Goal: Task Accomplishment & Management: Manage account settings

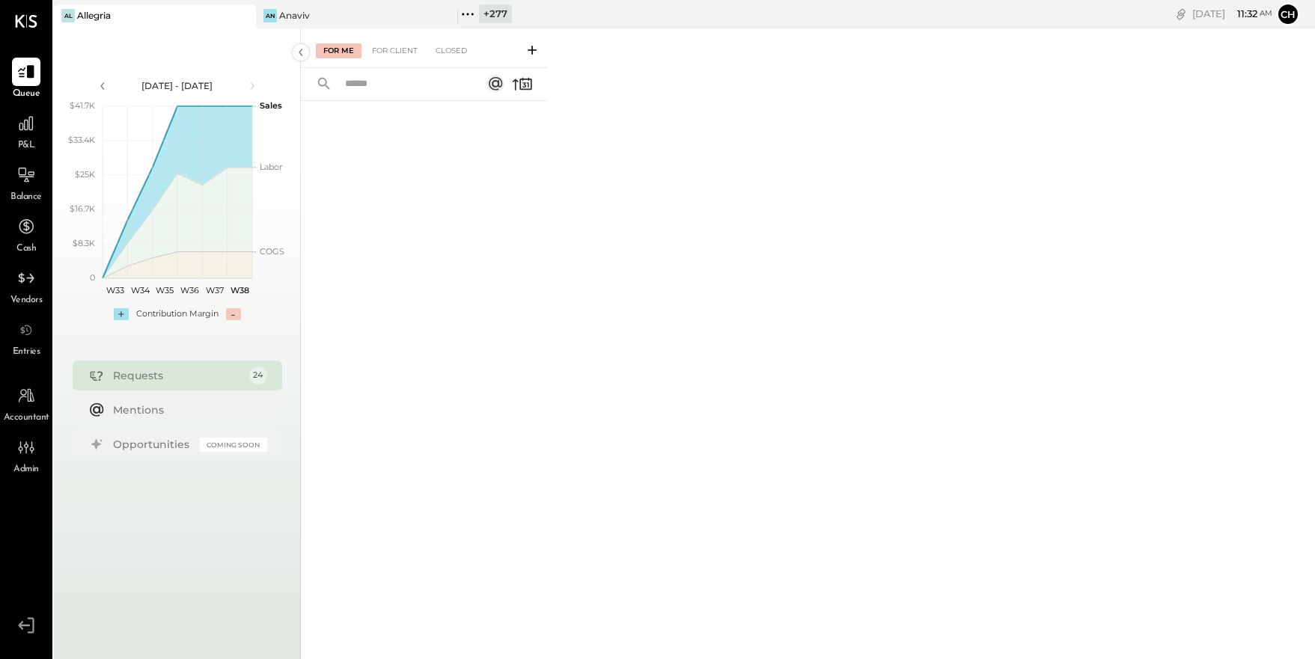
click at [469, 15] on icon at bounding box center [467, 13] width 19 height 19
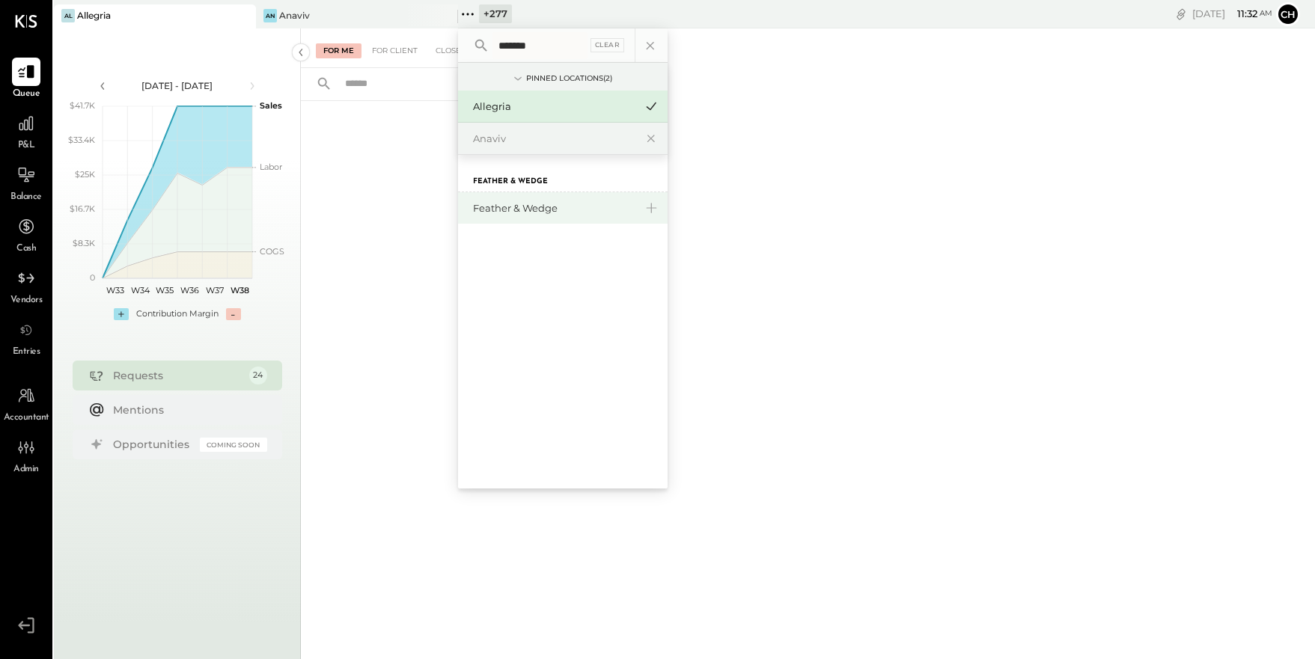
type input "*******"
click at [528, 216] on div "Feather & Wedge" at bounding box center [563, 207] width 210 height 31
click at [528, 210] on div "Feather & Wedge" at bounding box center [554, 208] width 162 height 14
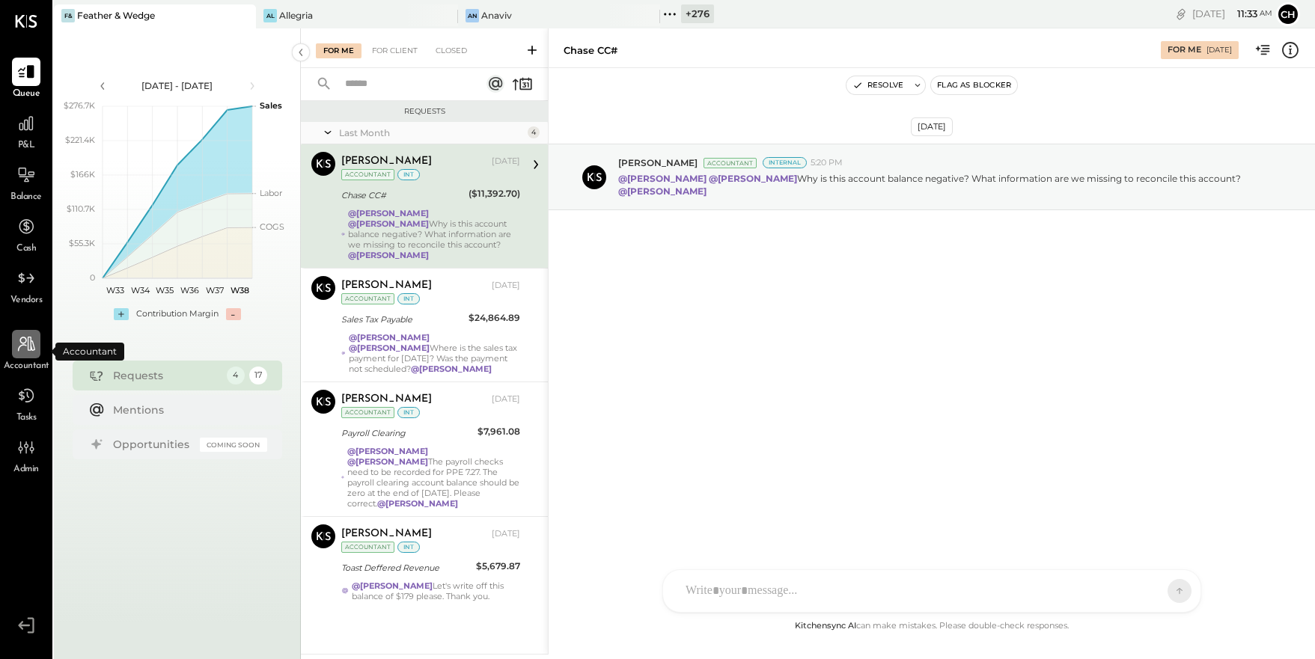
click at [28, 347] on icon at bounding box center [25, 344] width 19 height 19
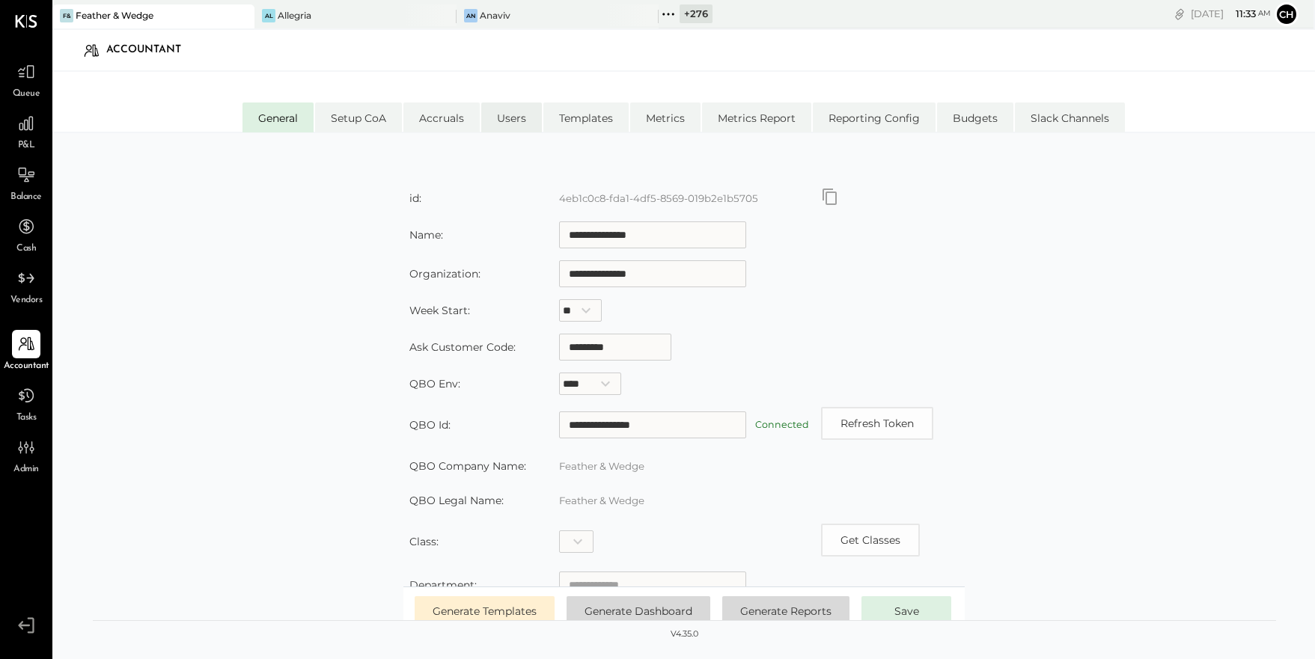
click at [520, 115] on li "Users" at bounding box center [511, 118] width 61 height 30
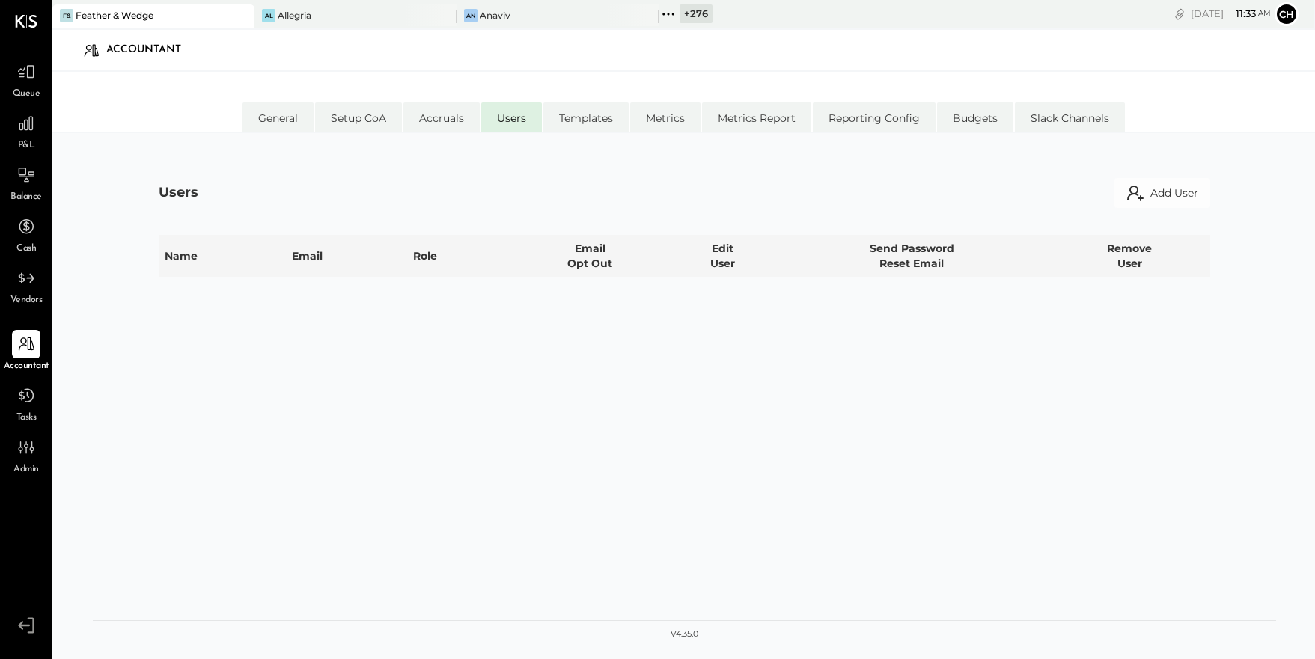
select select "**********"
select select "*****"
select select "**********"
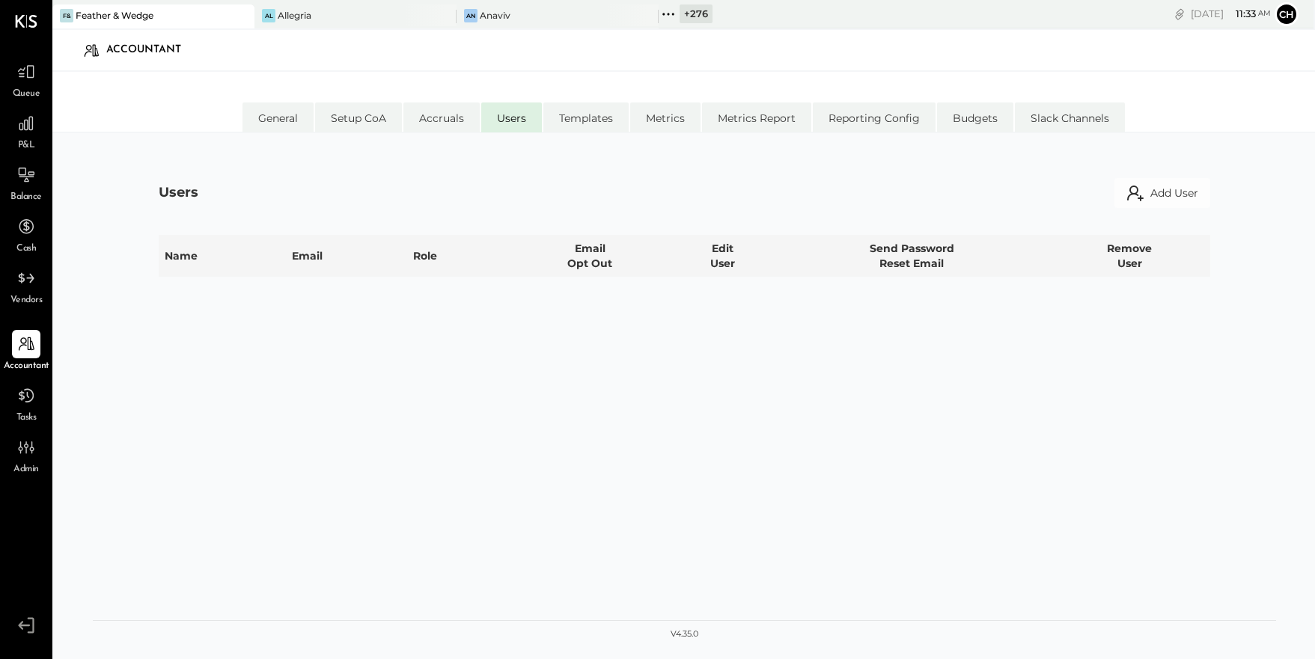
select select "**********"
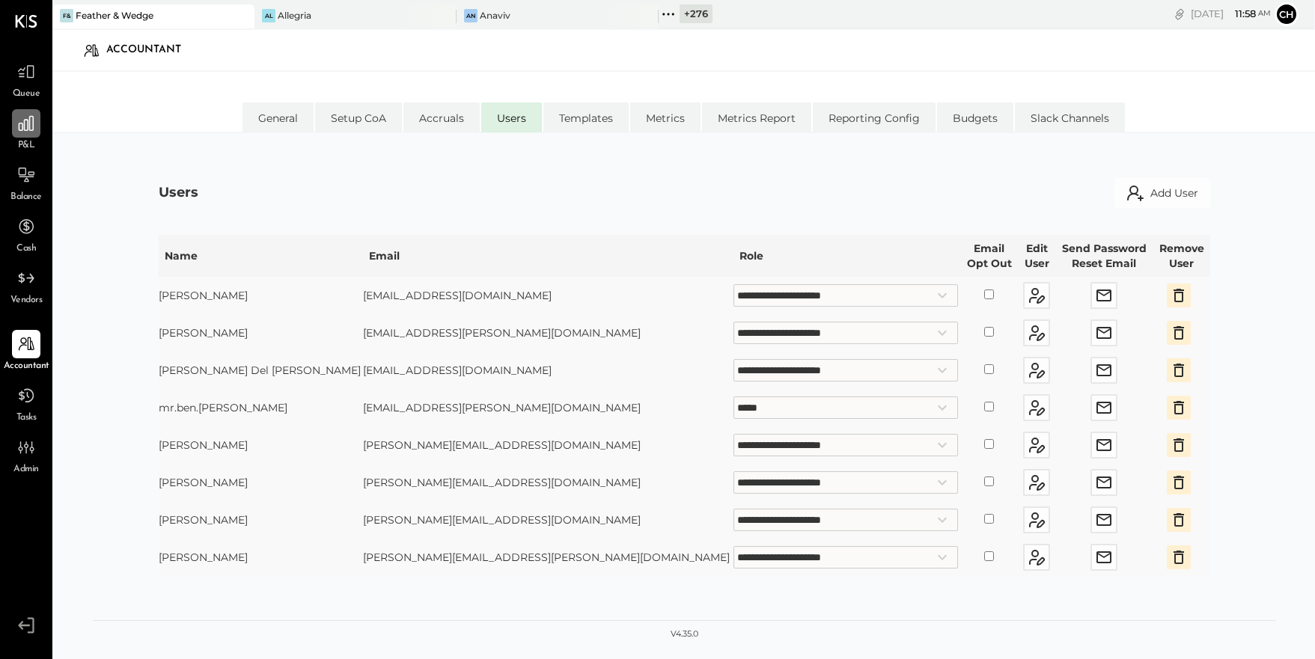
click at [28, 131] on icon at bounding box center [25, 123] width 19 height 19
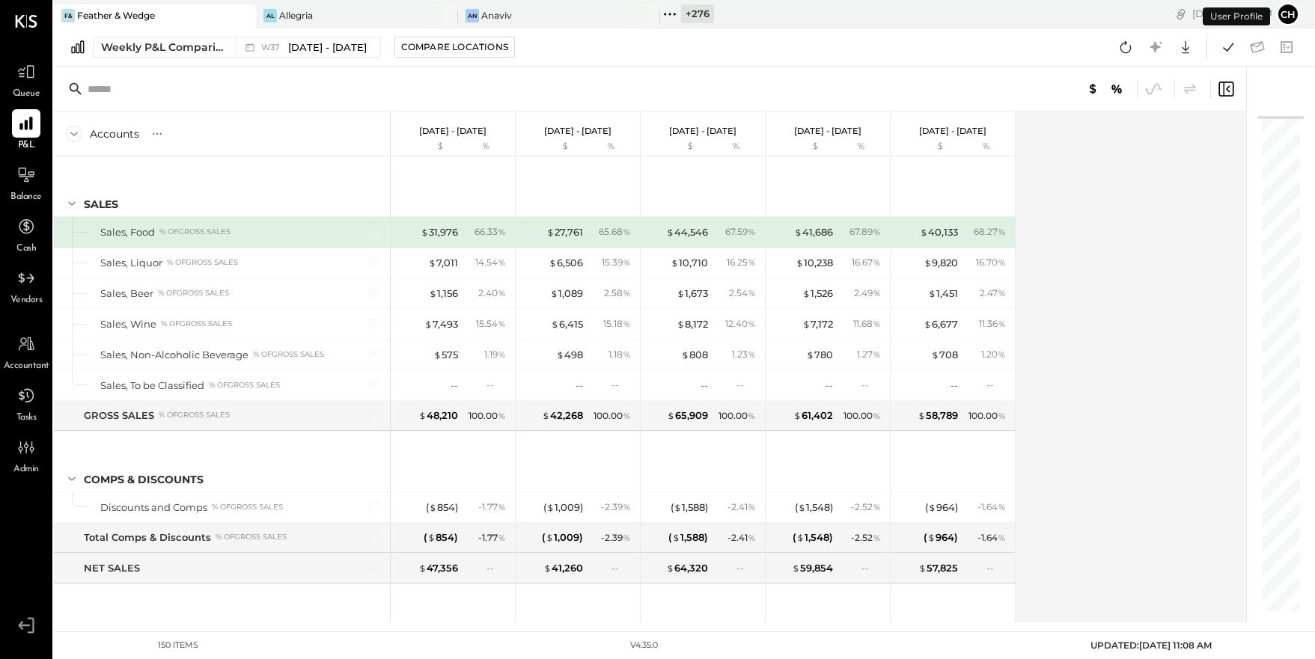
click at [249, 16] on icon at bounding box center [243, 16] width 19 height 18
click at [243, 14] on icon at bounding box center [242, 15] width 7 height 7
click at [64, 13] on icon at bounding box center [63, 14] width 2 height 2
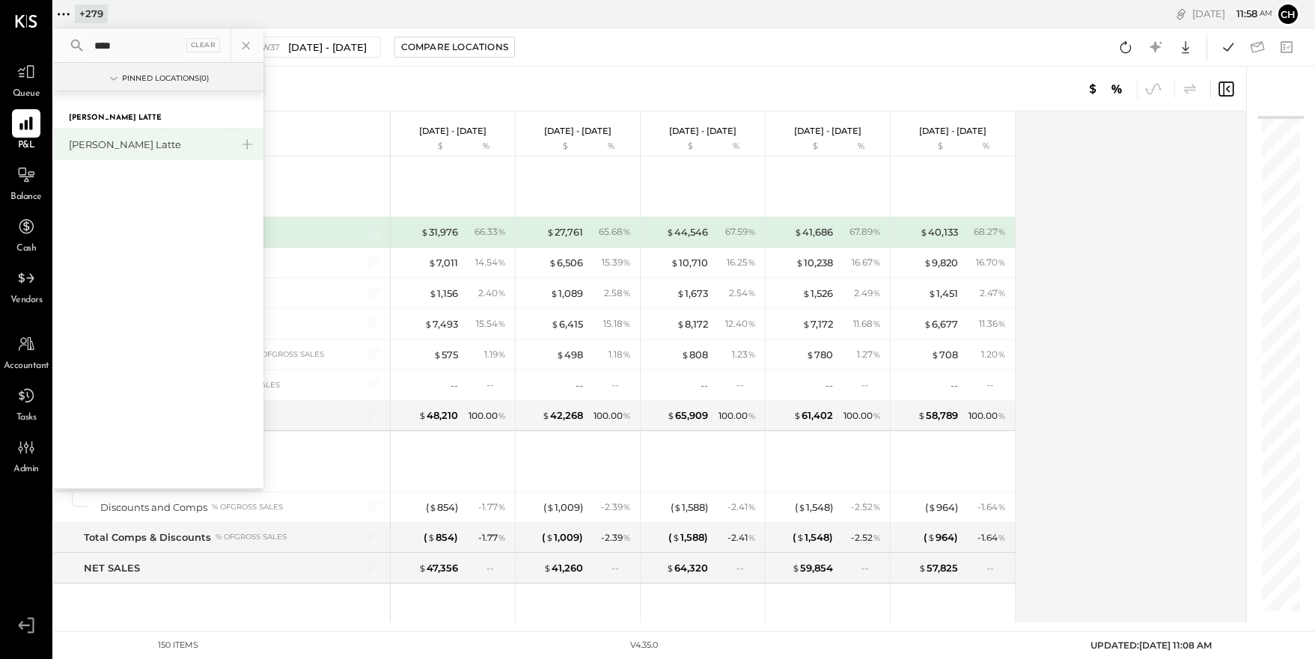
type input "****"
click at [102, 151] on div "[PERSON_NAME] Latte" at bounding box center [150, 145] width 162 height 14
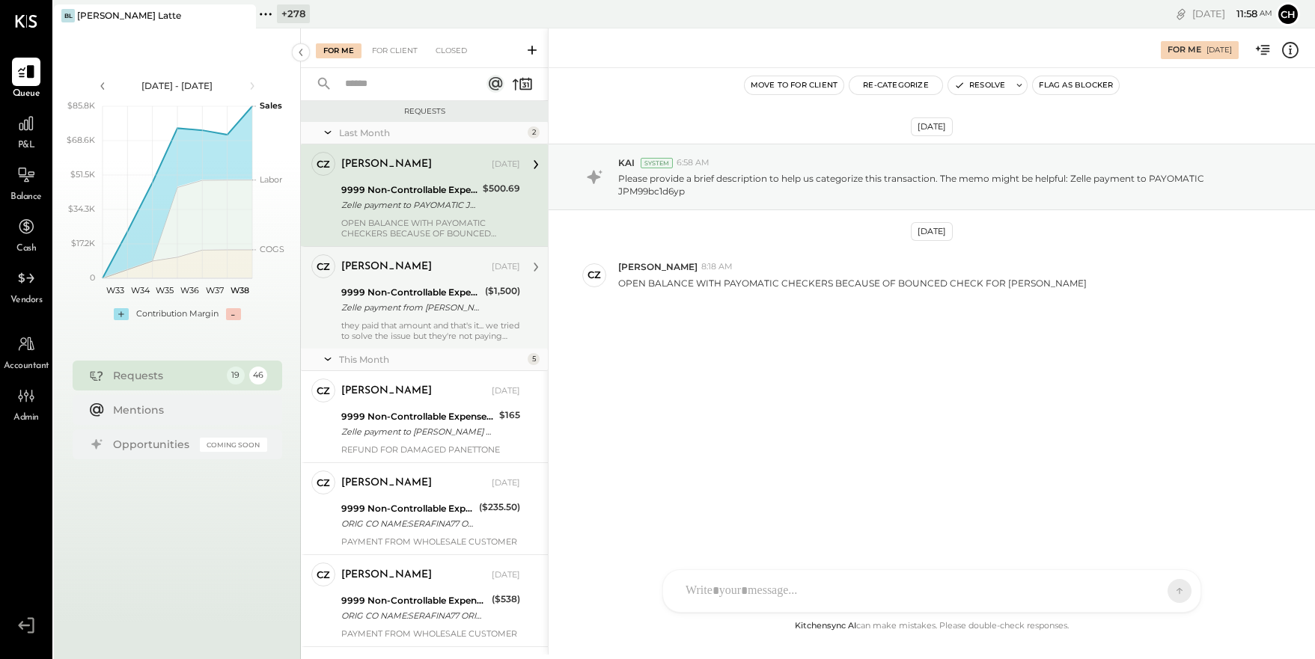
click at [359, 311] on div "Zelle payment from [PERSON_NAME] FOODS INC. 25074832983" at bounding box center [410, 307] width 139 height 15
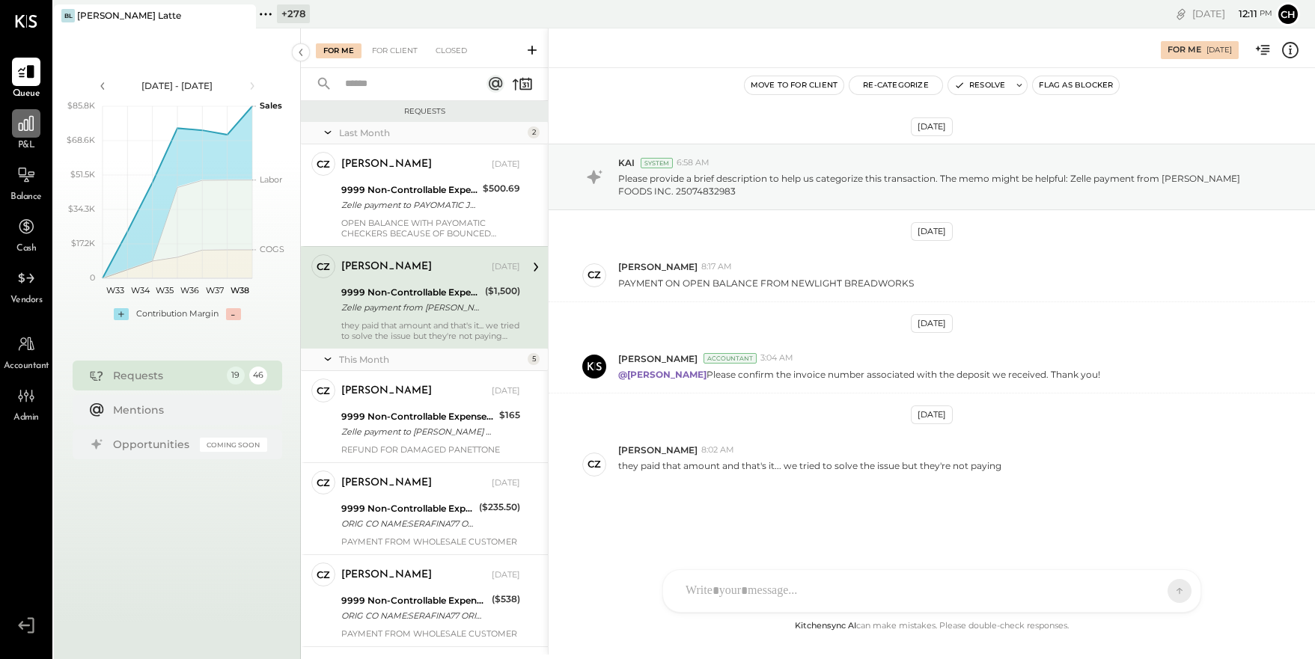
click at [22, 129] on icon at bounding box center [26, 123] width 15 height 15
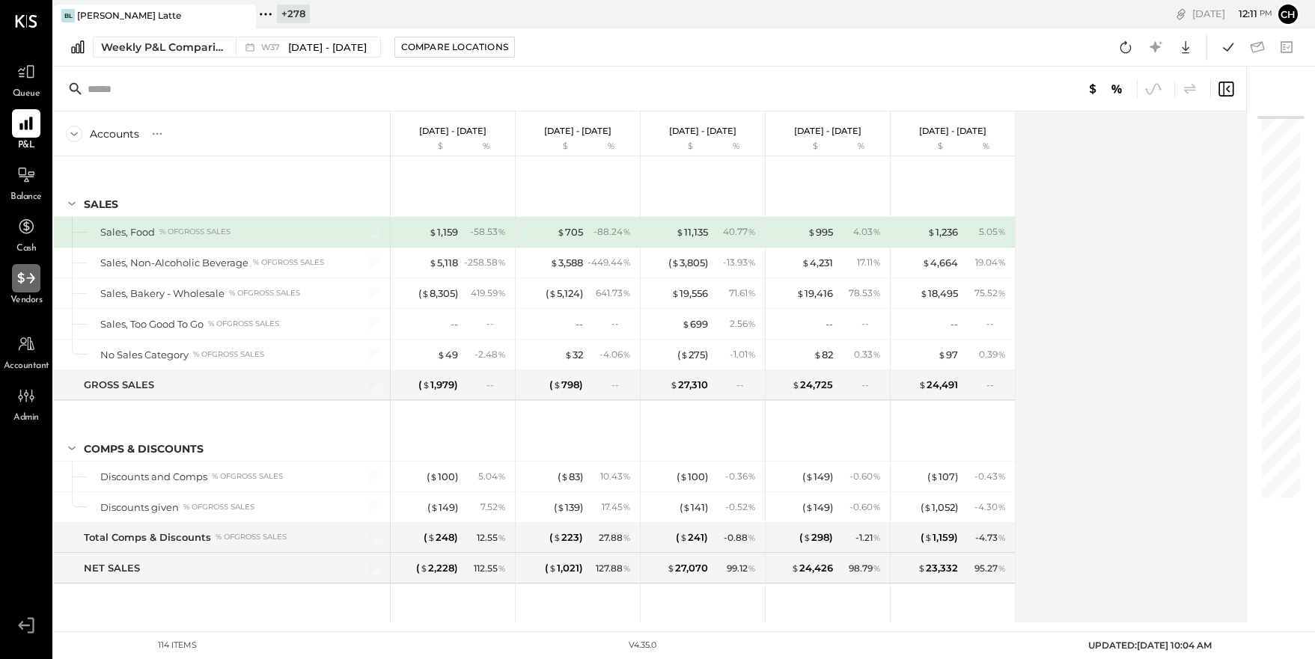
click at [28, 287] on icon at bounding box center [25, 278] width 19 height 19
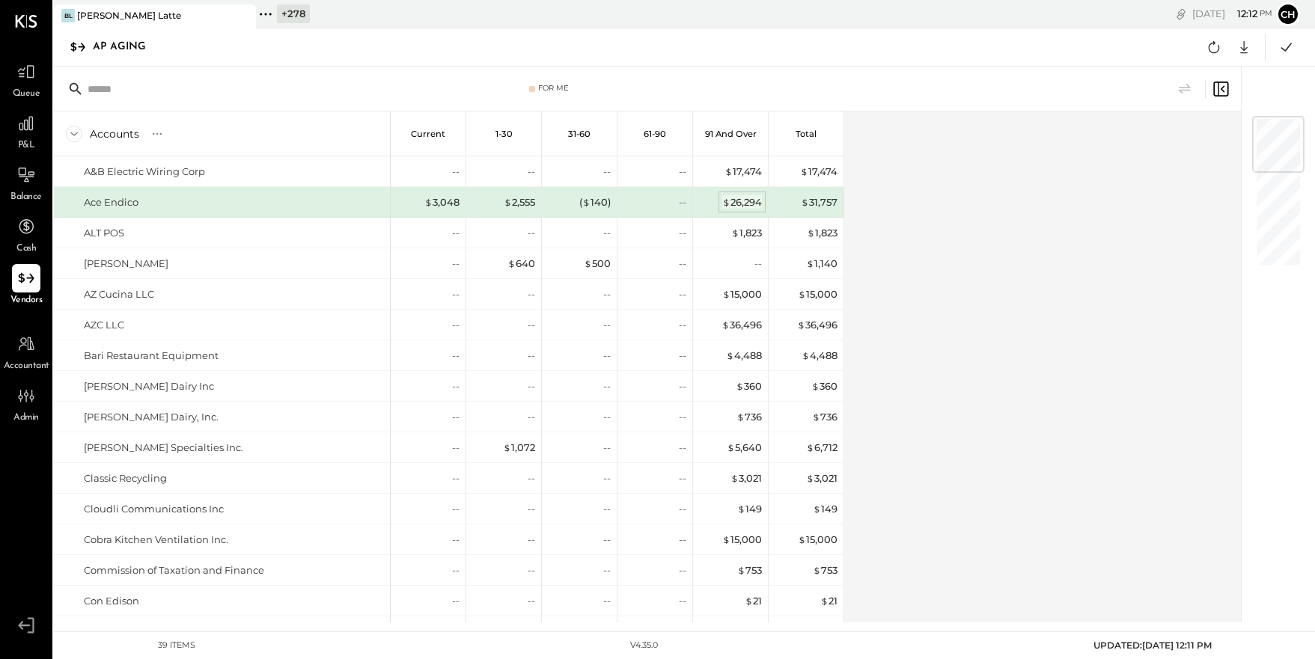
click at [754, 200] on div "$ 26,294" at bounding box center [742, 202] width 40 height 14
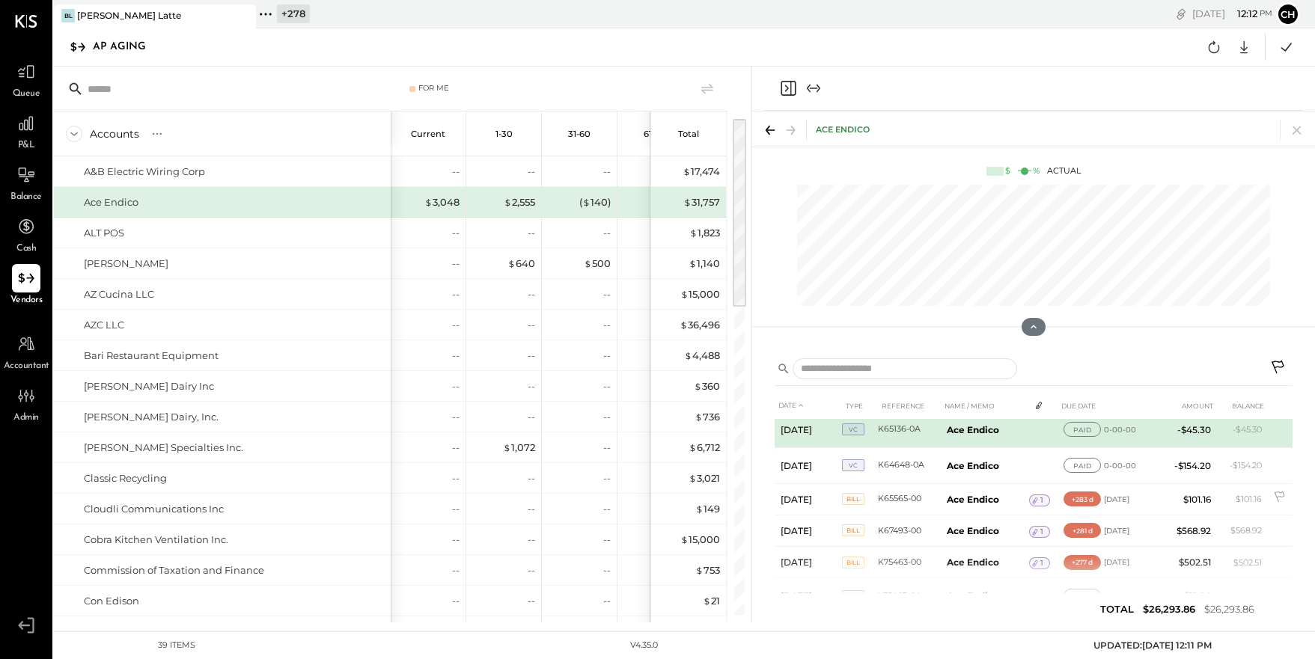
scroll to position [822, 0]
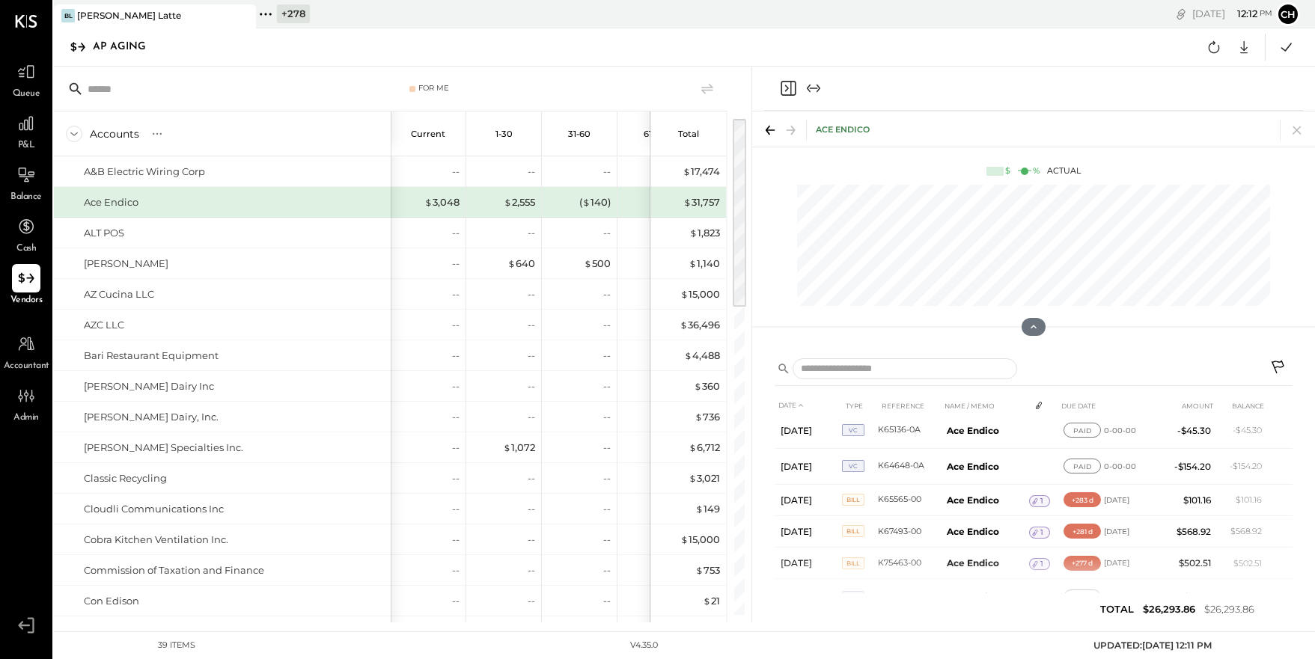
click at [790, 88] on icon "Close panel" at bounding box center [788, 88] width 18 height 18
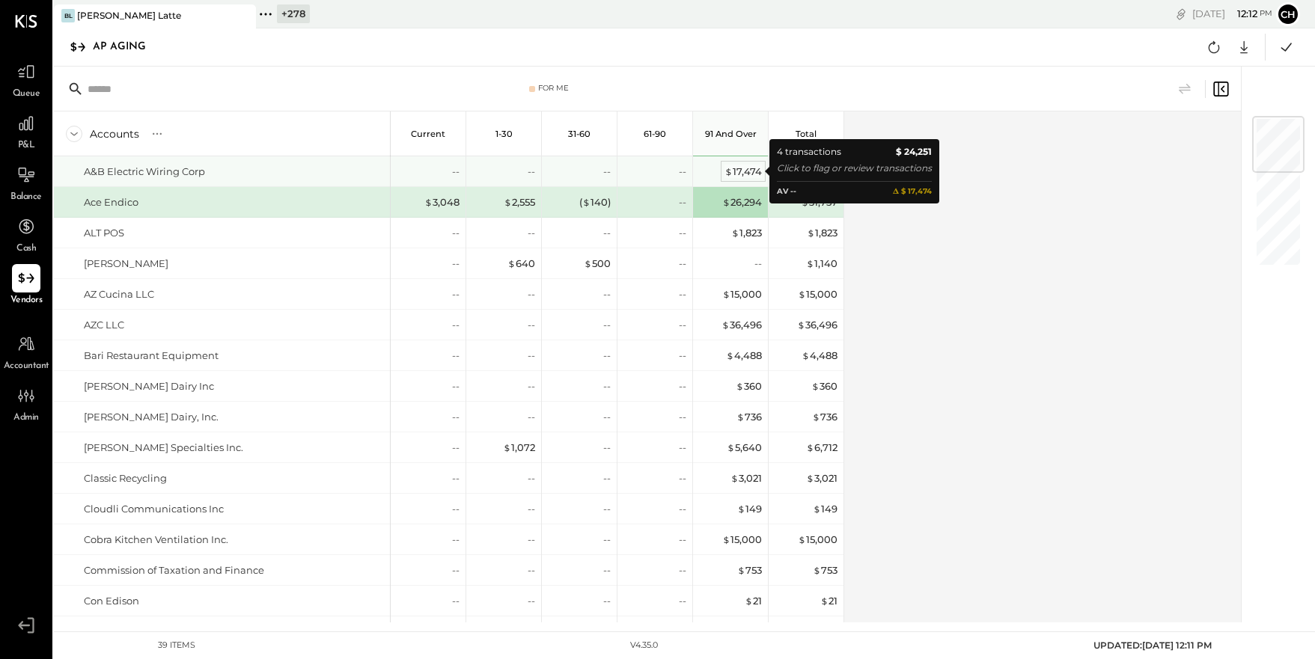
click at [750, 174] on div "$ 17,474" at bounding box center [743, 172] width 37 height 14
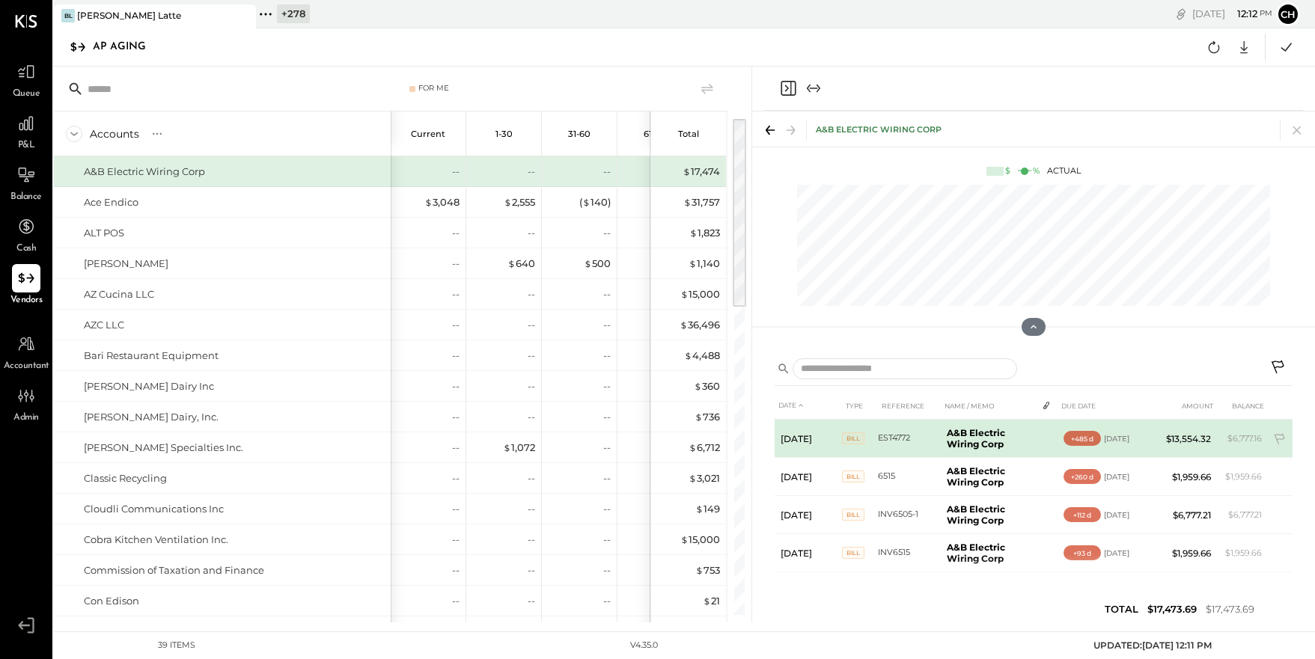
scroll to position [2, 0]
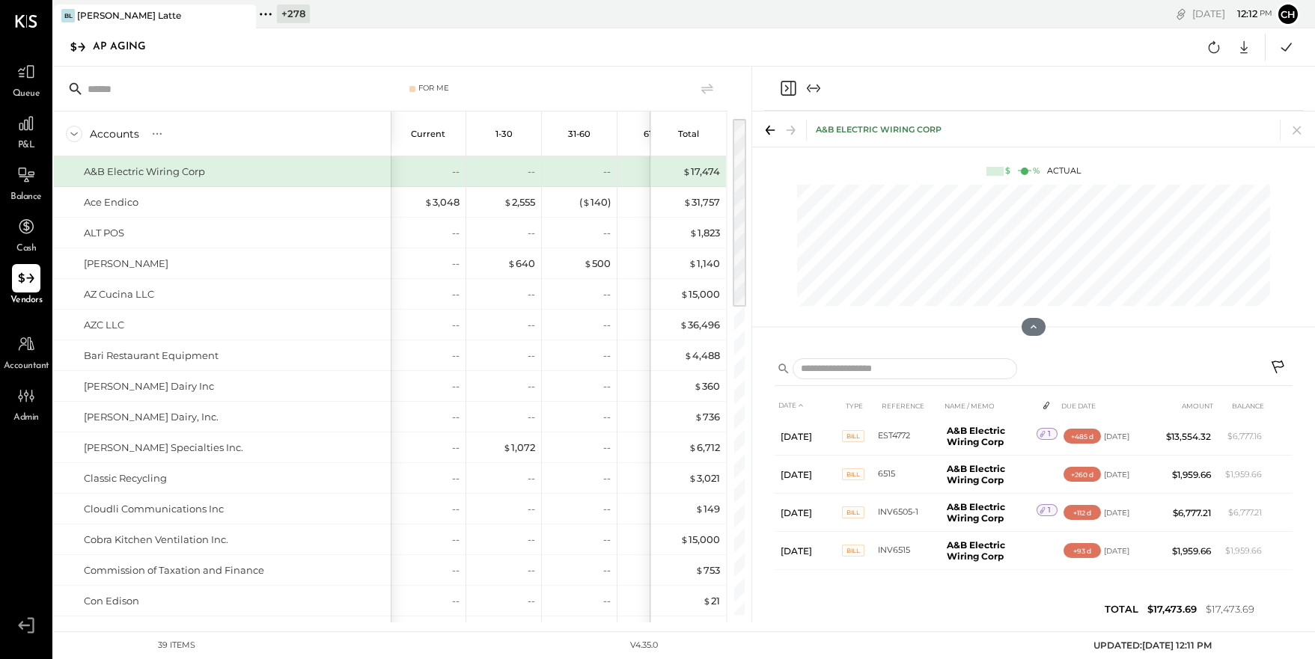
click at [788, 89] on icon "Close panel" at bounding box center [788, 88] width 18 height 18
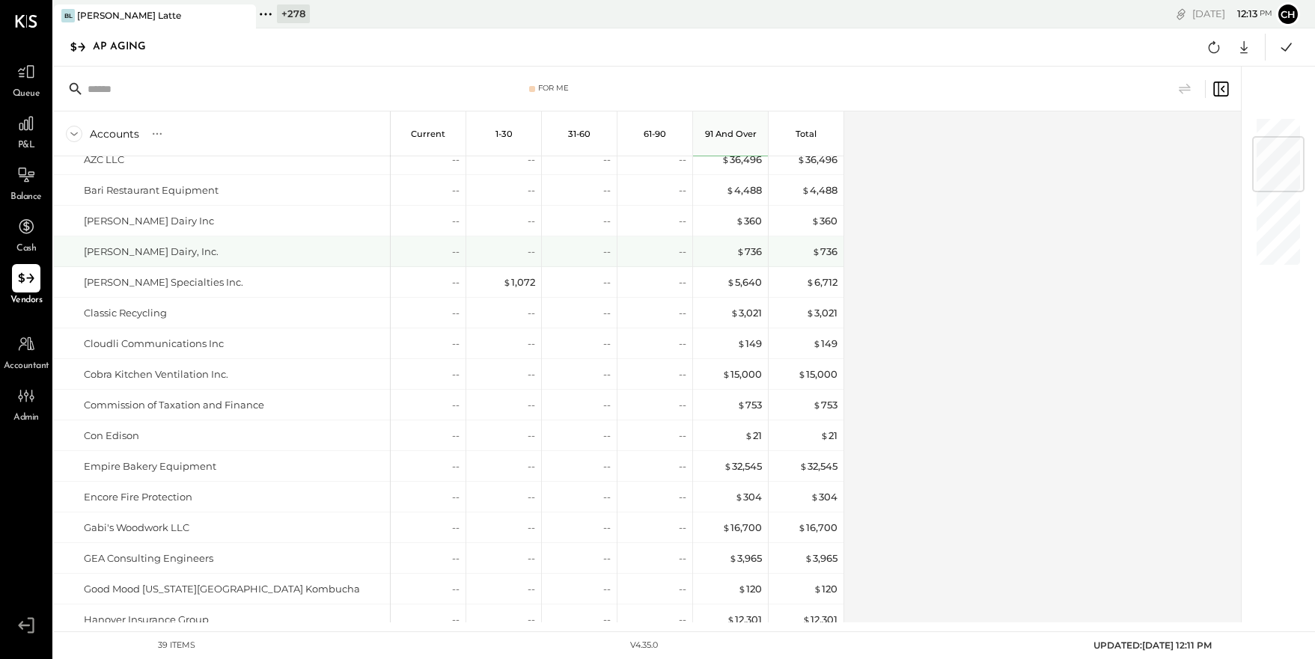
scroll to position [189, 0]
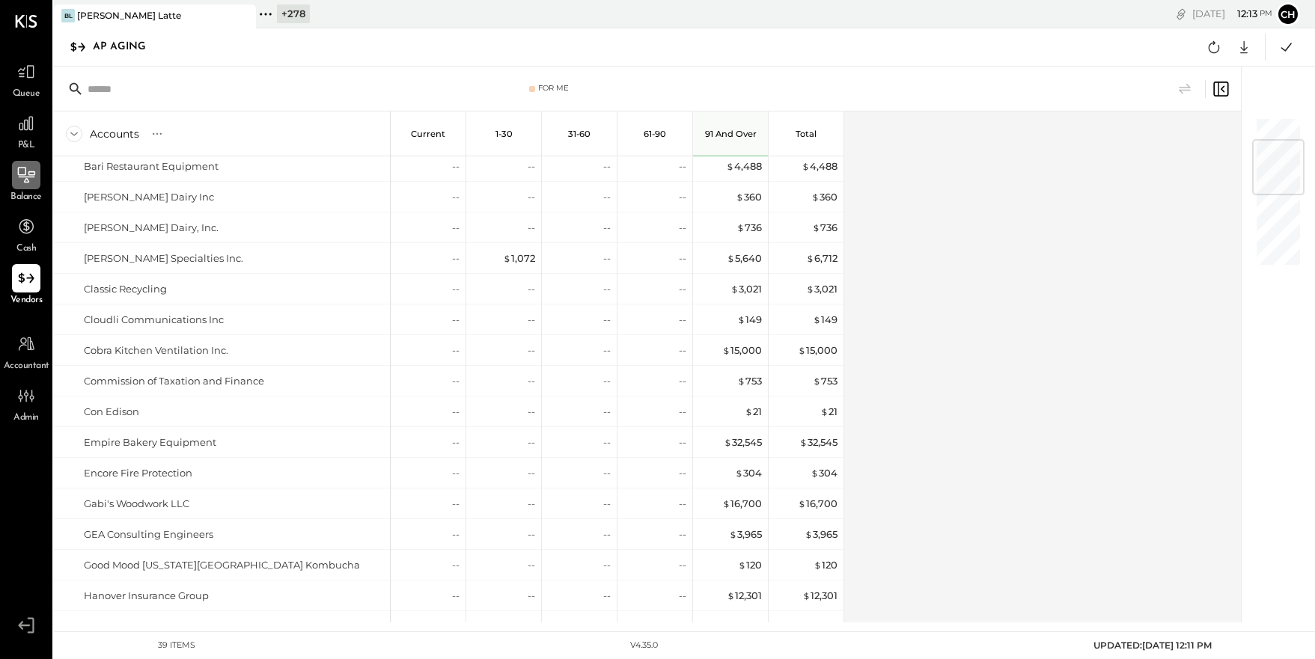
click at [28, 182] on icon at bounding box center [25, 174] width 19 height 19
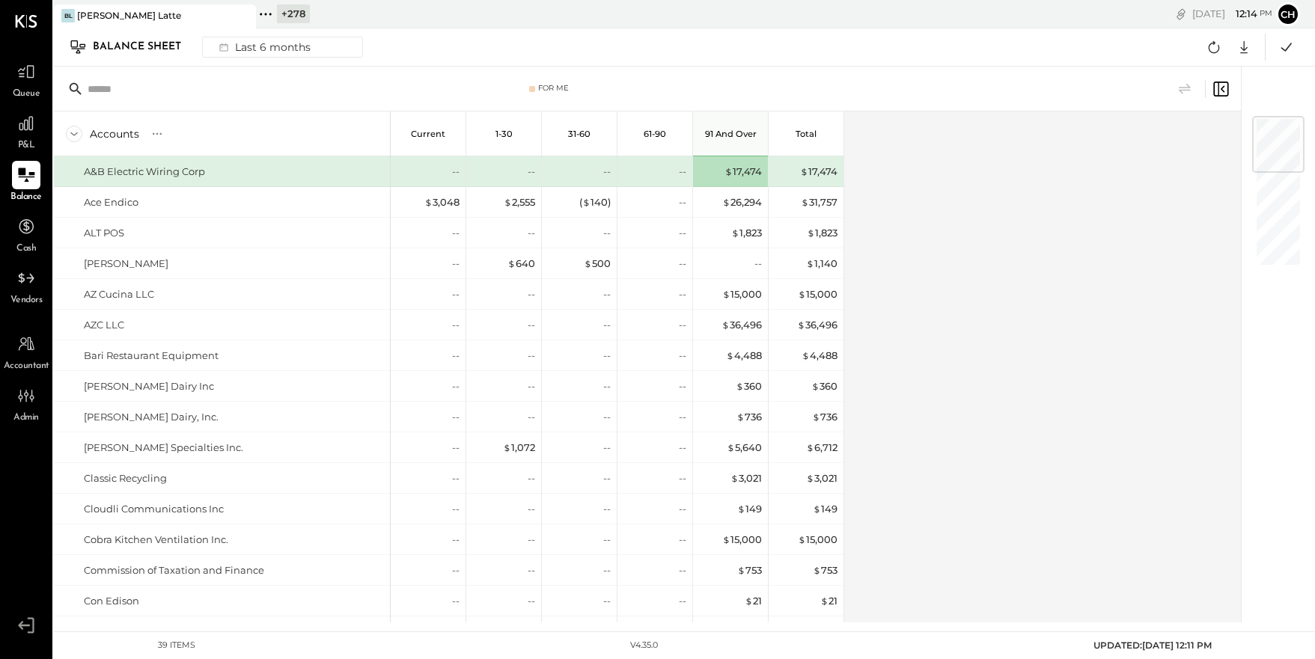
click at [23, 180] on icon at bounding box center [25, 174] width 19 height 19
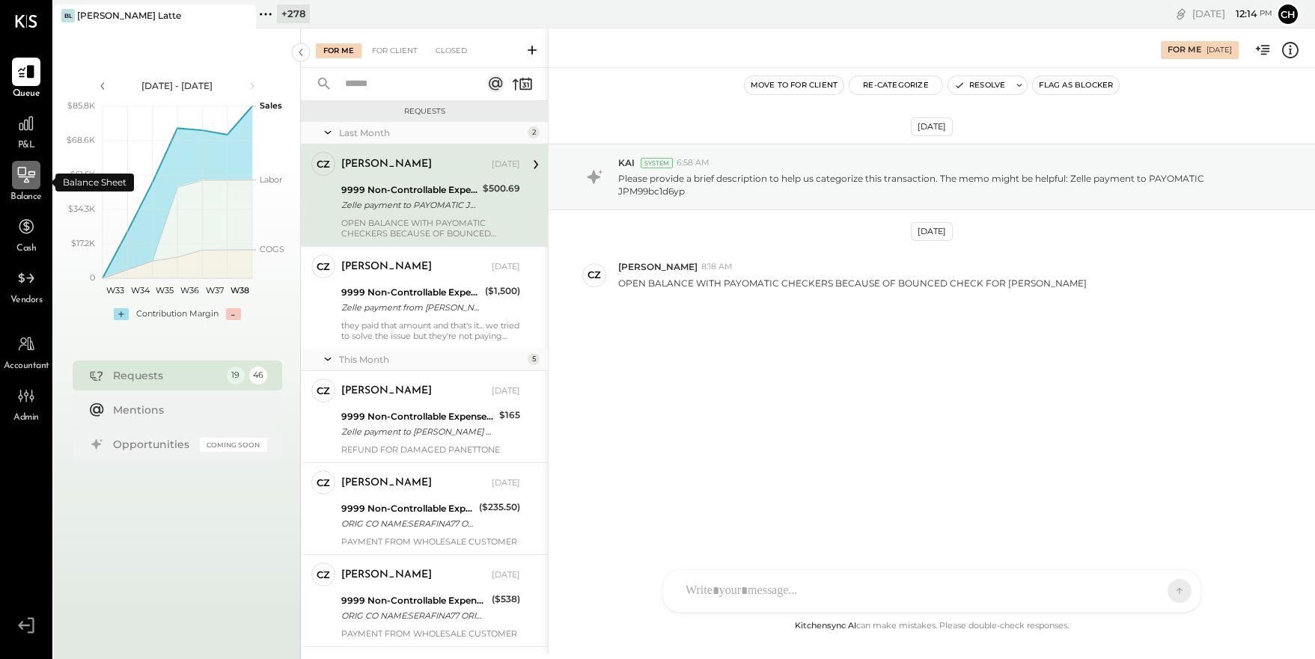
click at [34, 166] on icon at bounding box center [25, 174] width 19 height 19
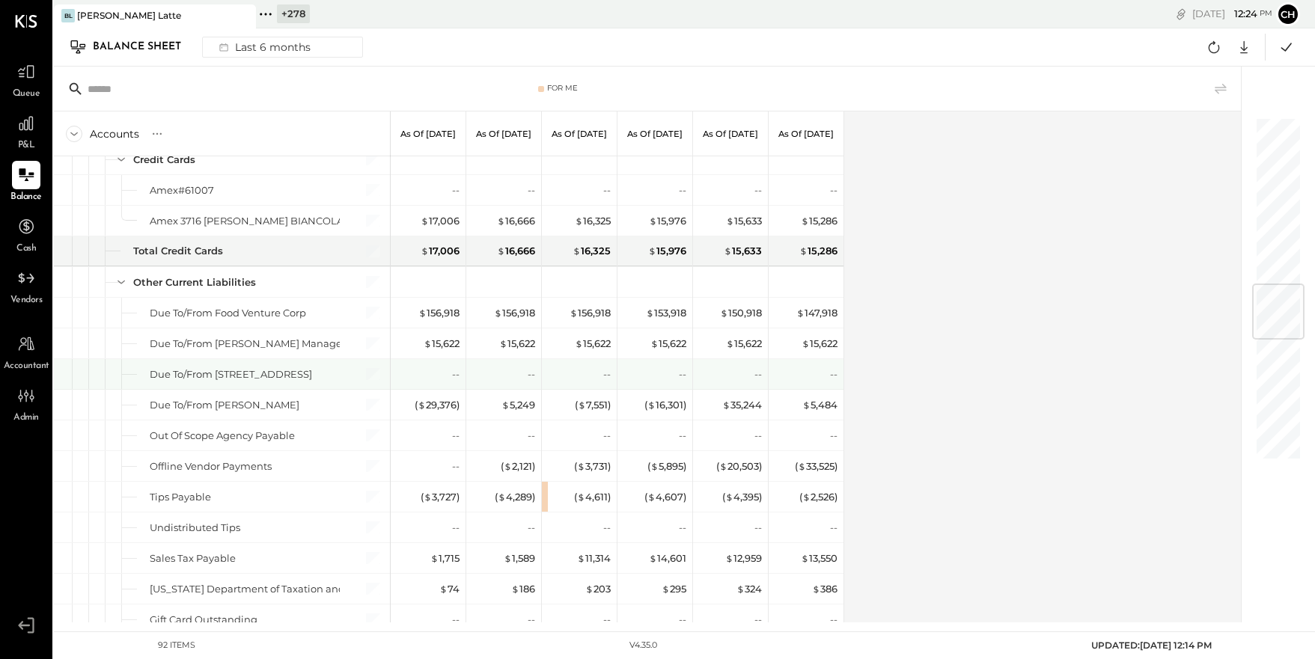
scroll to position [1395, 0]
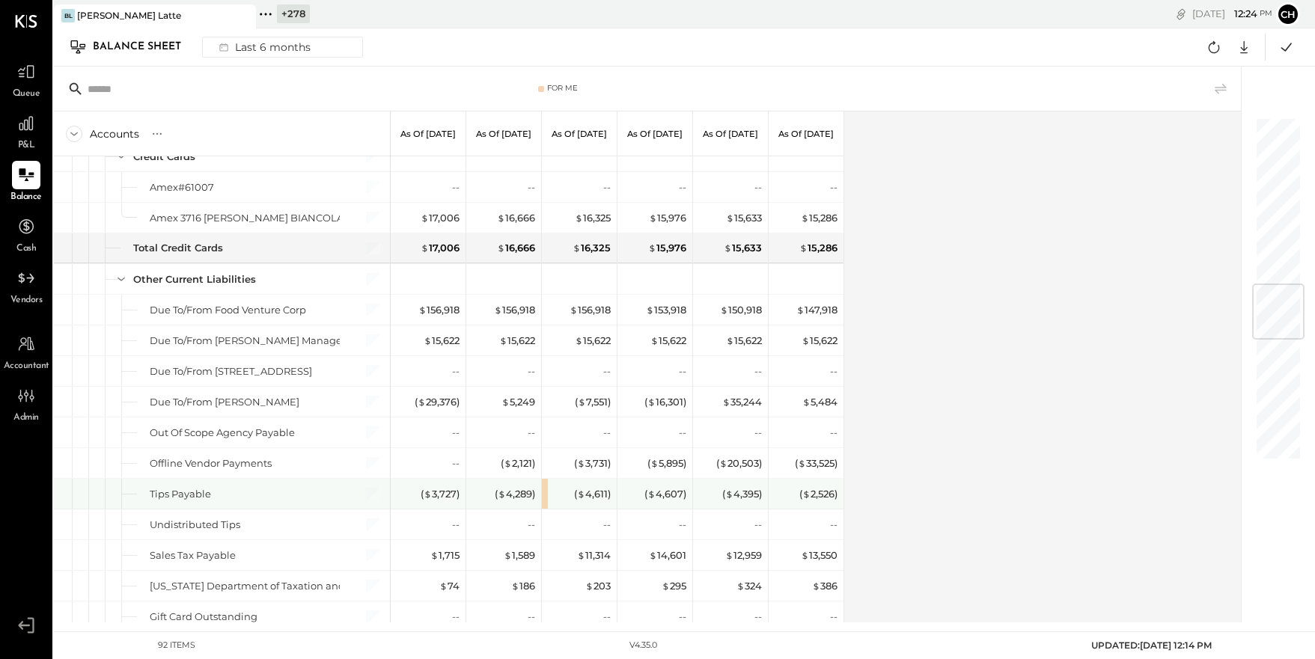
click at [544, 498] on div "( $ 4,611 )" at bounding box center [579, 494] width 75 height 30
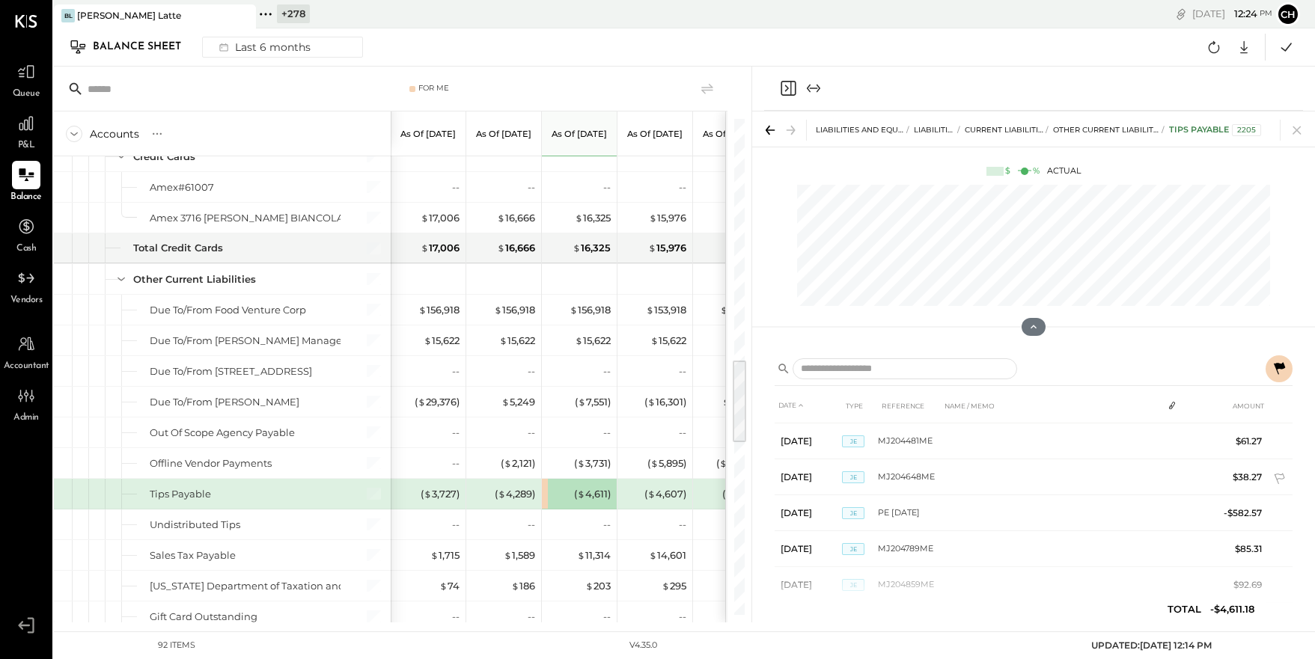
scroll to position [1107, 0]
click at [789, 85] on icon "Close panel" at bounding box center [788, 88] width 18 height 18
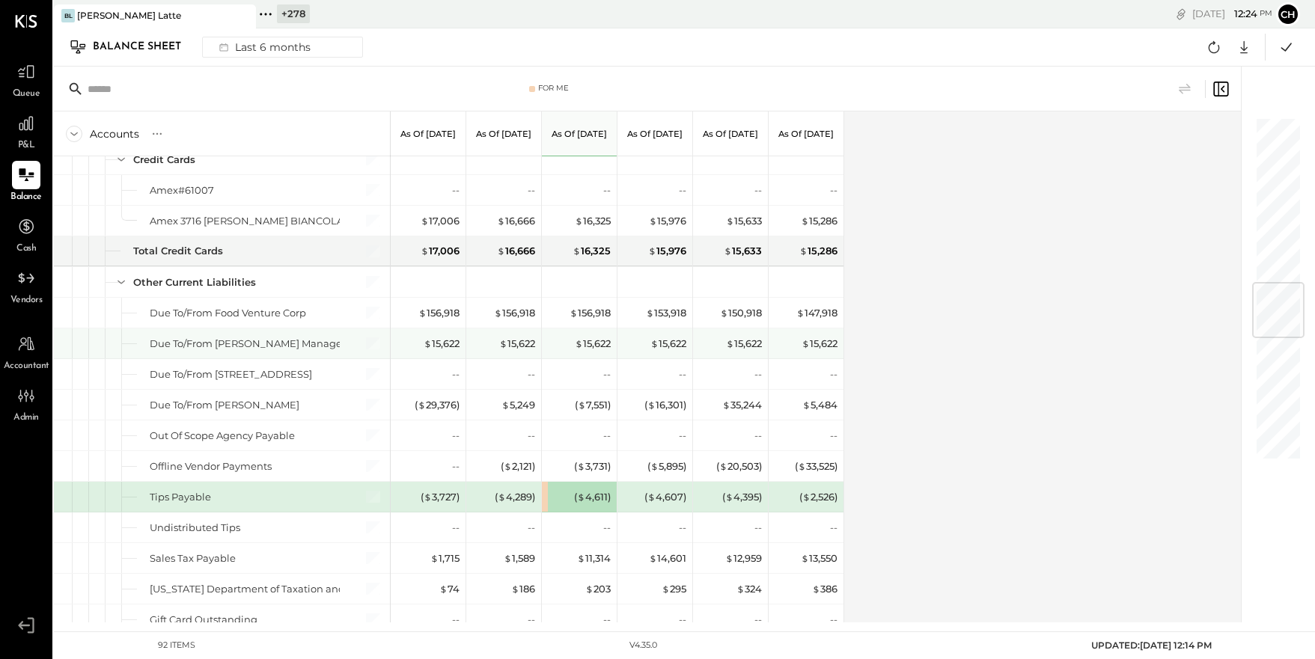
scroll to position [1385, 0]
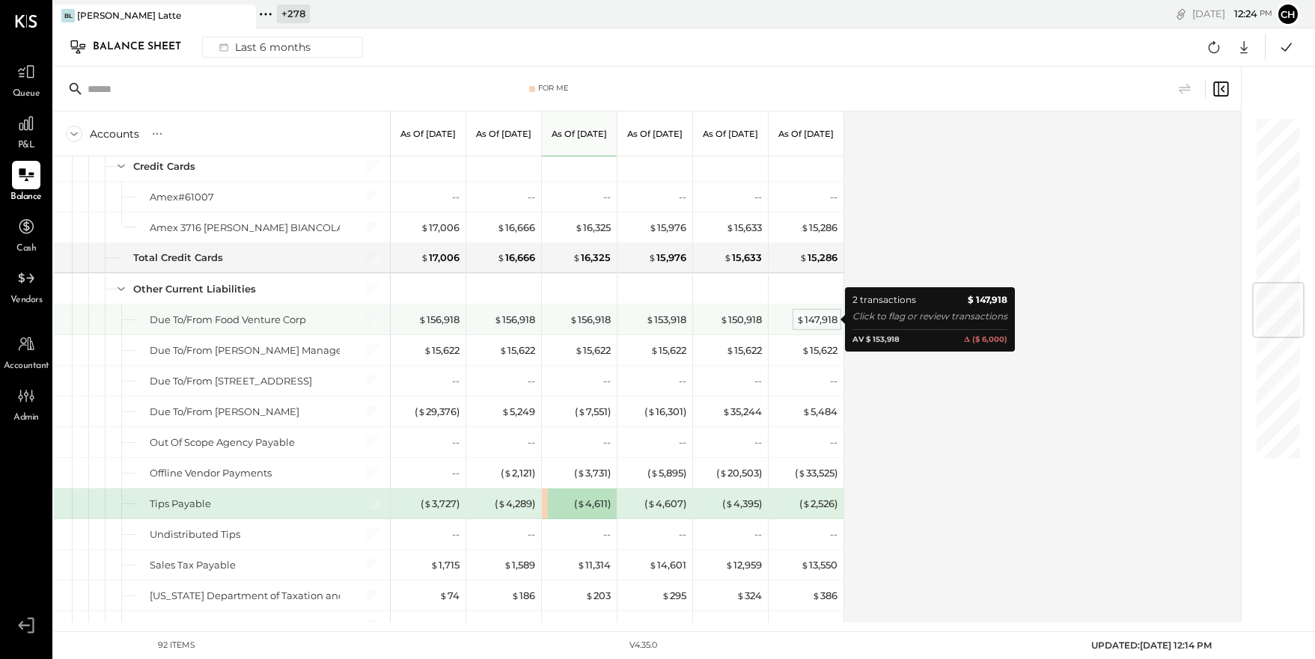
click at [817, 320] on div "$ 147,918" at bounding box center [816, 320] width 41 height 14
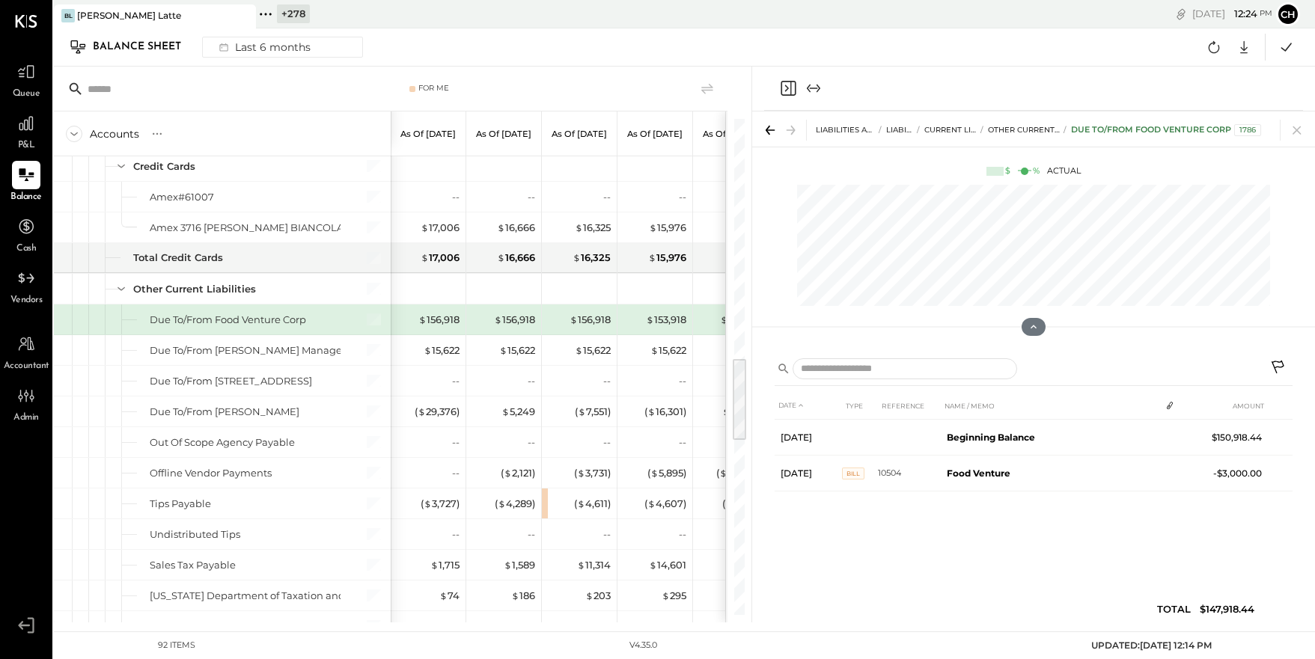
click at [788, 88] on icon "Close panel" at bounding box center [788, 88] width 18 height 18
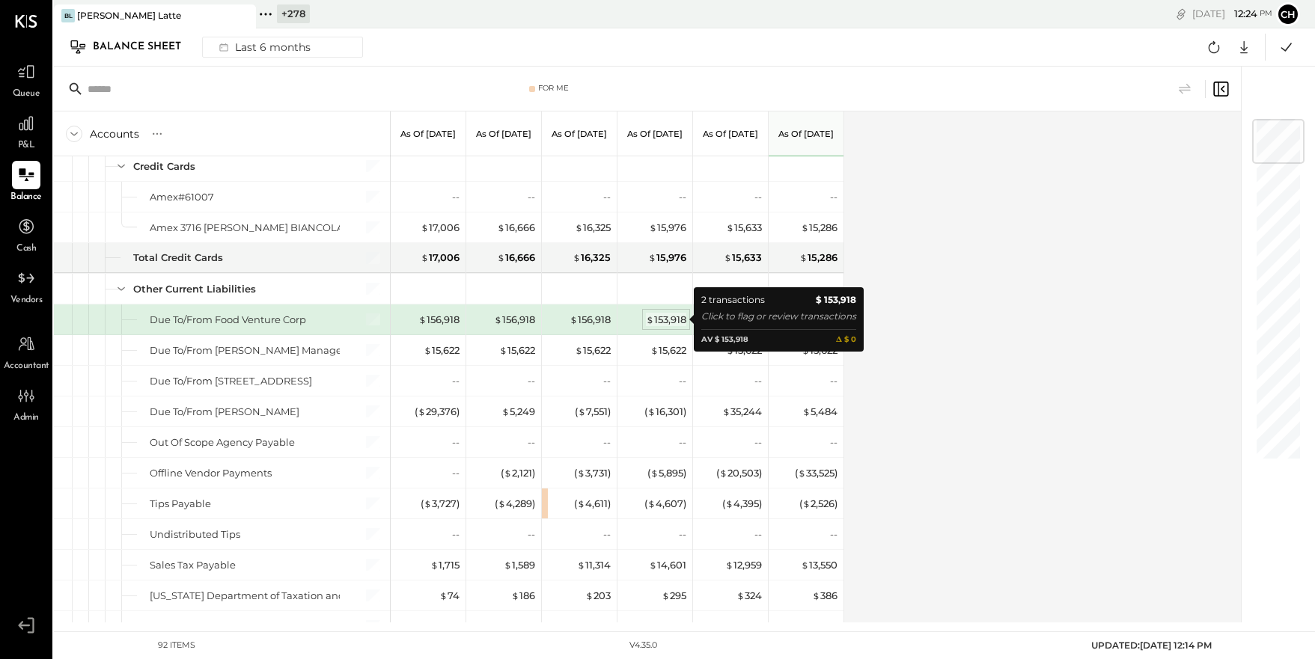
click at [660, 324] on div "$ 153,918" at bounding box center [666, 320] width 40 height 14
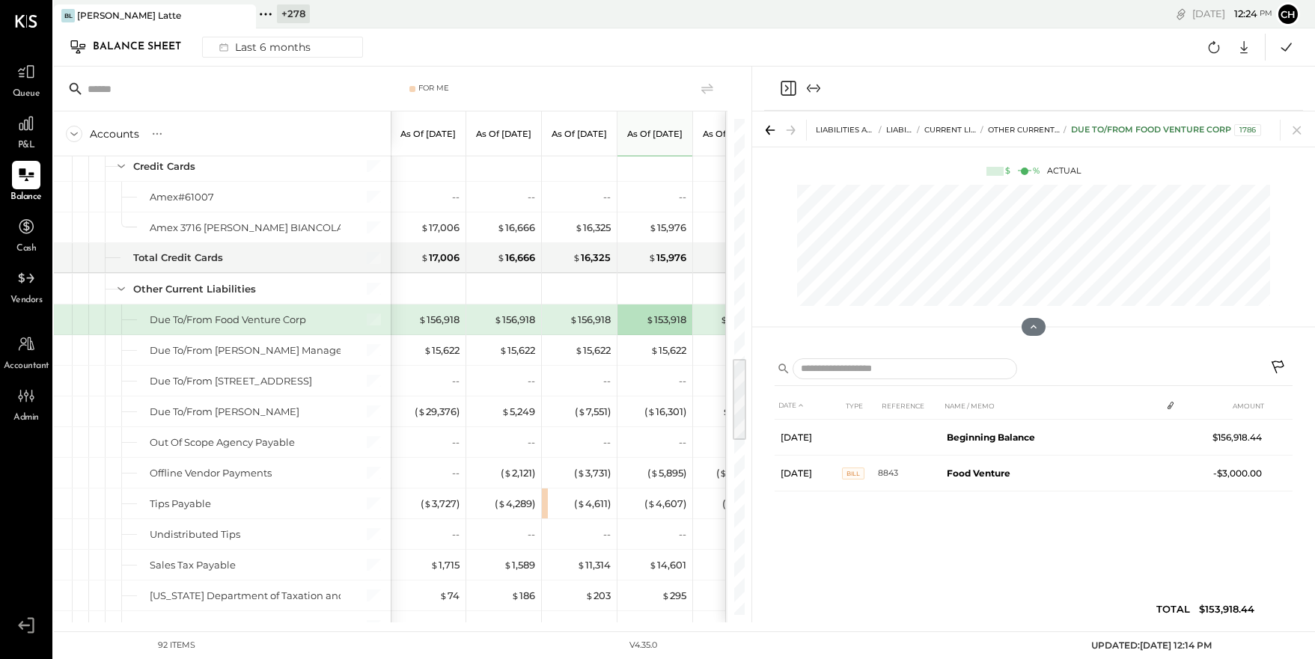
click at [713, 320] on div "$ 150,918" at bounding box center [732, 320] width 60 height 14
click at [789, 91] on icon "Close panel" at bounding box center [788, 88] width 18 height 18
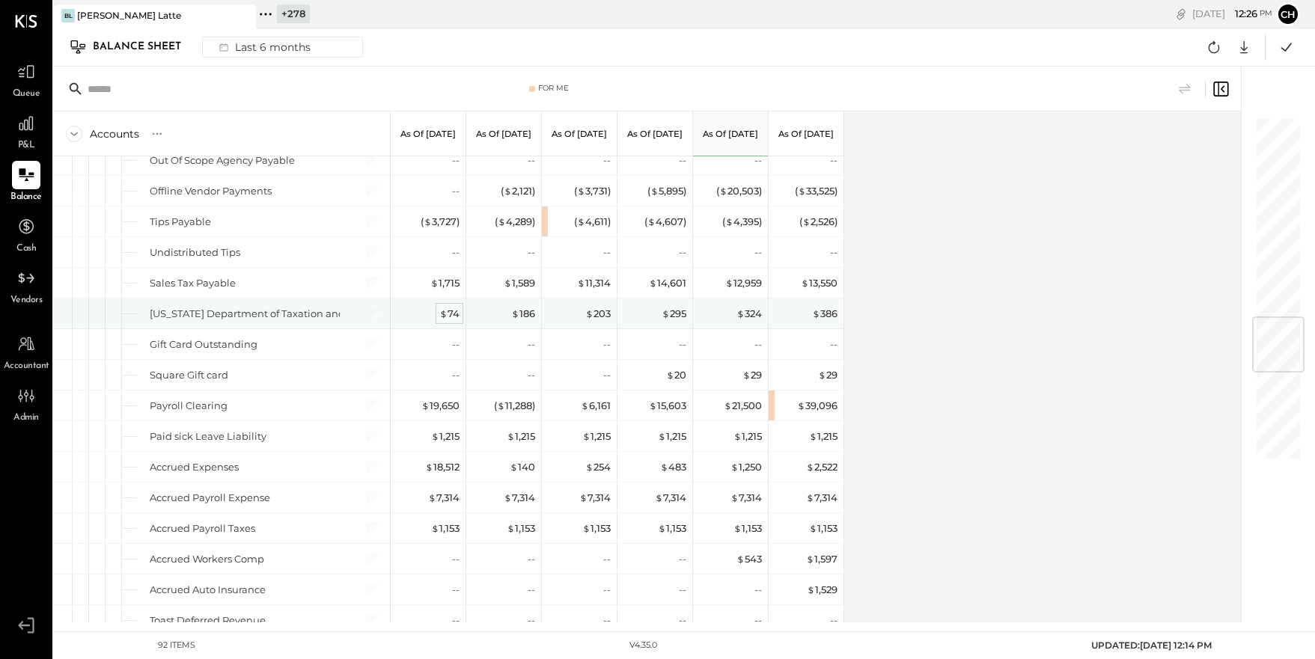
scroll to position [1431, 0]
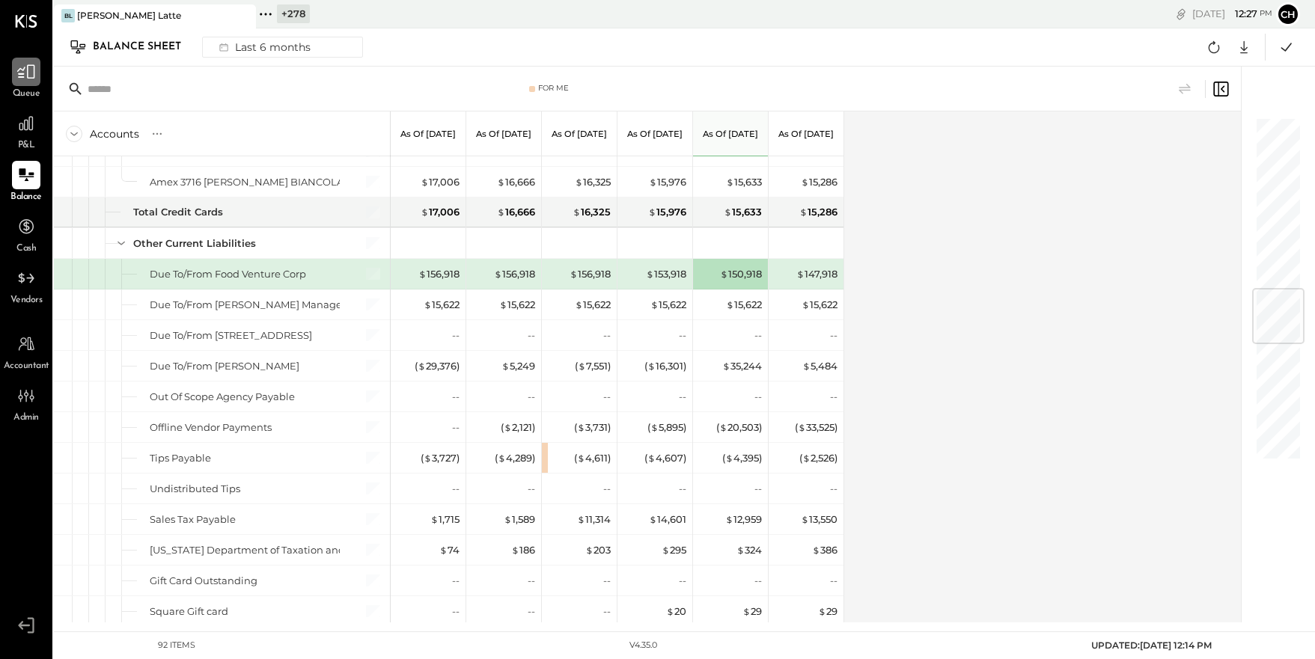
click at [26, 79] on icon at bounding box center [25, 71] width 19 height 19
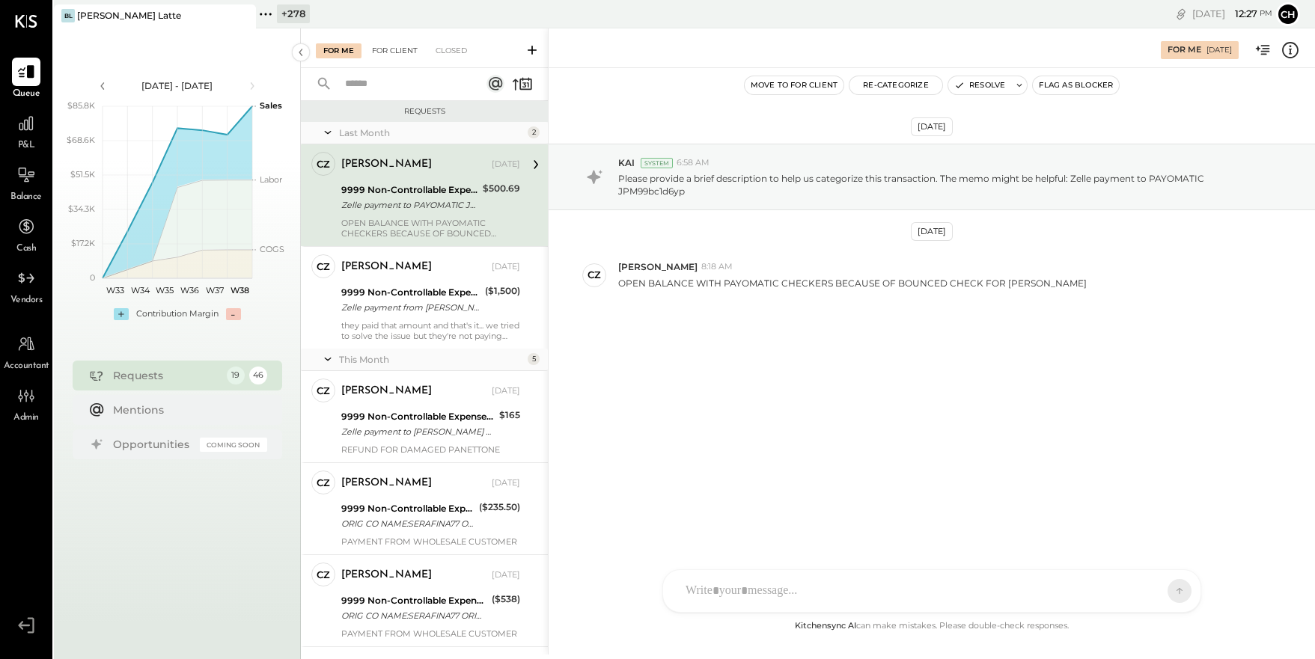
click at [412, 51] on div "For Client" at bounding box center [395, 50] width 61 height 15
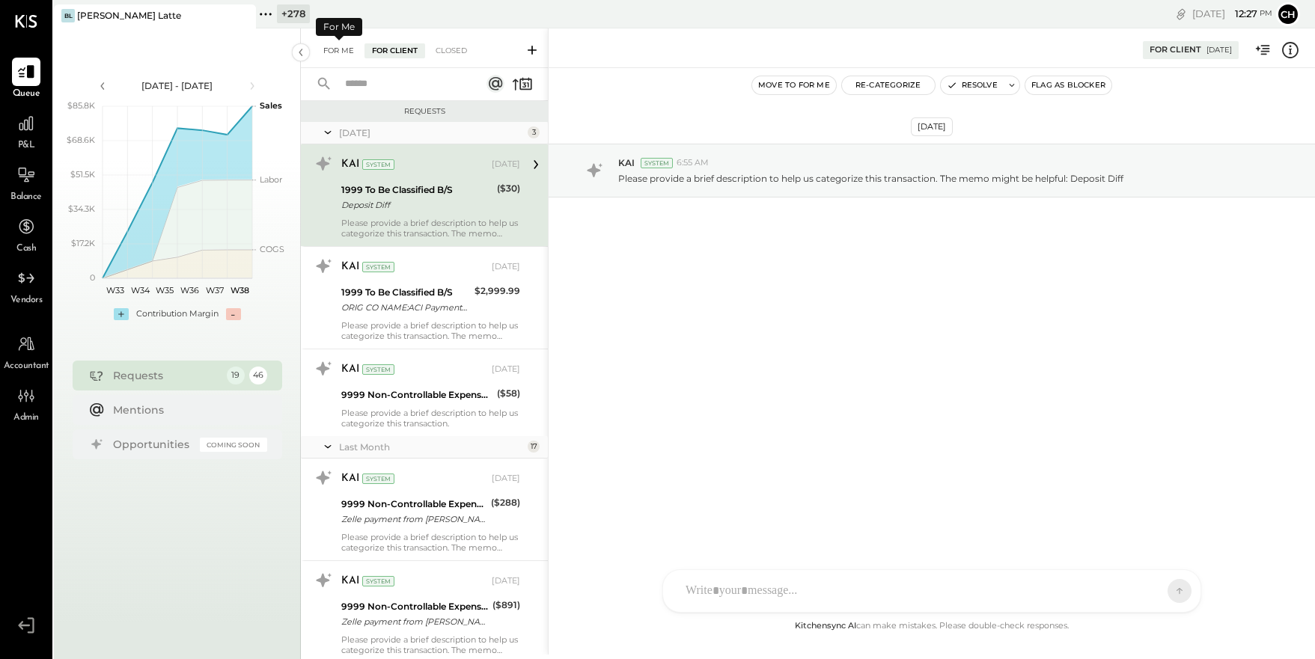
click at [348, 49] on div "For Me" at bounding box center [339, 50] width 46 height 15
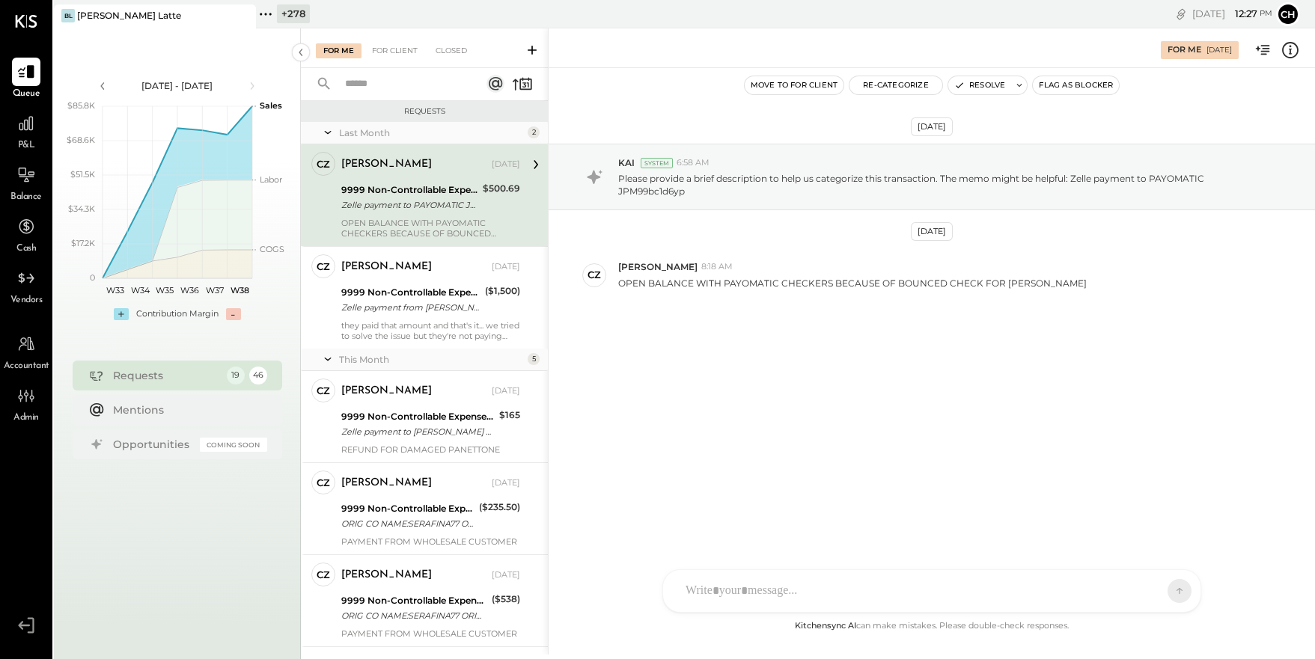
click at [537, 49] on icon at bounding box center [532, 50] width 15 height 15
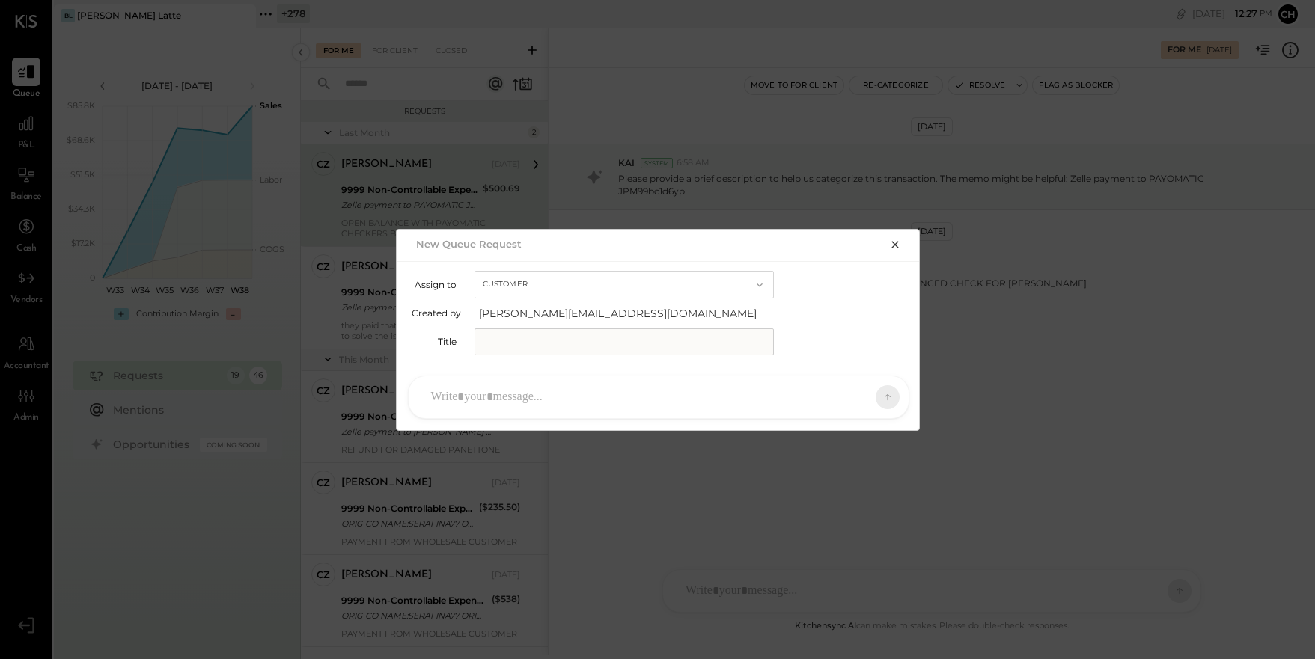
click at [710, 278] on button "Customer" at bounding box center [624, 285] width 299 height 28
click at [684, 310] on div "Accountant" at bounding box center [624, 311] width 298 height 27
click at [668, 344] on input "text" at bounding box center [624, 342] width 299 height 27
type input "**********"
click at [578, 405] on div at bounding box center [645, 397] width 443 height 33
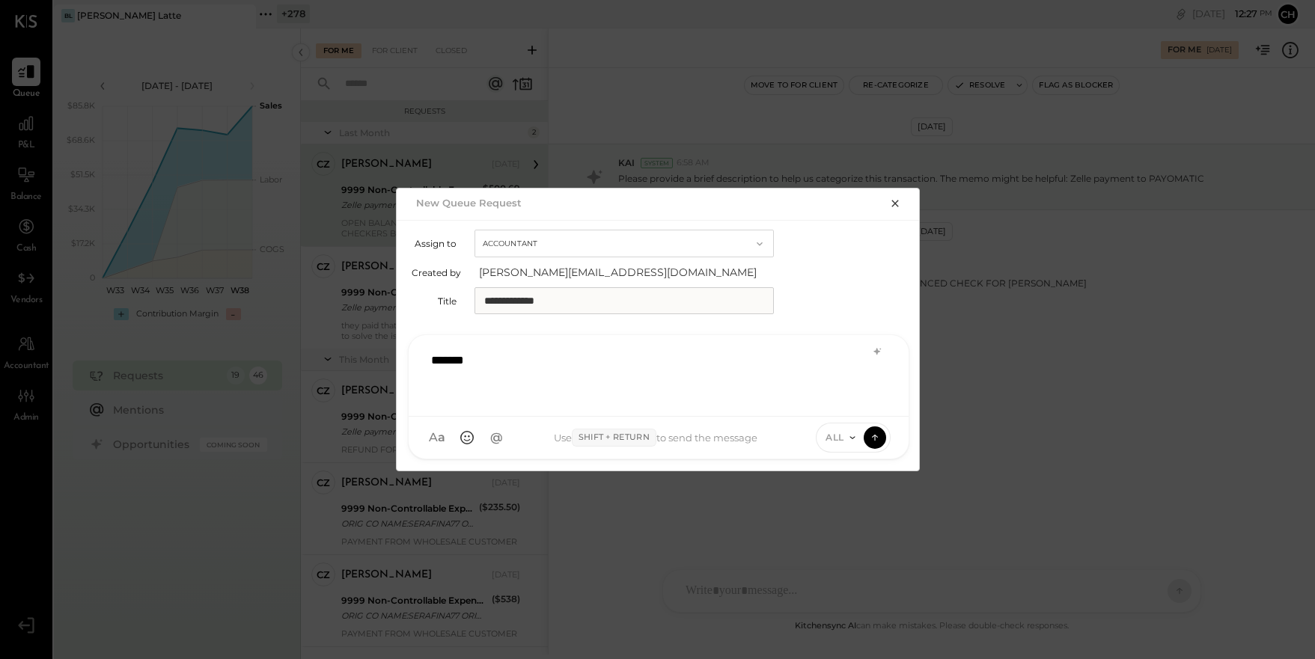
click at [898, 204] on icon "button" at bounding box center [895, 204] width 12 height 12
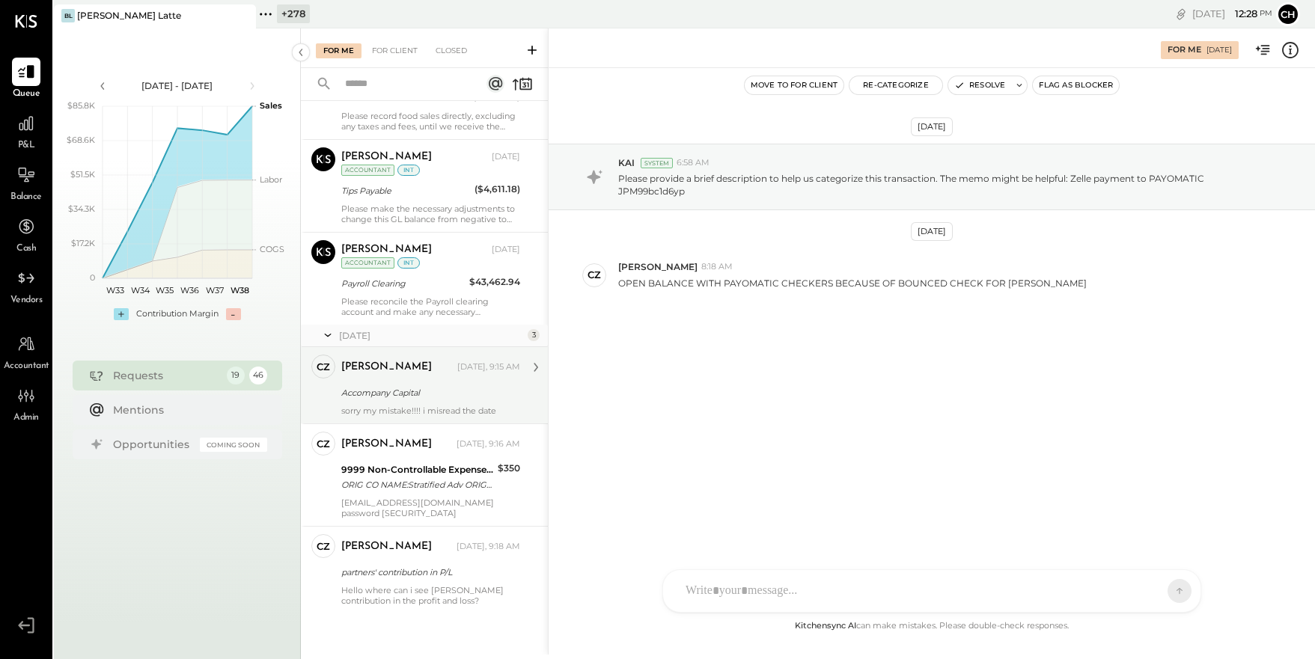
scroll to position [1411, 0]
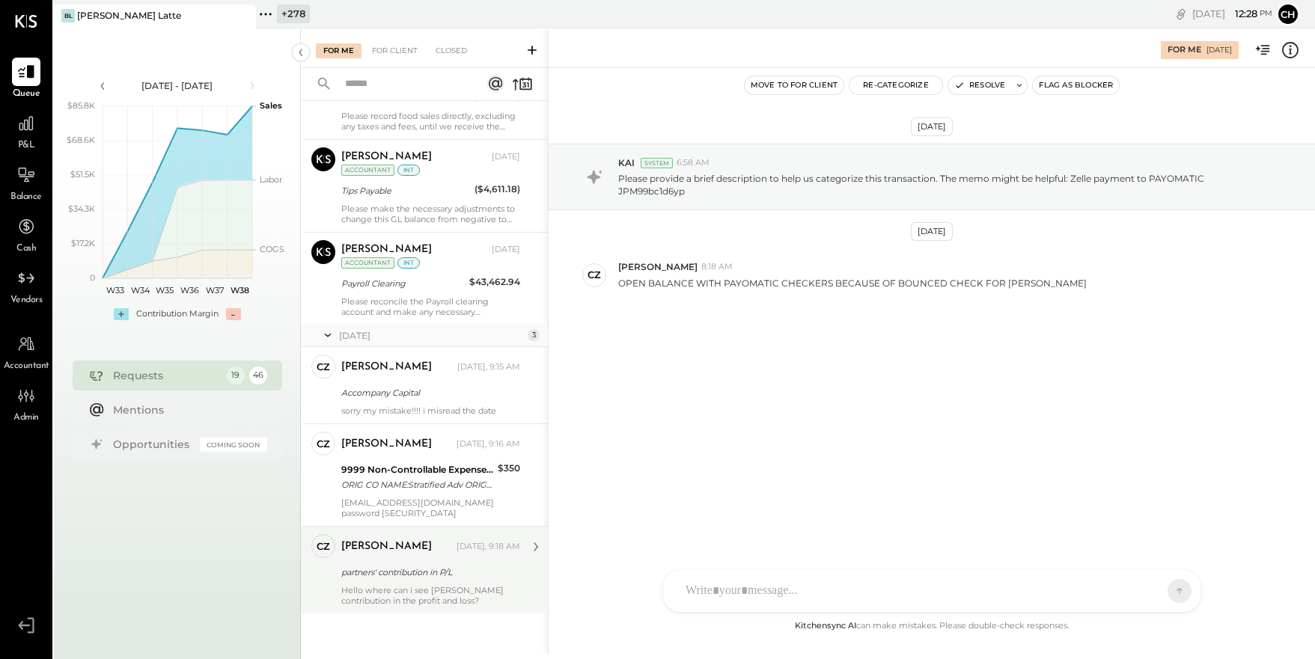
click at [390, 578] on div "partners' contribution in P/L" at bounding box center [428, 572] width 174 height 15
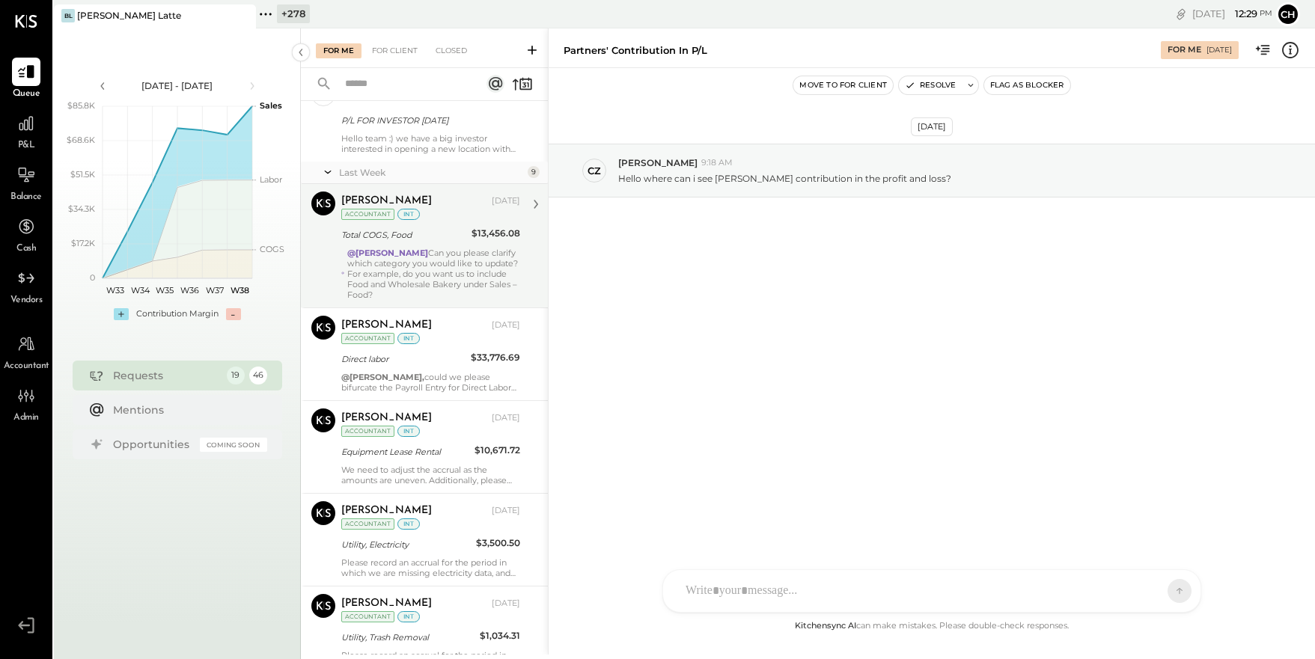
scroll to position [595, 0]
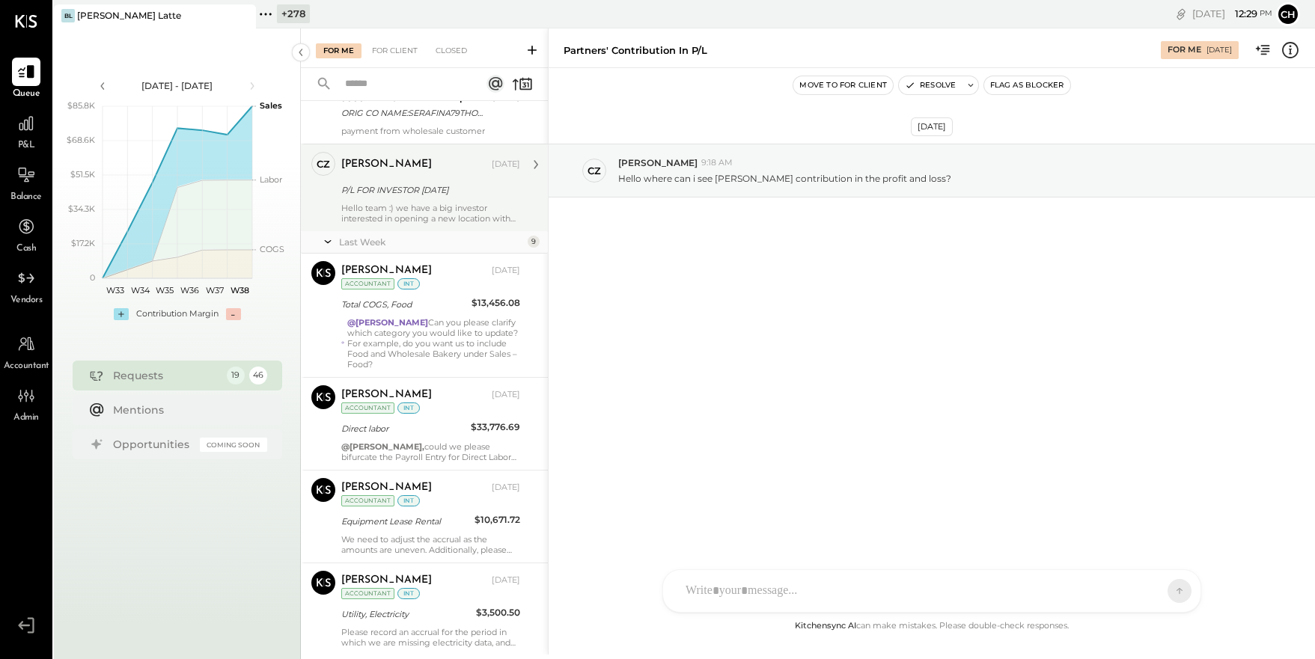
click at [415, 224] on div "Hello team :) we have a big investor interested in opening a new location with …" at bounding box center [430, 213] width 179 height 21
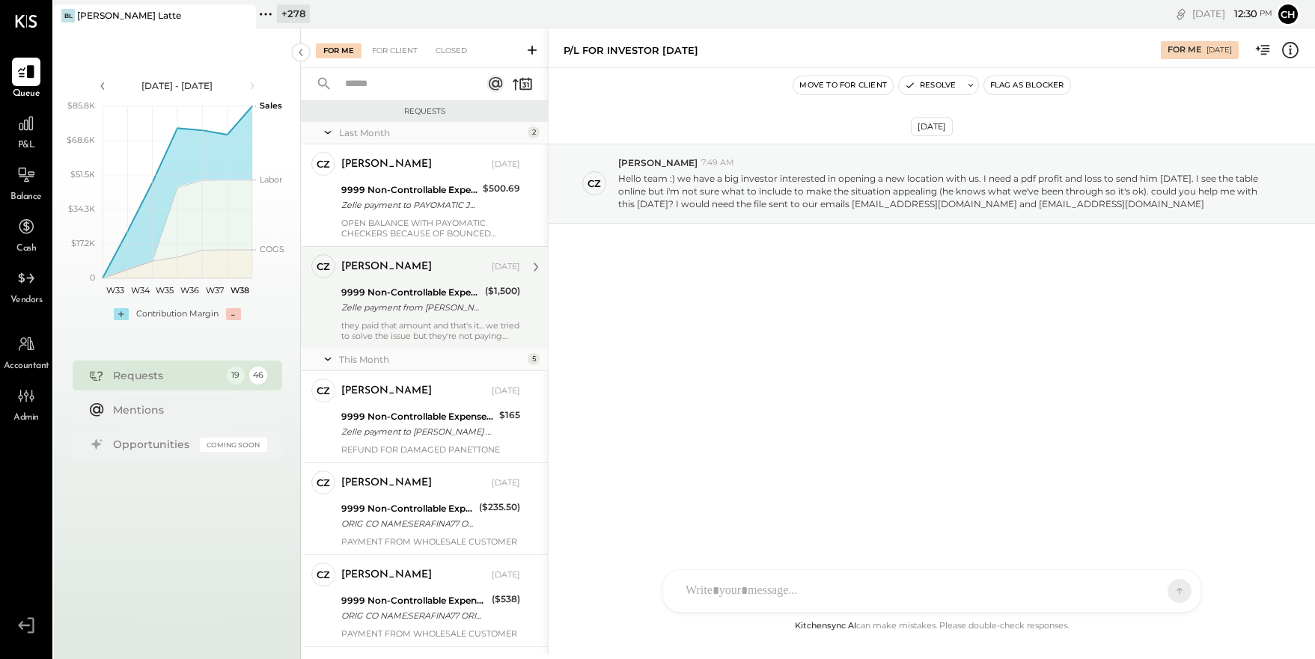
click at [532, 52] on icon at bounding box center [532, 50] width 9 height 9
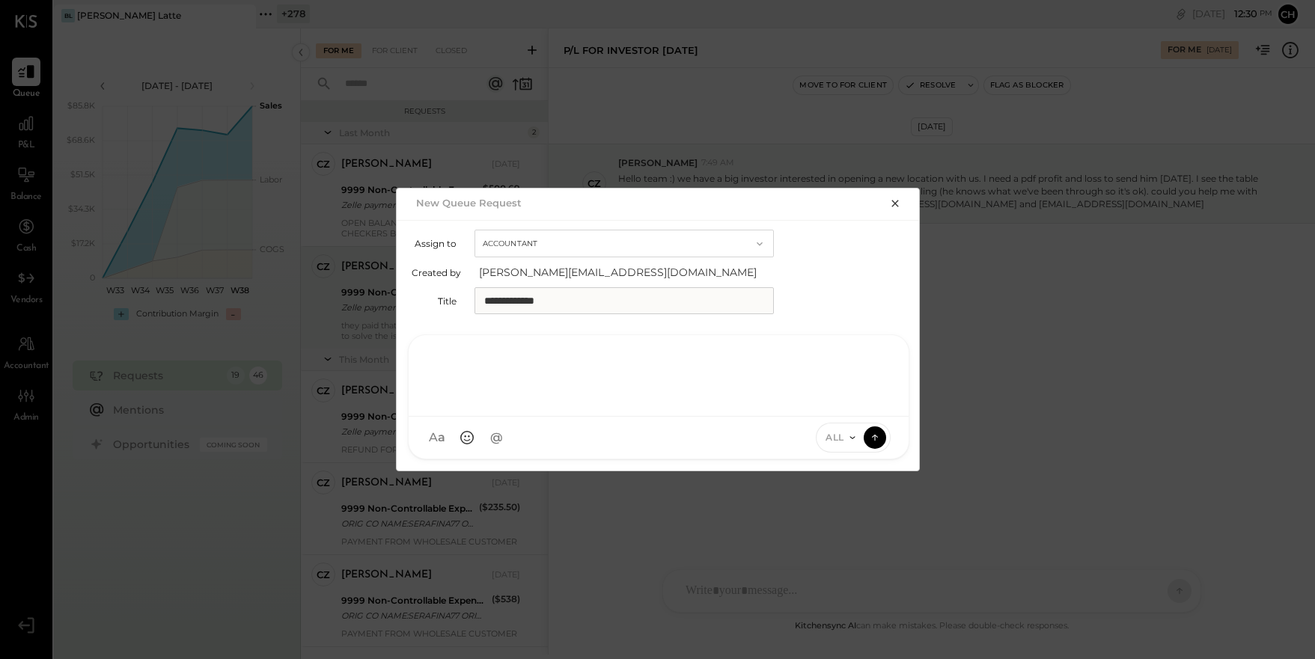
click at [575, 381] on div at bounding box center [659, 374] width 470 height 60
type input "*****"
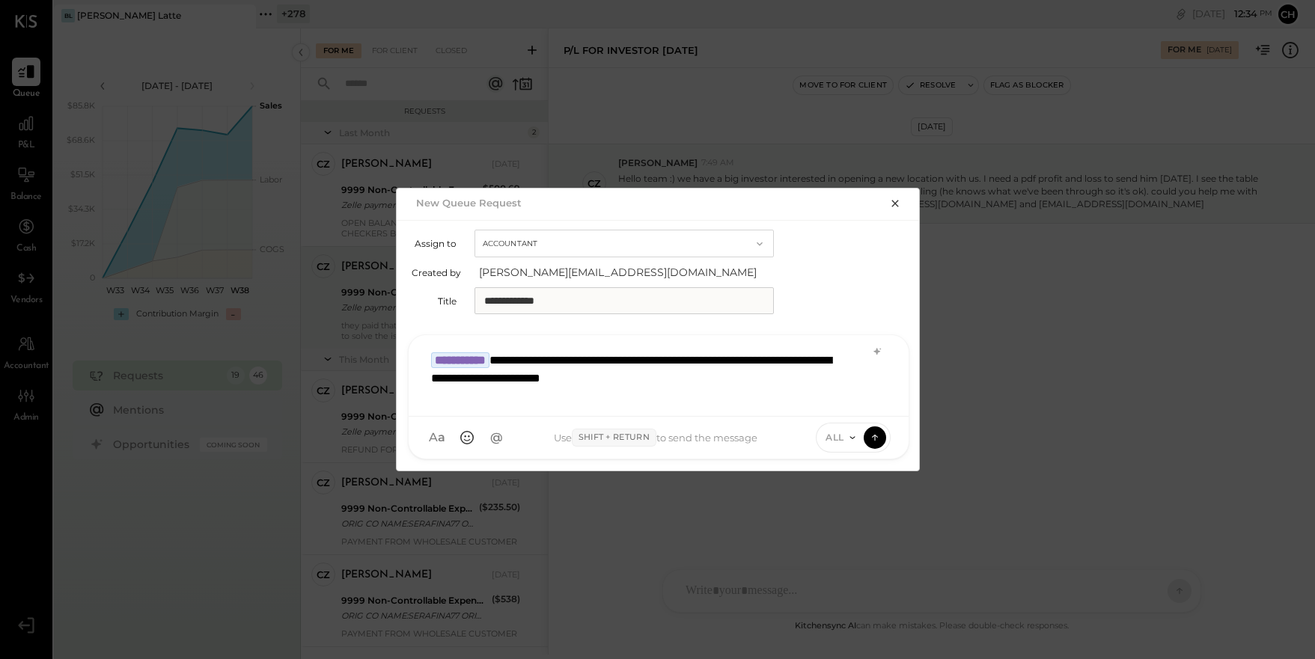
click at [645, 362] on div "**********" at bounding box center [659, 374] width 470 height 60
click at [606, 362] on div "**********" at bounding box center [659, 374] width 470 height 60
click at [463, 382] on div "**********" at bounding box center [659, 374] width 470 height 60
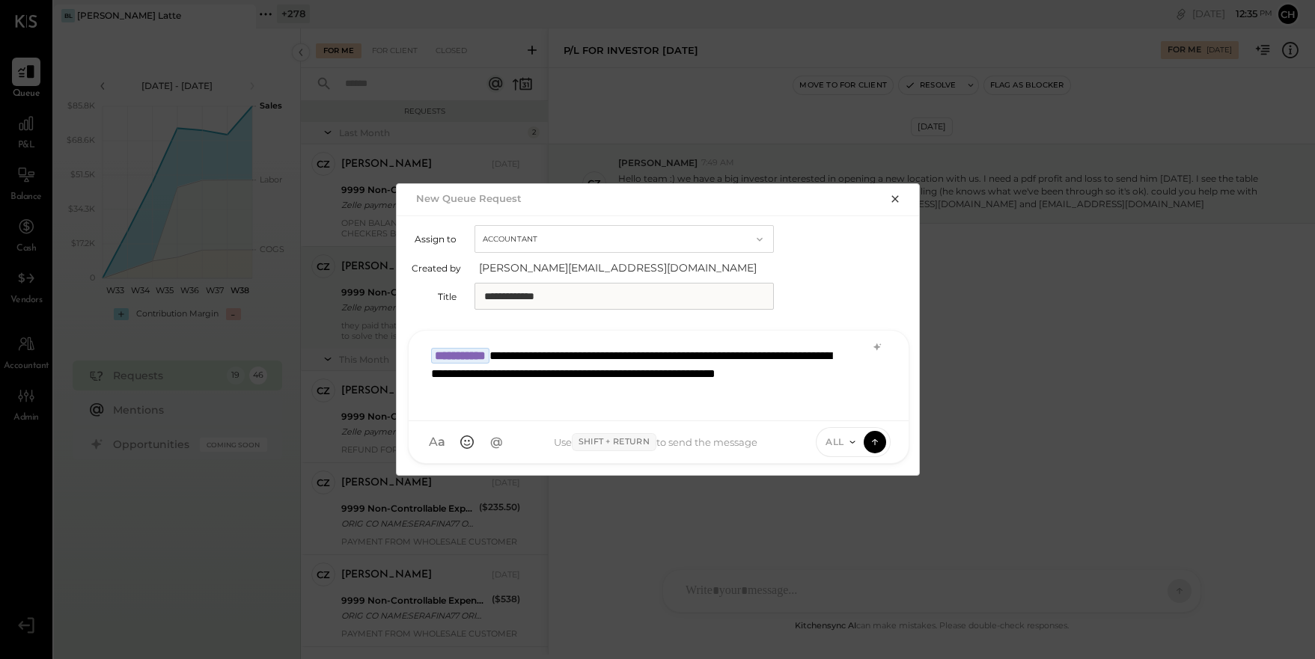
click at [573, 392] on div "**********" at bounding box center [659, 374] width 470 height 69
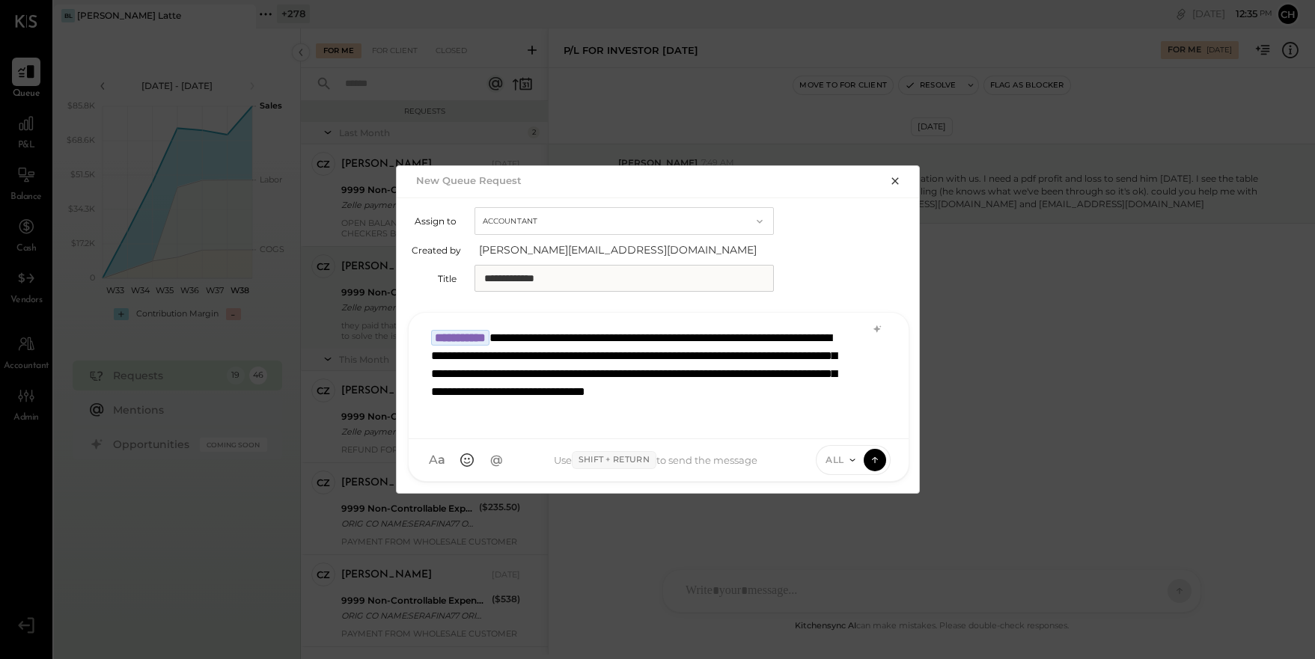
click at [838, 462] on span "ALL" at bounding box center [835, 460] width 19 height 13
click at [875, 462] on icon at bounding box center [874, 460] width 1 height 6
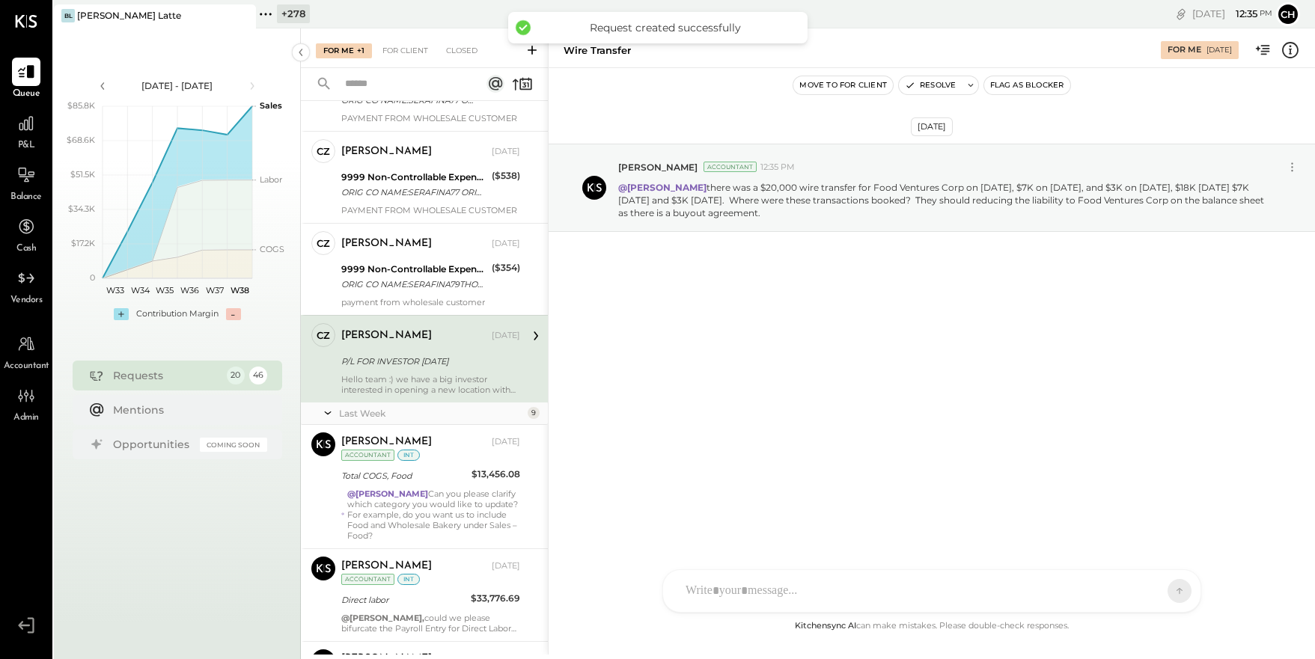
scroll to position [1583, 0]
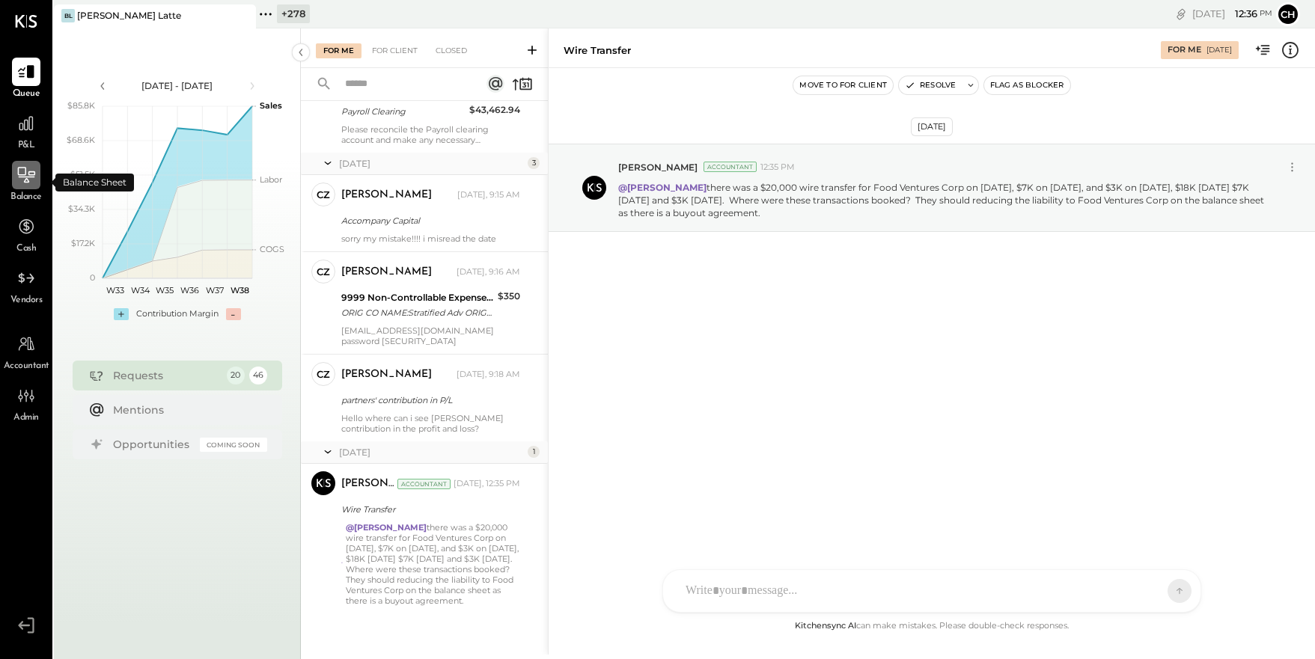
click at [23, 183] on icon at bounding box center [25, 174] width 19 height 19
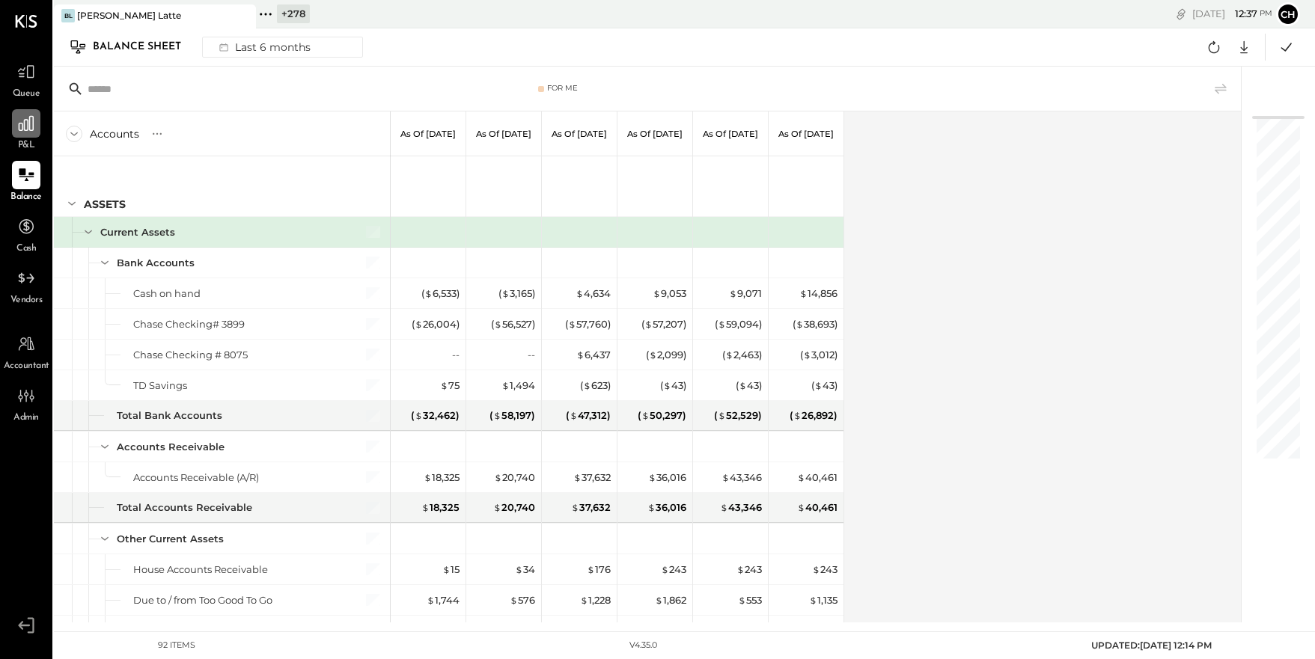
click at [28, 127] on icon at bounding box center [25, 123] width 19 height 19
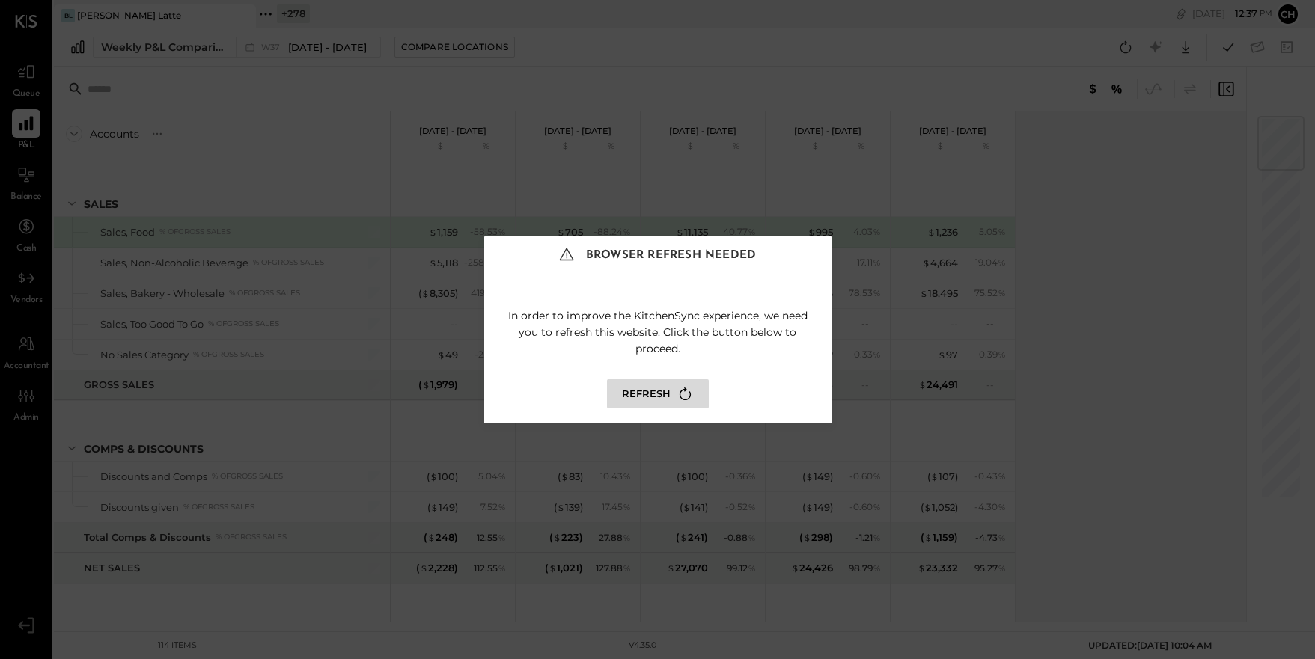
click at [639, 401] on button "Refresh" at bounding box center [658, 394] width 102 height 29
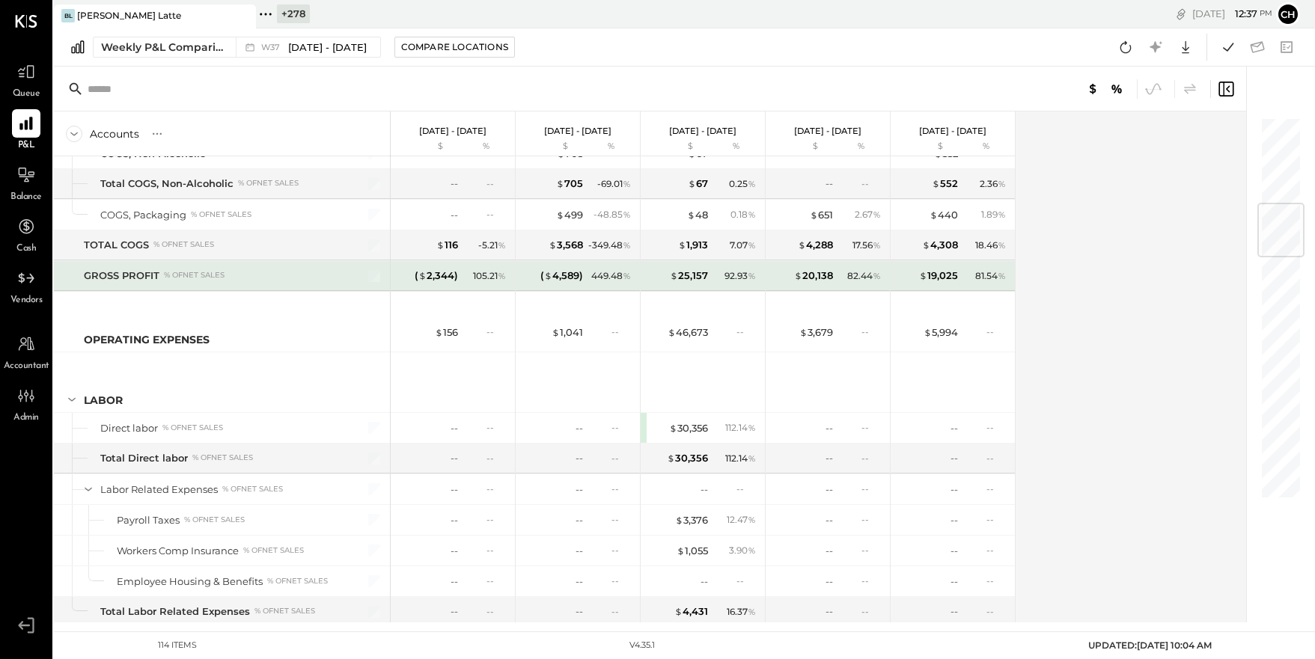
scroll to position [942, 0]
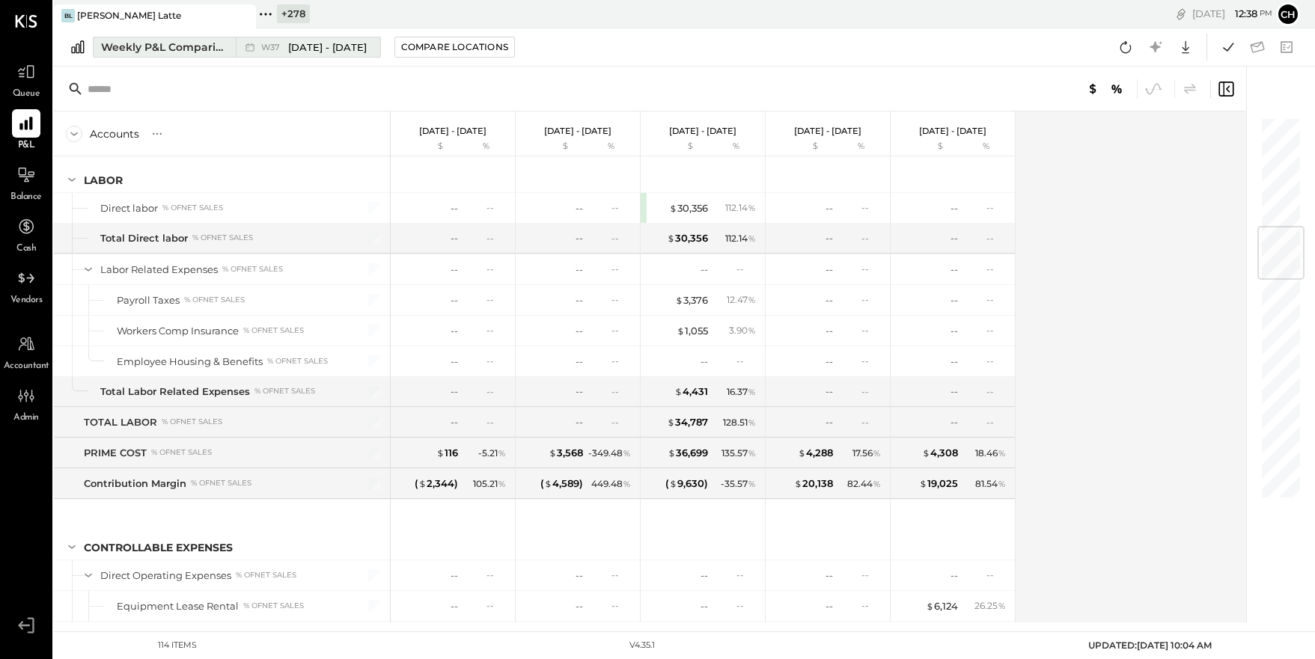
click at [177, 49] on div "Weekly P&L Comparison" at bounding box center [164, 47] width 126 height 15
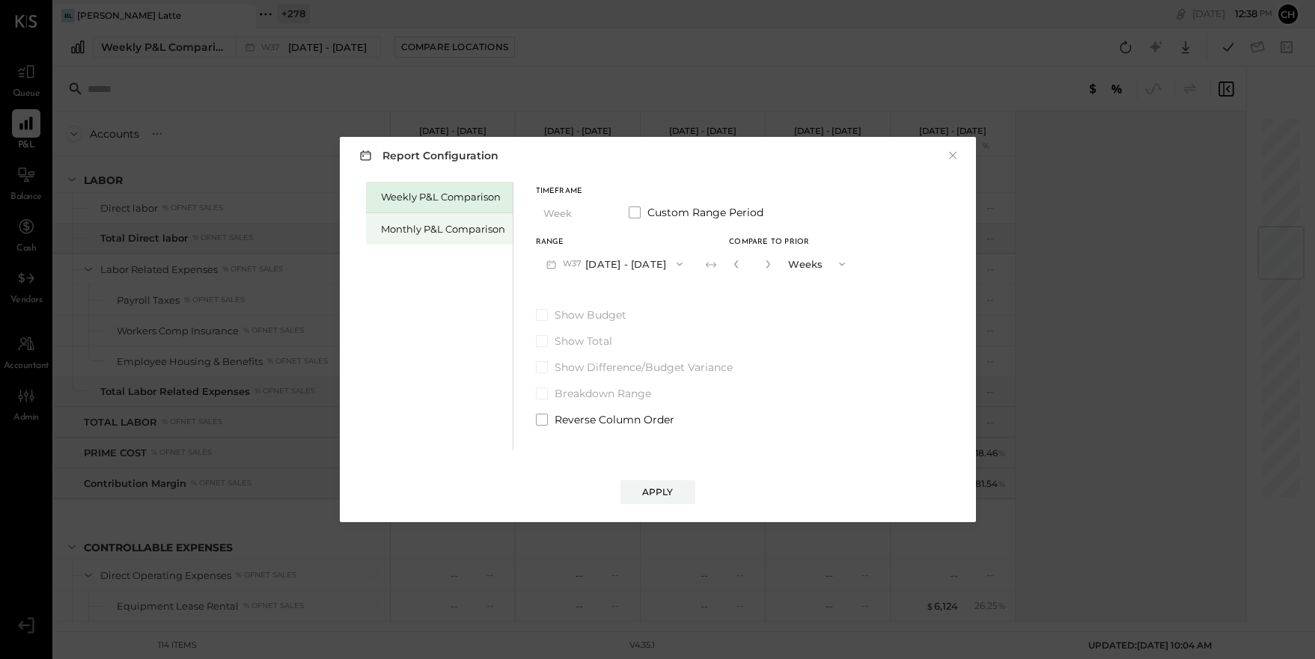
click at [449, 223] on div "Monthly P&L Comparison" at bounding box center [443, 229] width 124 height 14
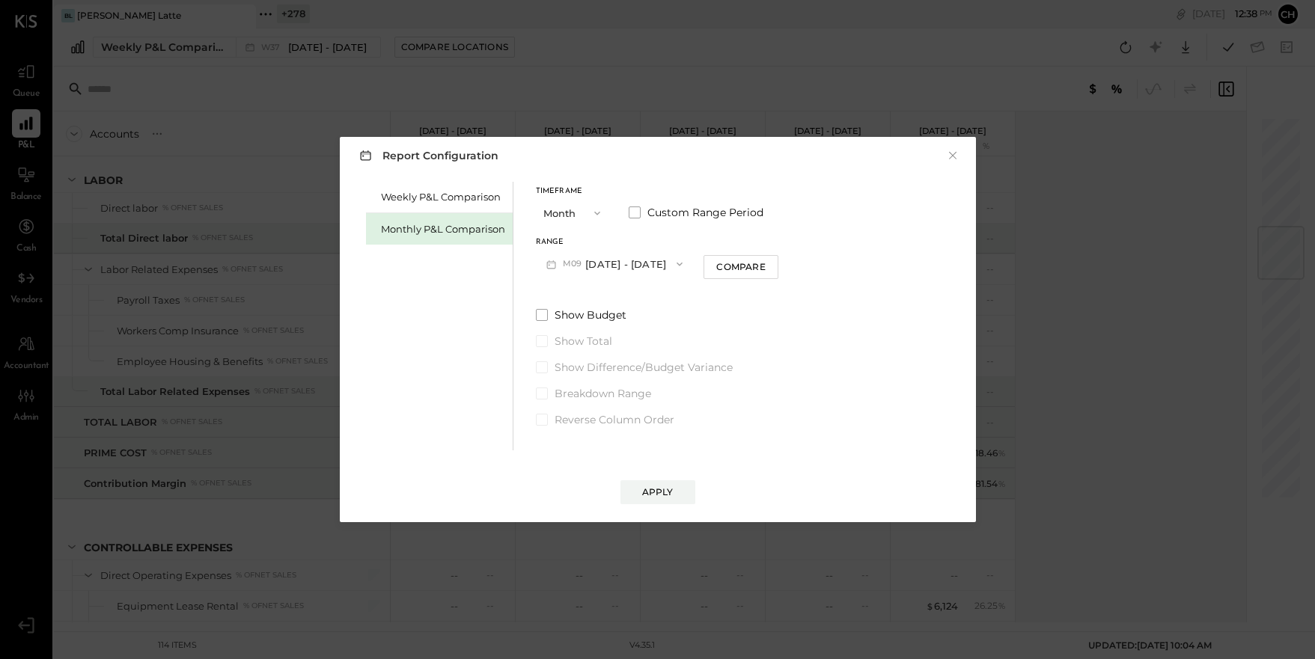
click at [644, 267] on button "M09 Sep 1 - 30, 2025" at bounding box center [615, 264] width 158 height 28
click at [636, 293] on span "Aug 1 - 31, 2025" at bounding box center [608, 297] width 71 height 13
click at [657, 494] on div "Apply" at bounding box center [657, 492] width 31 height 13
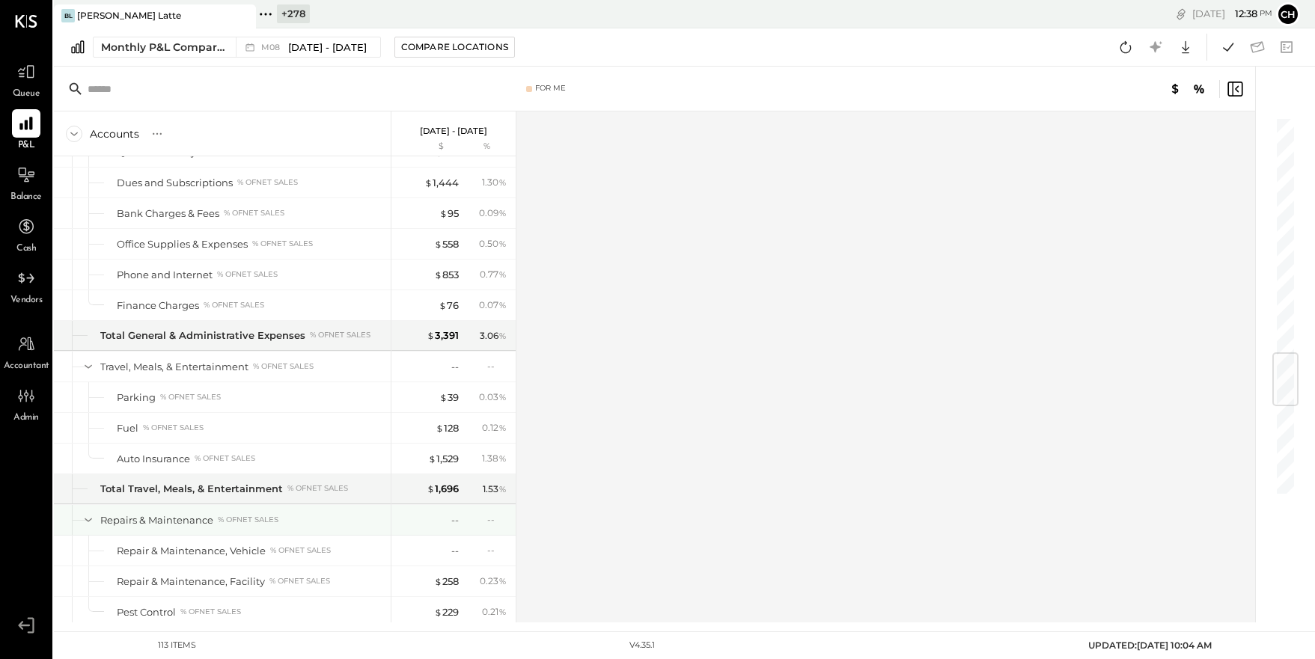
scroll to position [2029, 0]
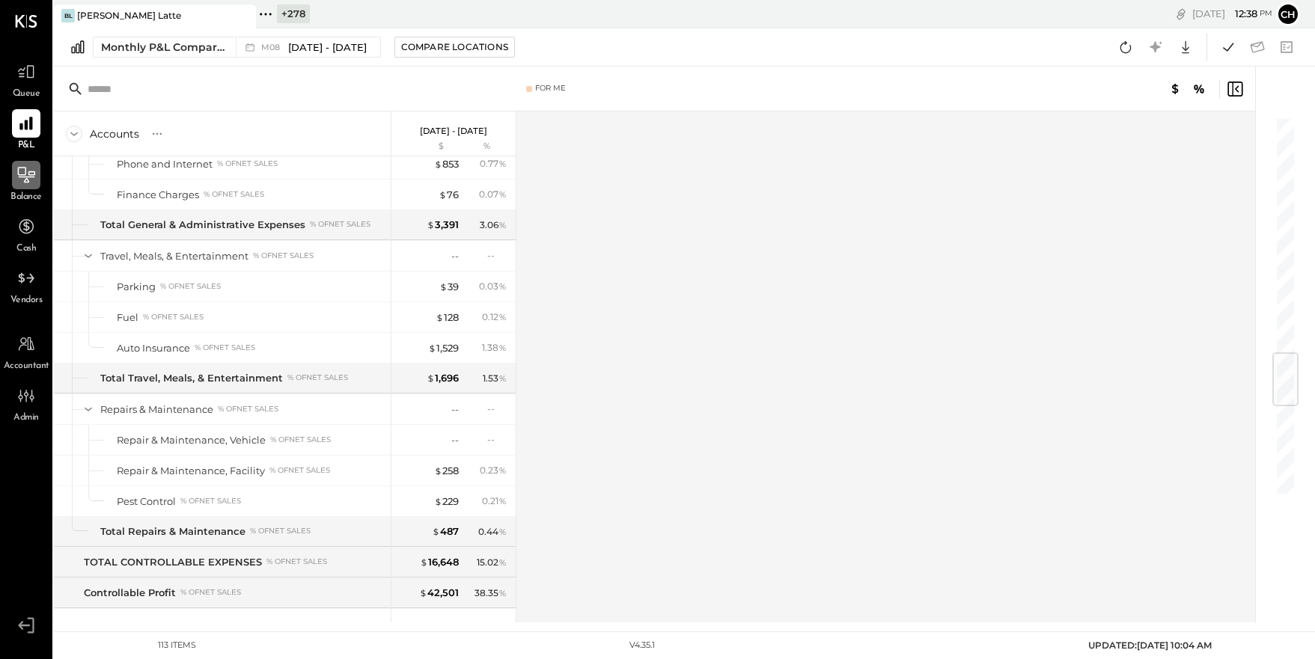
click at [28, 171] on icon at bounding box center [25, 174] width 19 height 19
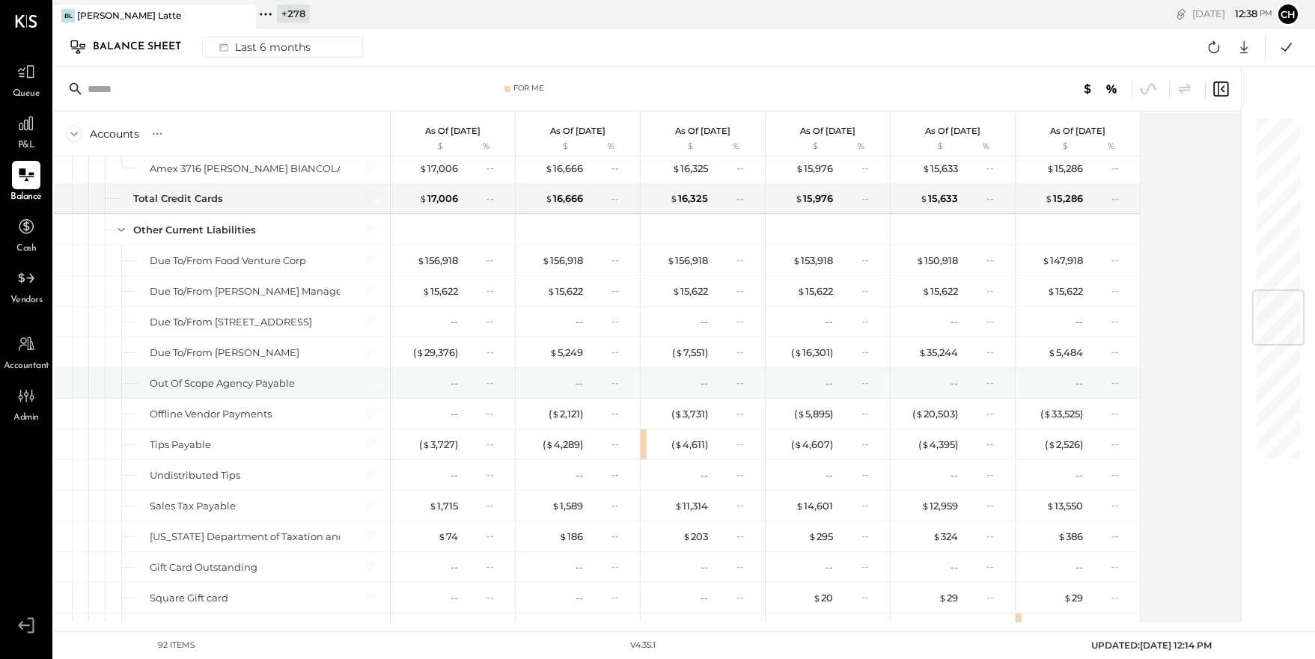
scroll to position [1468, 0]
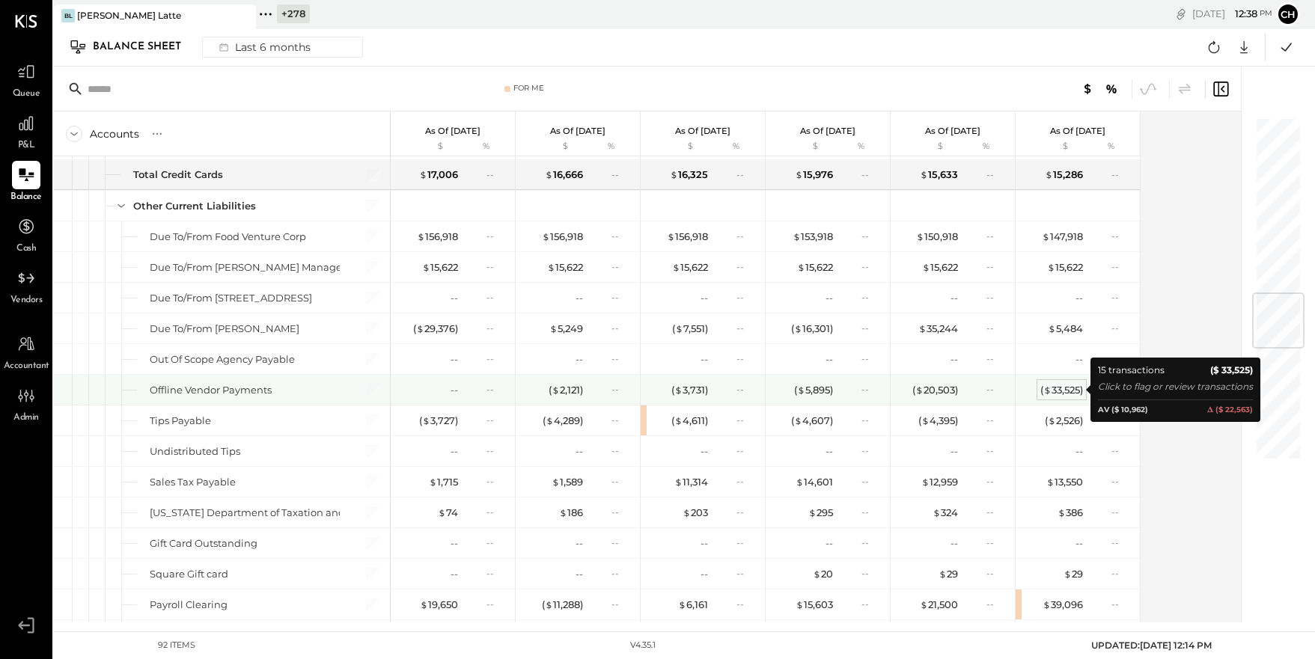
click at [1075, 386] on div "( $ 33,525 )" at bounding box center [1062, 390] width 43 height 14
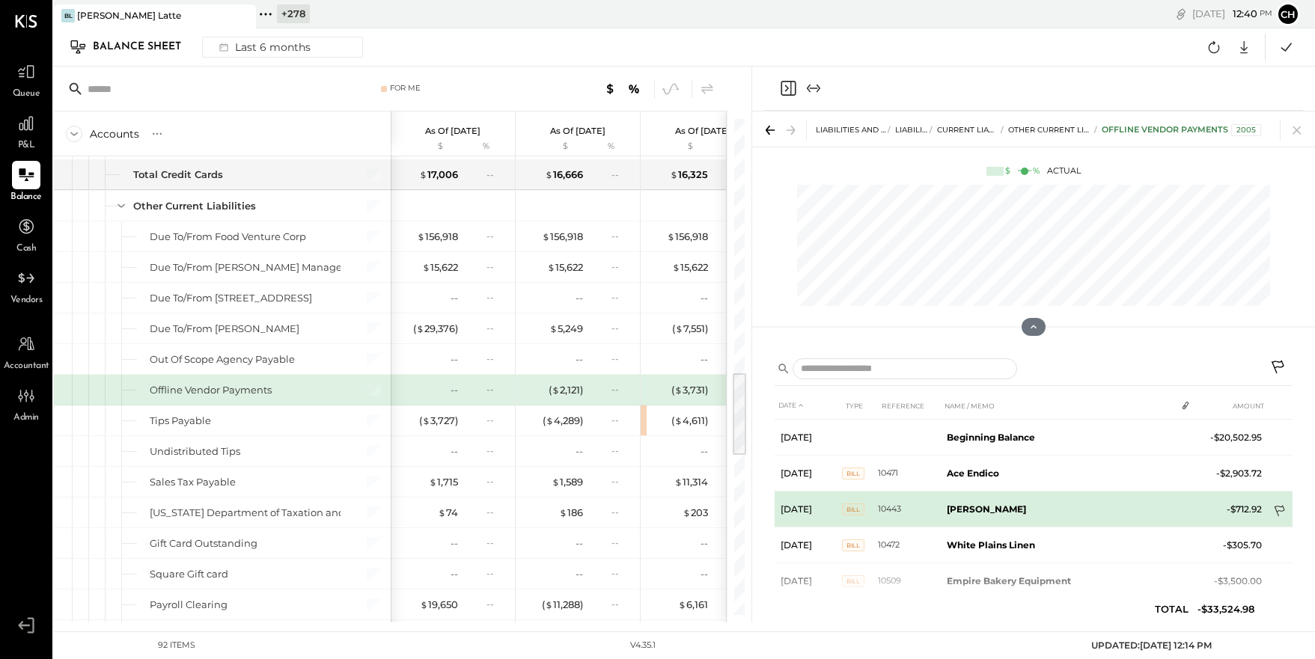
click at [1276, 509] on icon at bounding box center [1280, 512] width 15 height 15
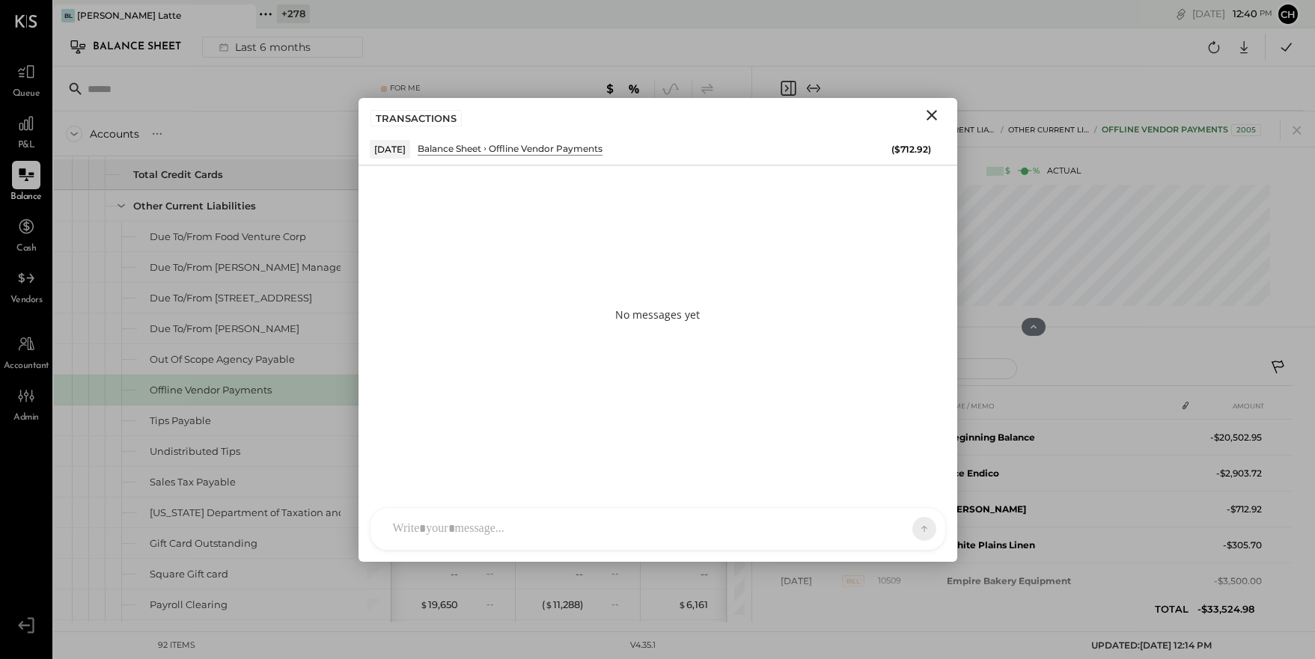
click at [692, 523] on div "A accounting SK Sarang Khandhar JS Janvi Soni CZ Camilla Zanin B biancolattebak…" at bounding box center [658, 529] width 576 height 43
click at [914, 528] on icon at bounding box center [911, 528] width 13 height 15
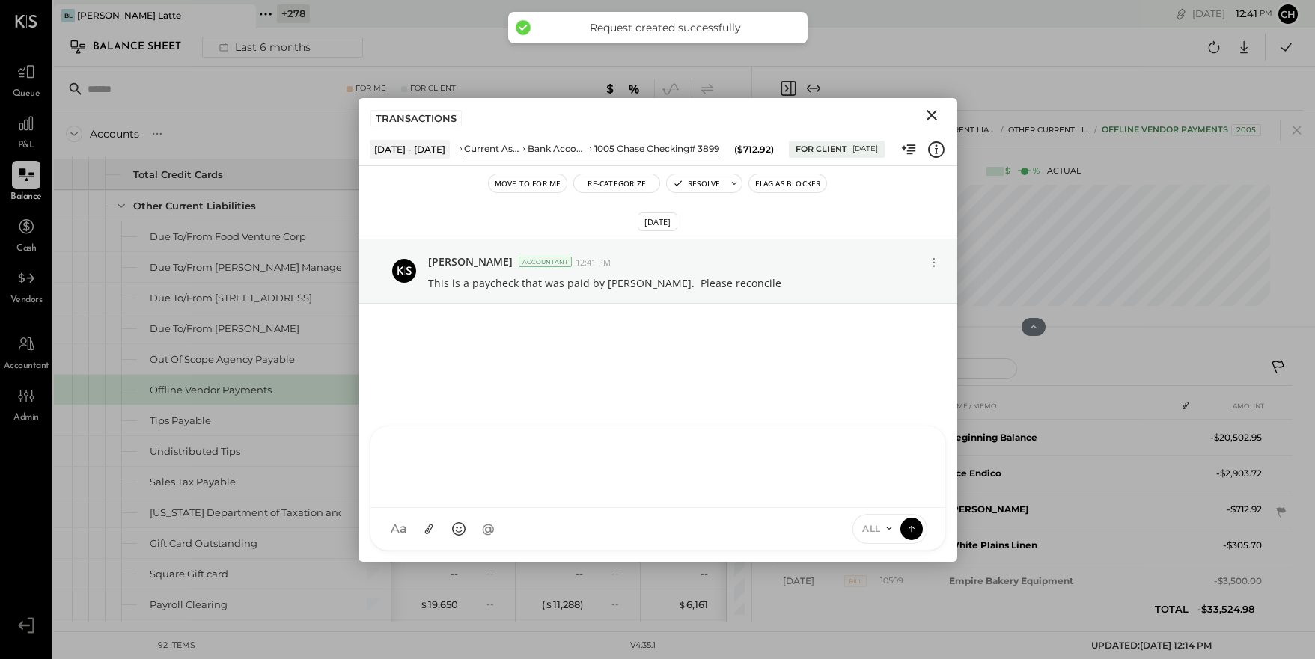
click at [930, 116] on icon "Close" at bounding box center [932, 115] width 10 height 10
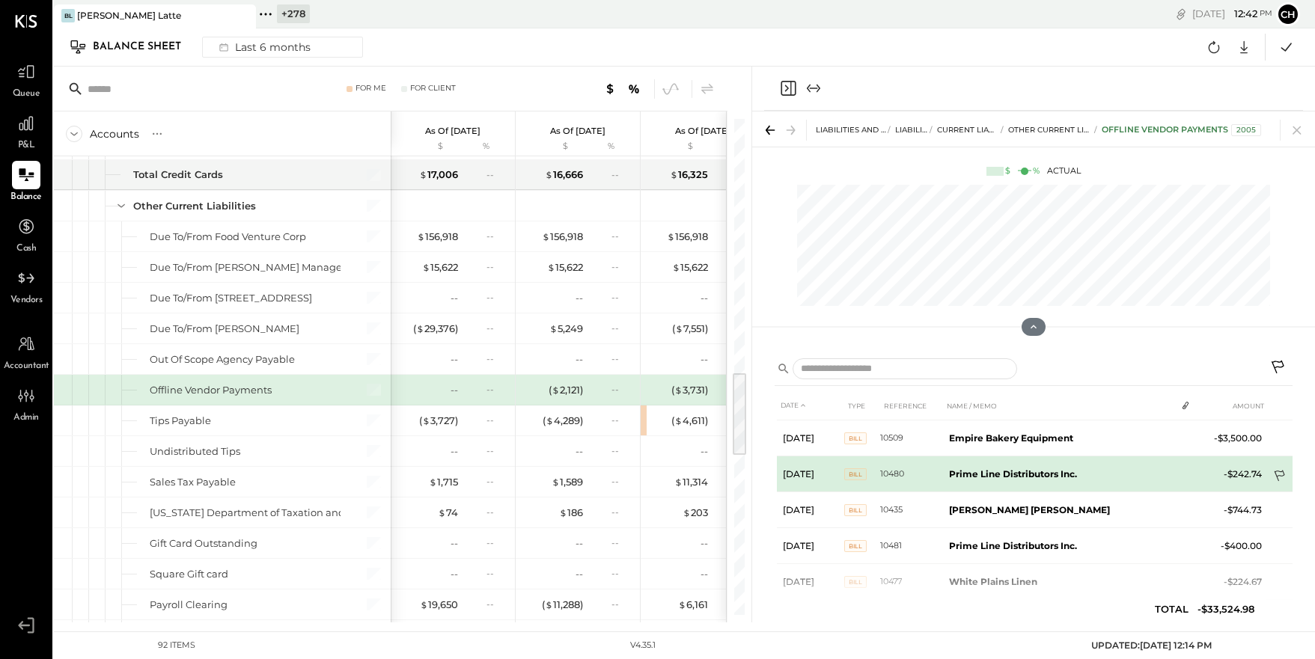
scroll to position [162, 0]
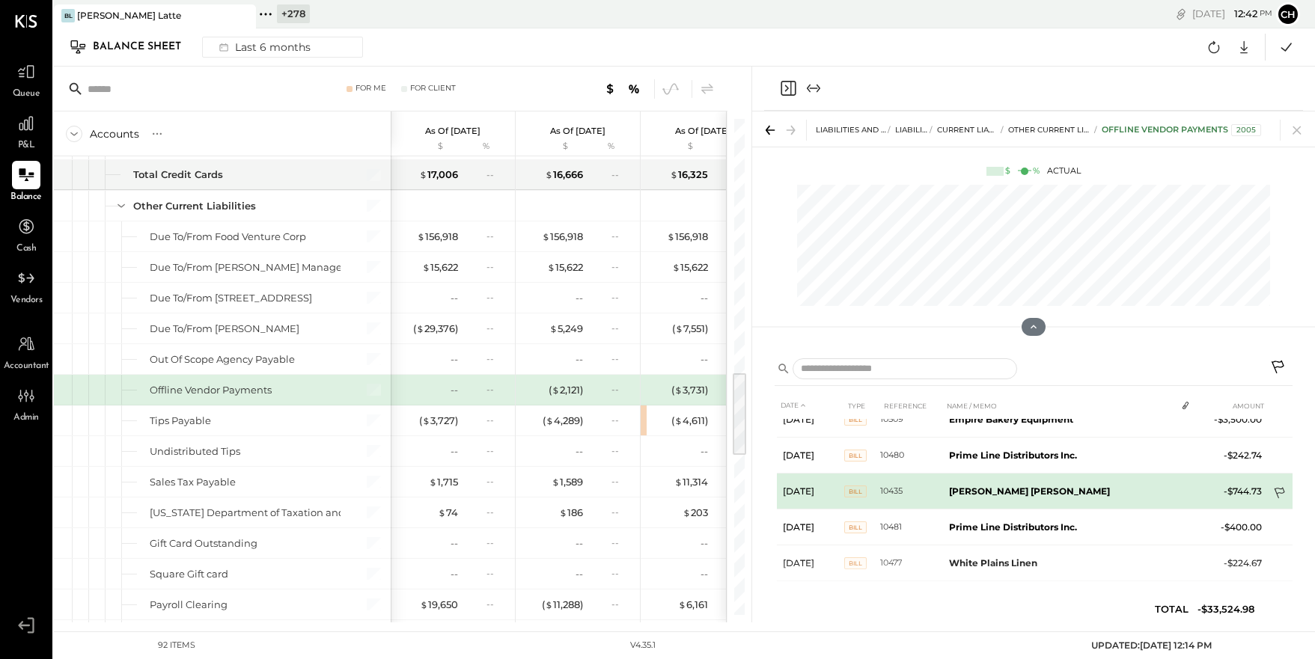
click at [1279, 489] on icon at bounding box center [1279, 493] width 10 height 11
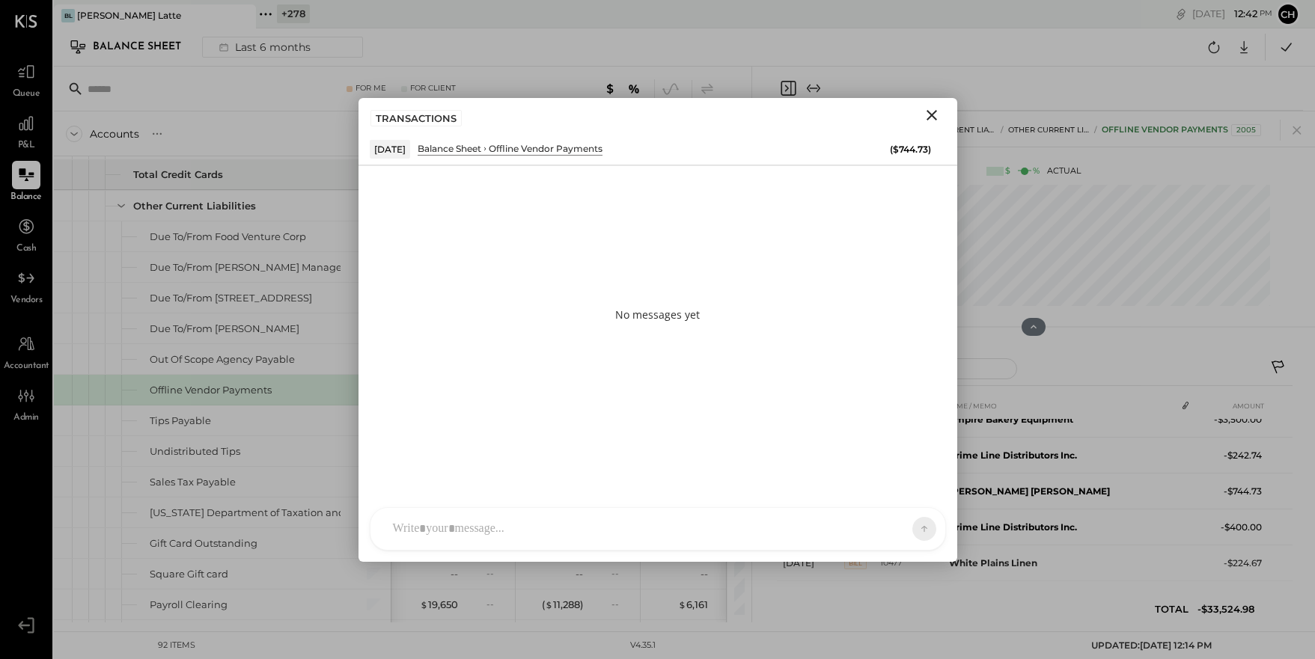
drag, startPoint x: 790, startPoint y: 520, endPoint x: 779, endPoint y: 516, distance: 11.4
click at [790, 520] on div at bounding box center [645, 529] width 518 height 33
drag, startPoint x: 615, startPoint y: 451, endPoint x: 392, endPoint y: 449, distance: 223.8
click at [392, 449] on div "**********" at bounding box center [658, 466] width 545 height 60
click at [912, 527] on icon at bounding box center [911, 528] width 13 height 15
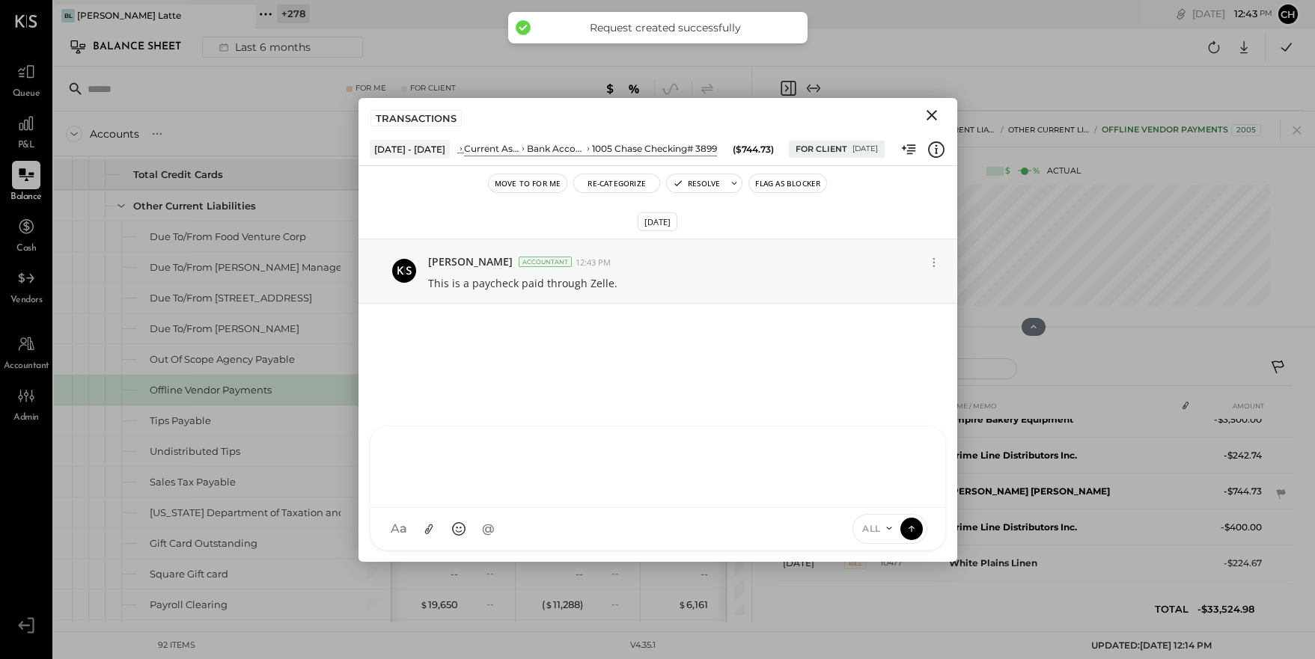
click at [933, 119] on icon "Close" at bounding box center [932, 115] width 18 height 18
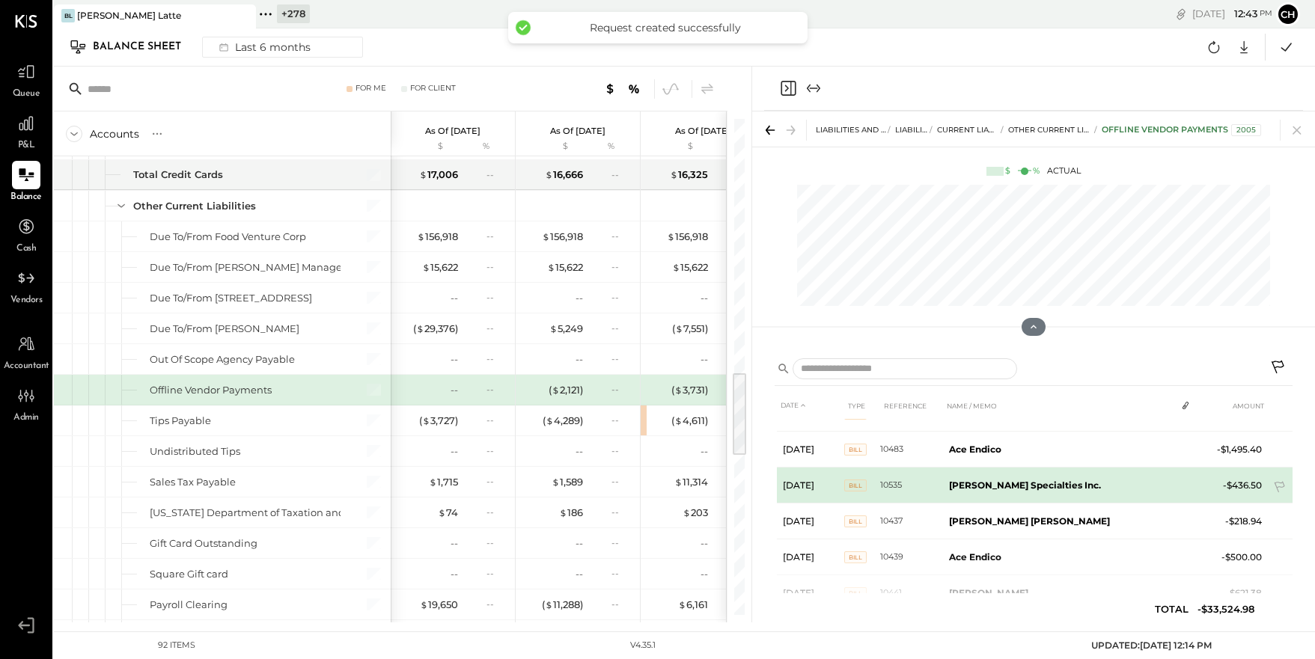
scroll to position [327, 0]
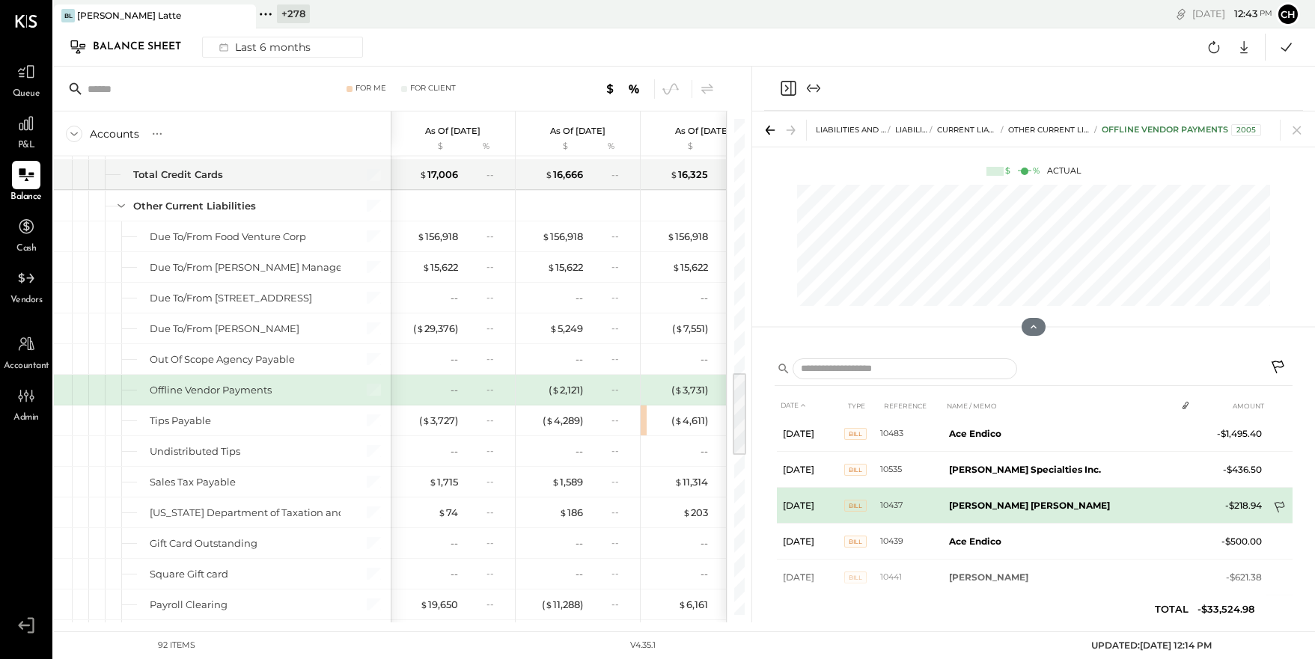
click at [1278, 507] on icon at bounding box center [1279, 507] width 10 height 11
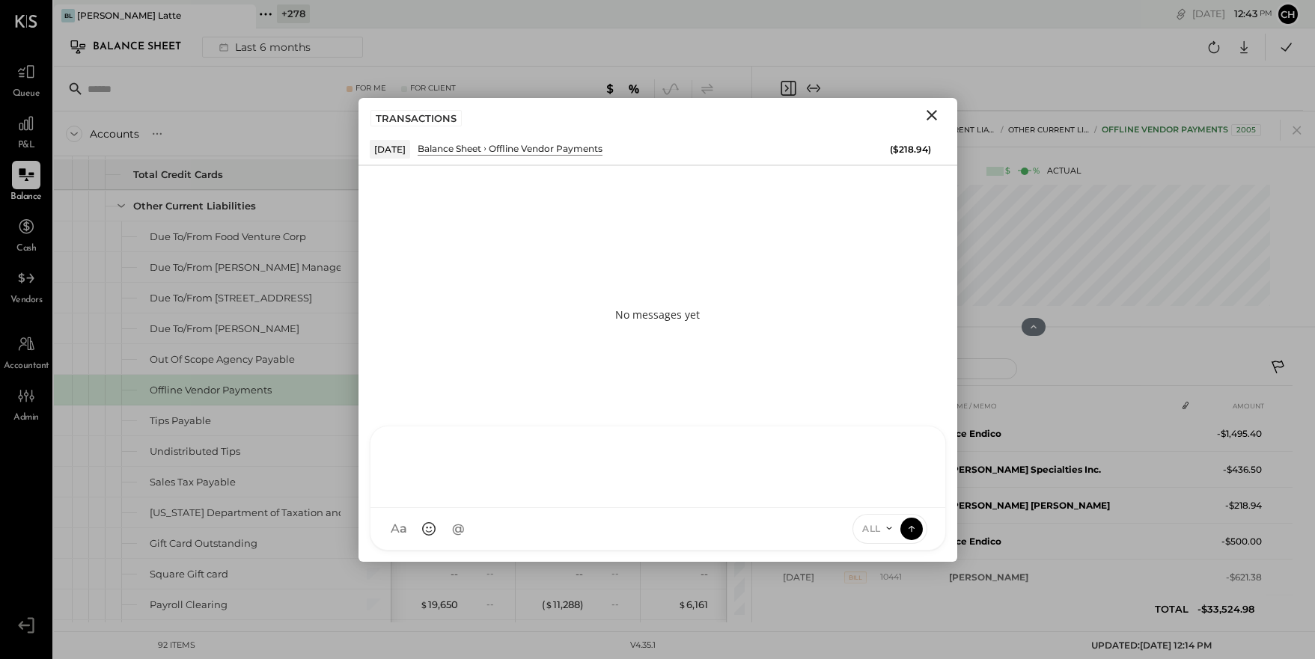
click at [683, 540] on div "A accounting SK Sarang Khandhar JS Janvi Soni CZ Camilla Zanin B biancolattebak…" at bounding box center [658, 488] width 576 height 125
paste div
click at [916, 526] on icon at bounding box center [911, 528] width 13 height 15
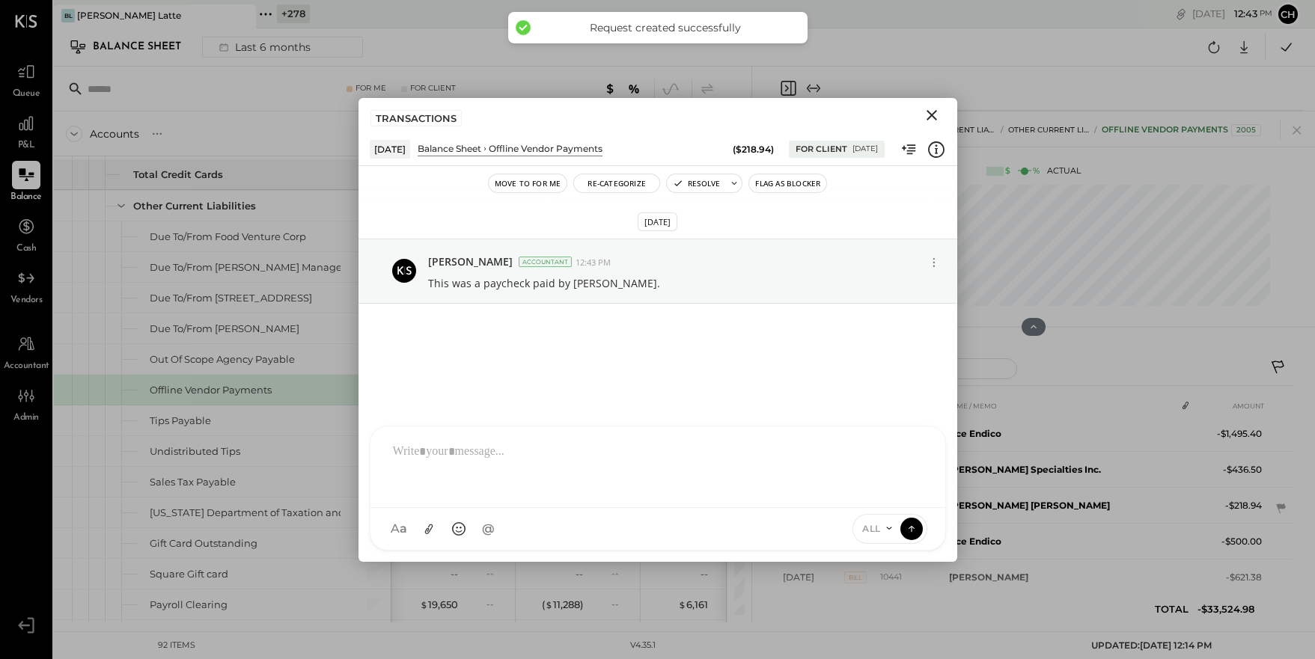
click at [936, 113] on icon "Close" at bounding box center [932, 115] width 18 height 18
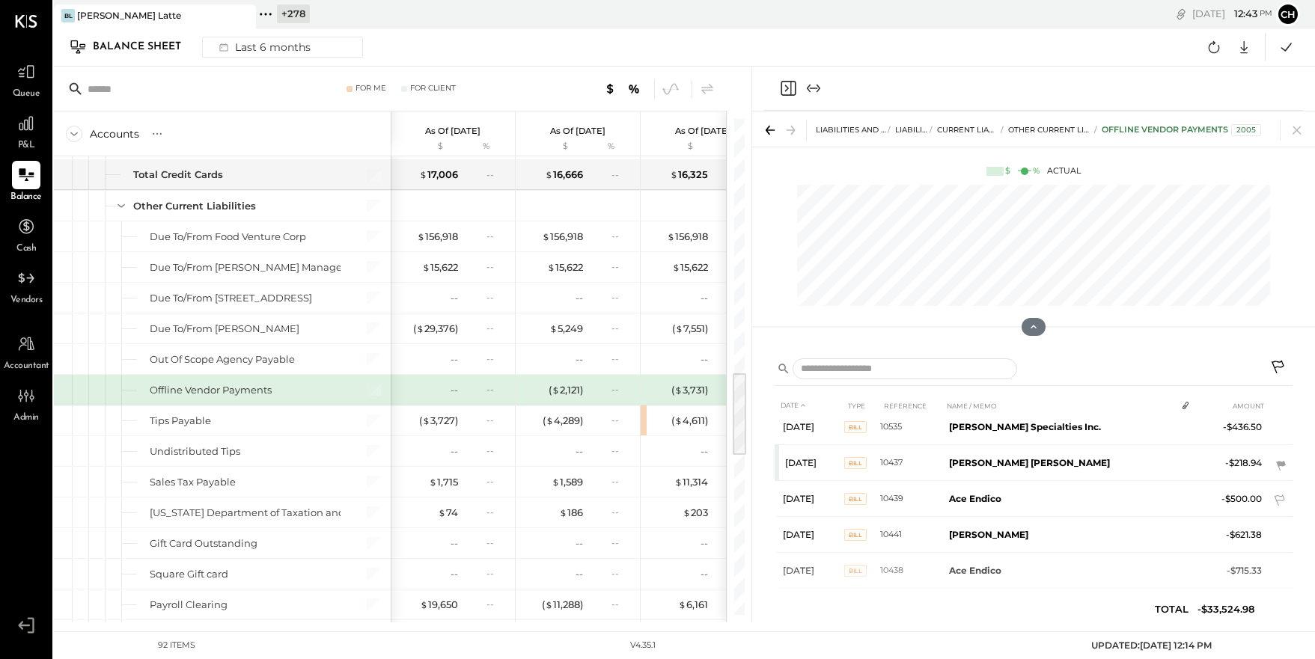
scroll to position [389, 0]
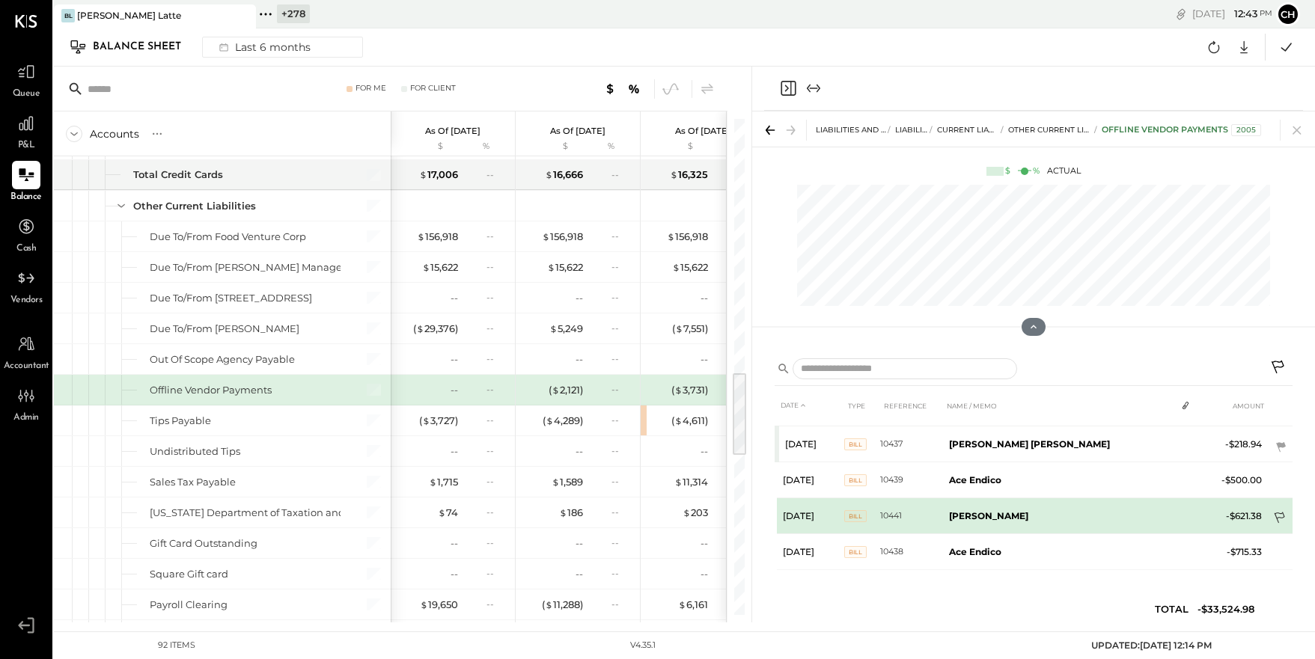
click at [1276, 512] on icon at bounding box center [1280, 519] width 15 height 15
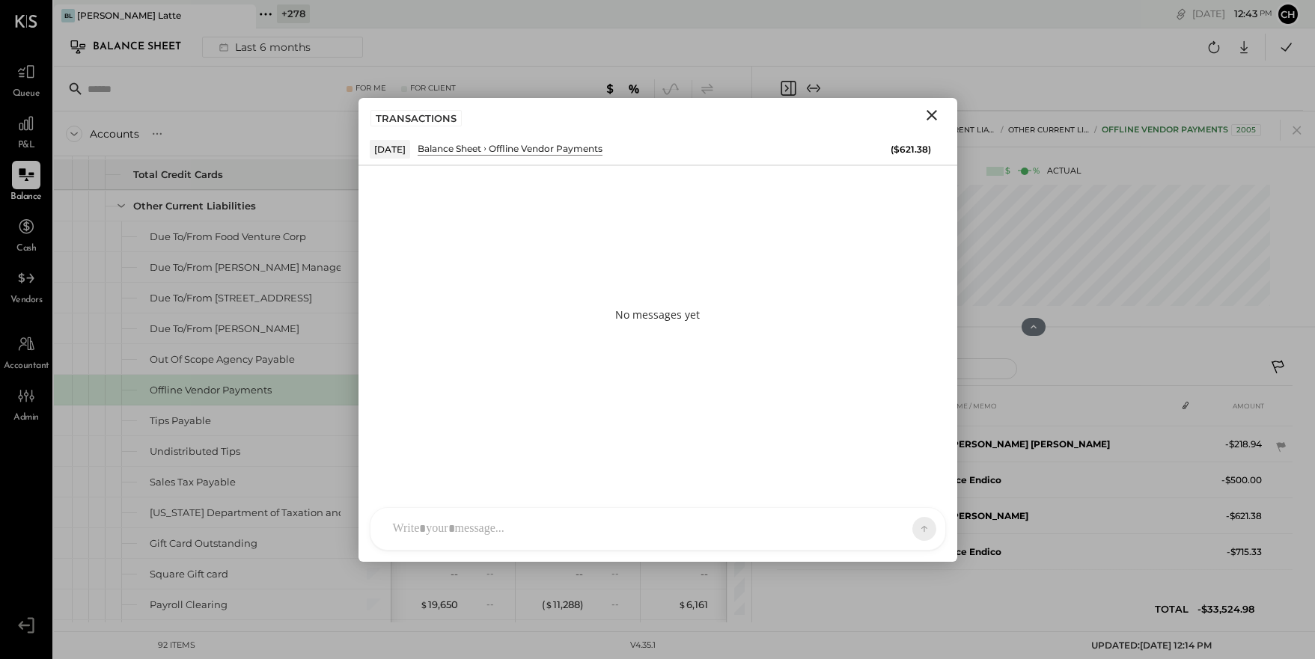
click at [695, 518] on div at bounding box center [645, 529] width 518 height 33
click at [907, 525] on icon at bounding box center [911, 528] width 13 height 15
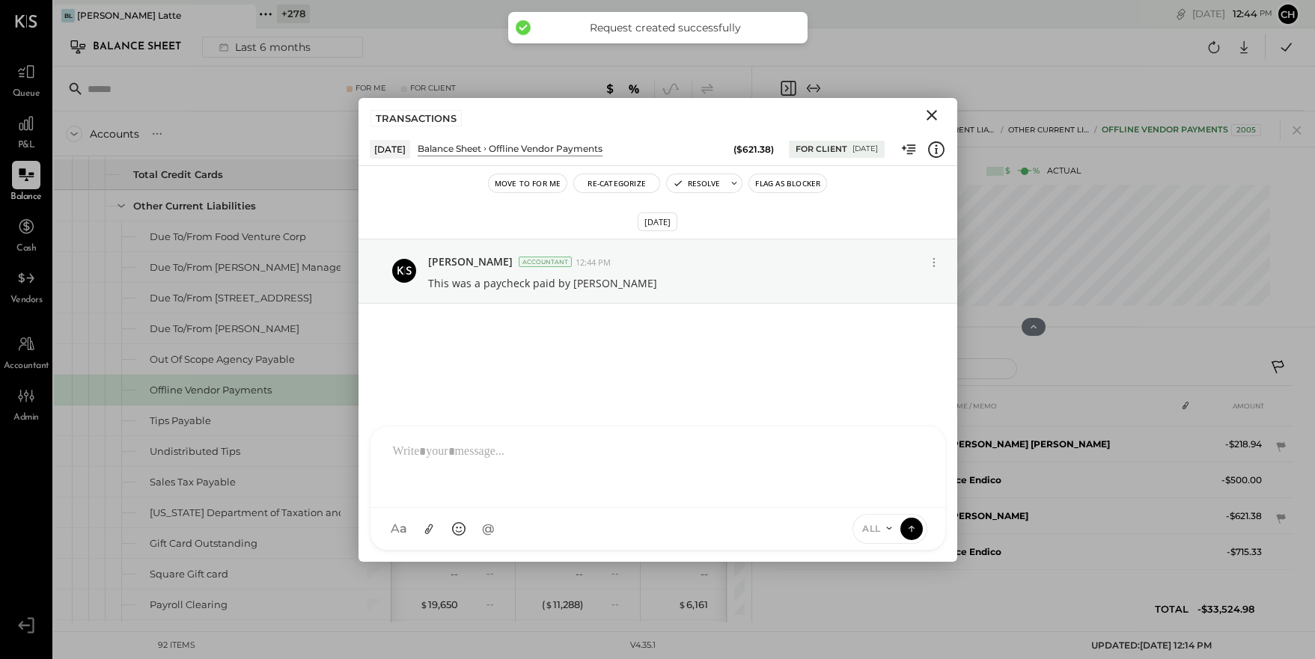
click at [933, 118] on icon "Close" at bounding box center [932, 115] width 18 height 18
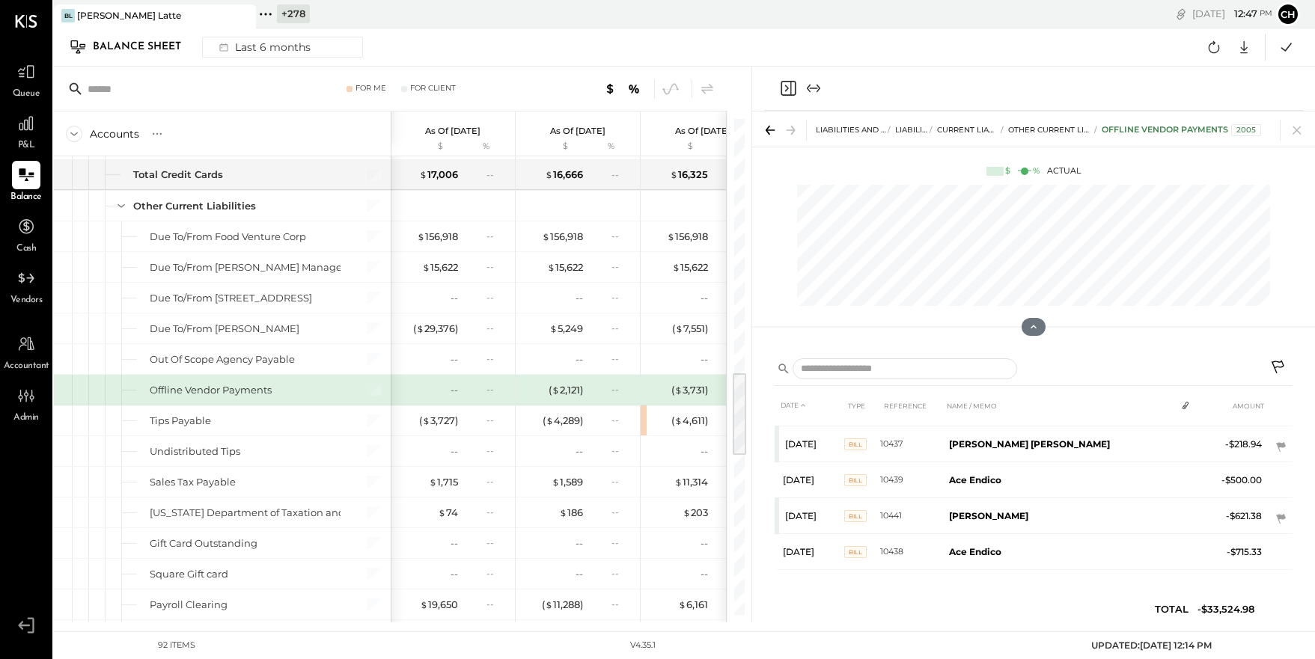
click at [785, 84] on icon "Close panel" at bounding box center [788, 88] width 18 height 18
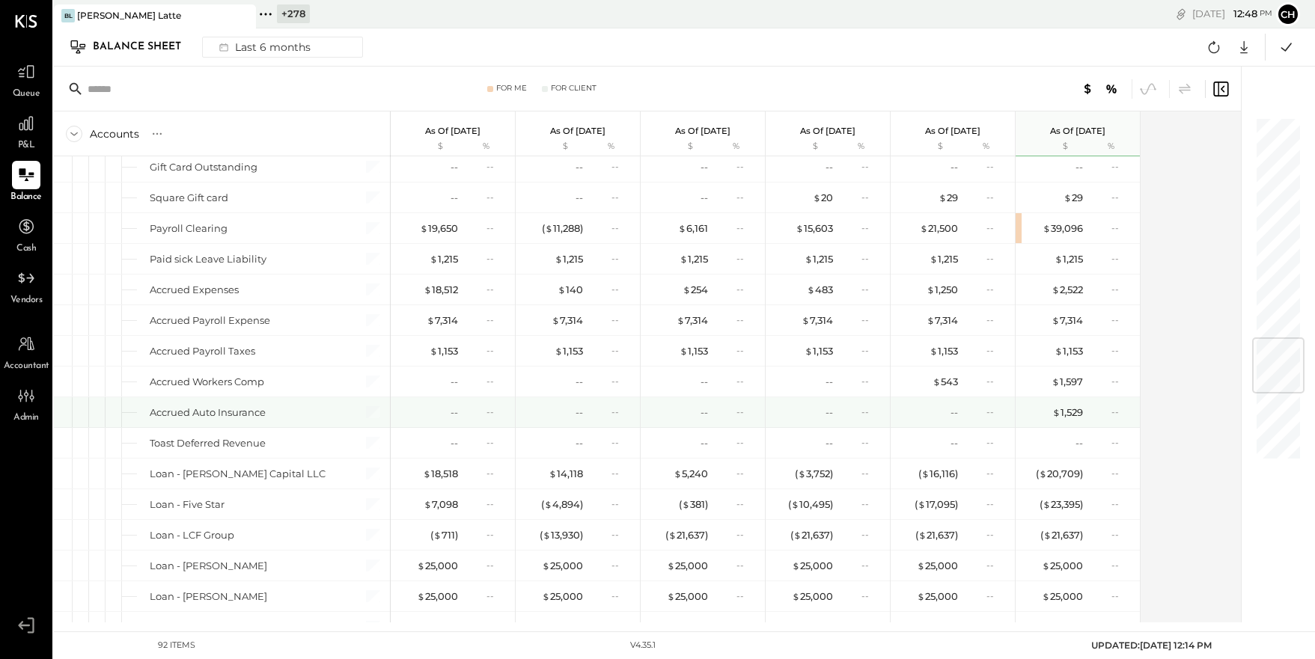
scroll to position [1866, 0]
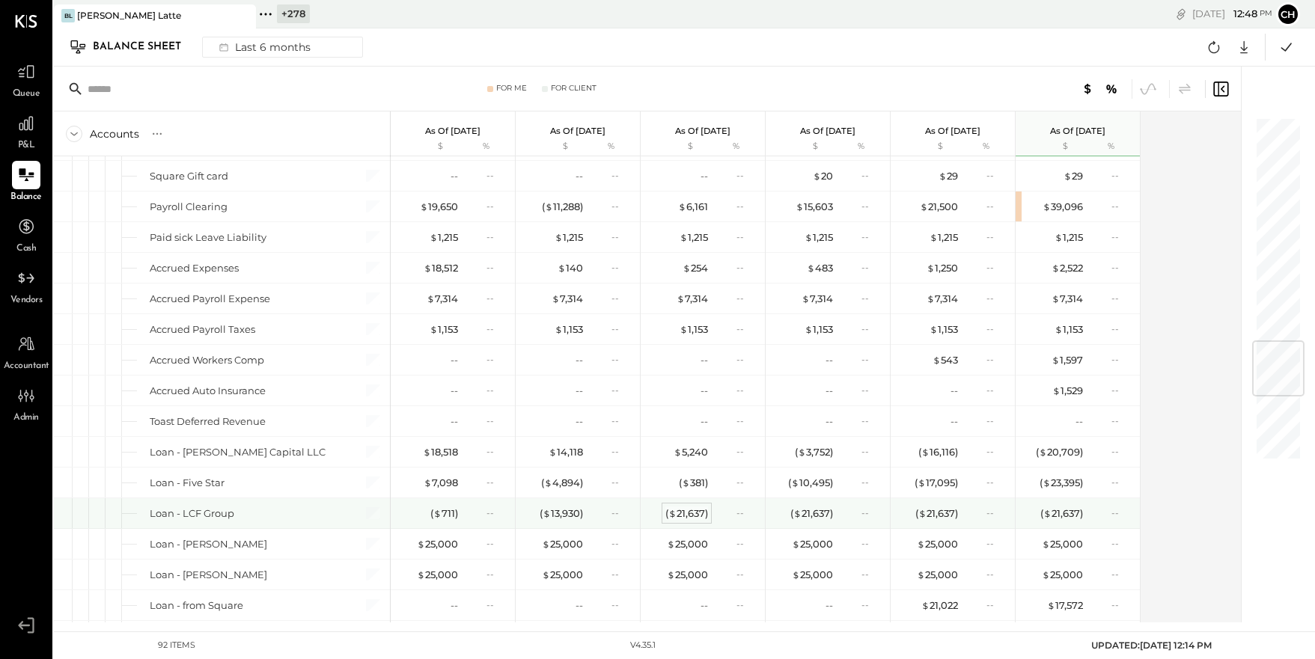
click at [686, 515] on div "( $ 21,637 )" at bounding box center [686, 514] width 43 height 14
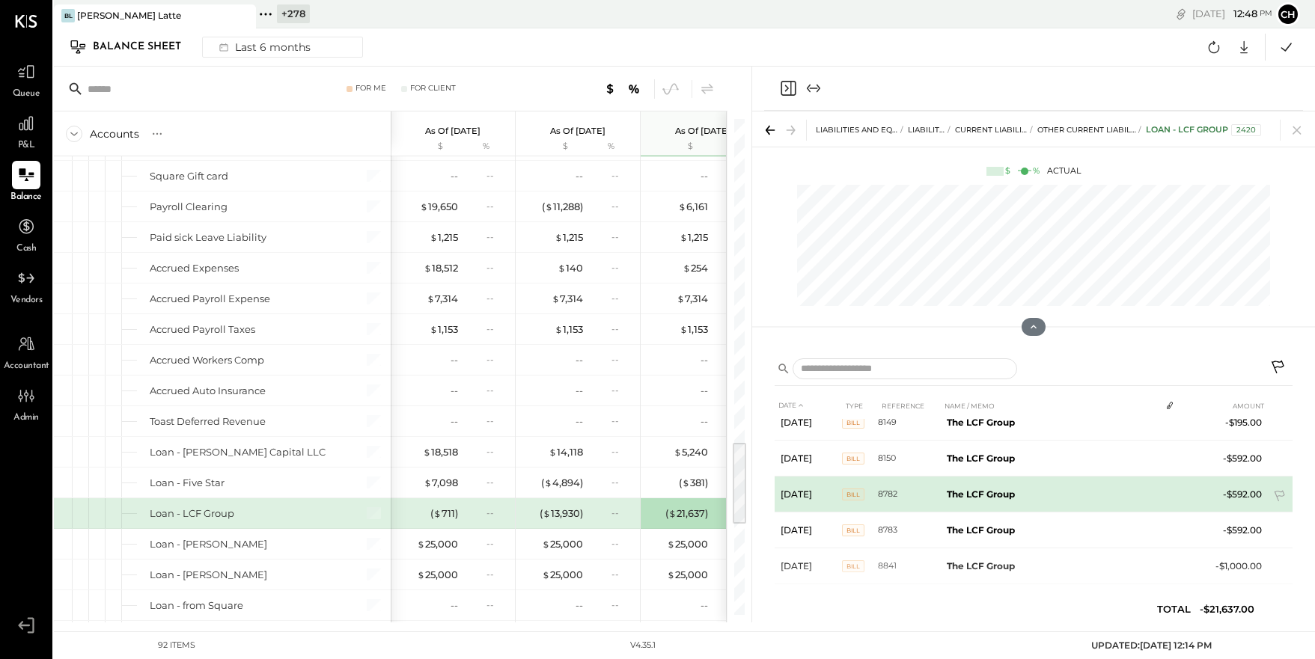
scroll to position [353, 0]
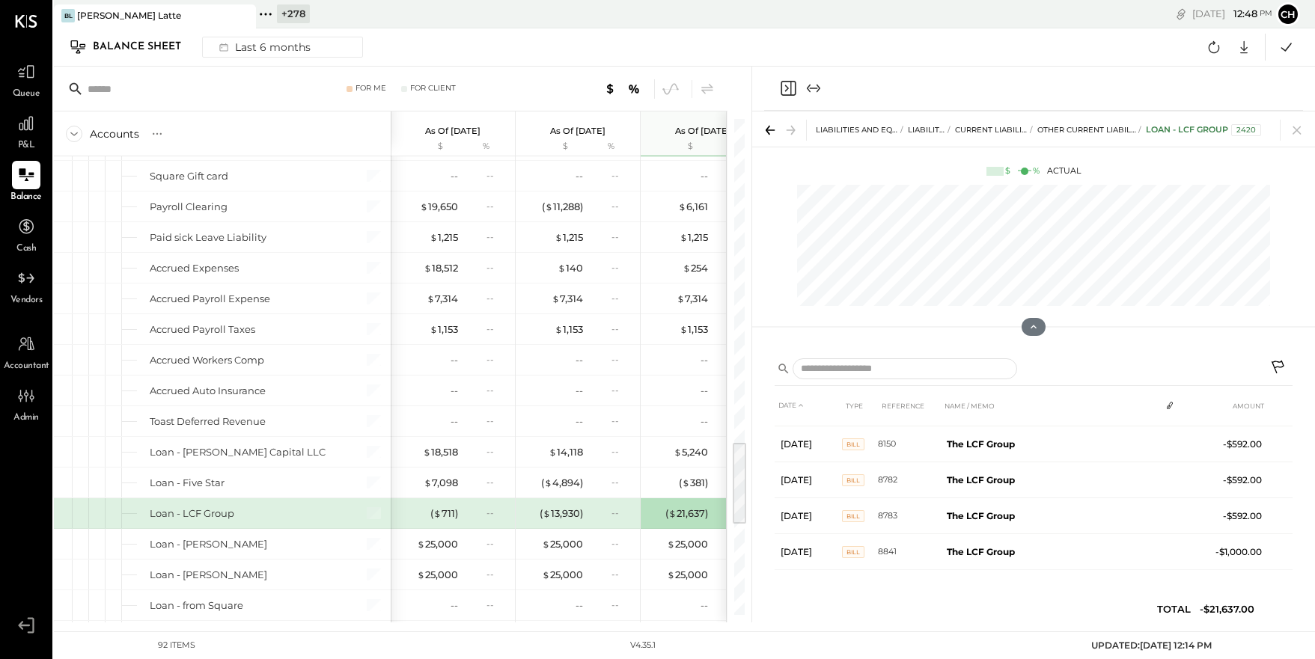
click at [786, 86] on icon "Close panel" at bounding box center [787, 88] width 4 height 7
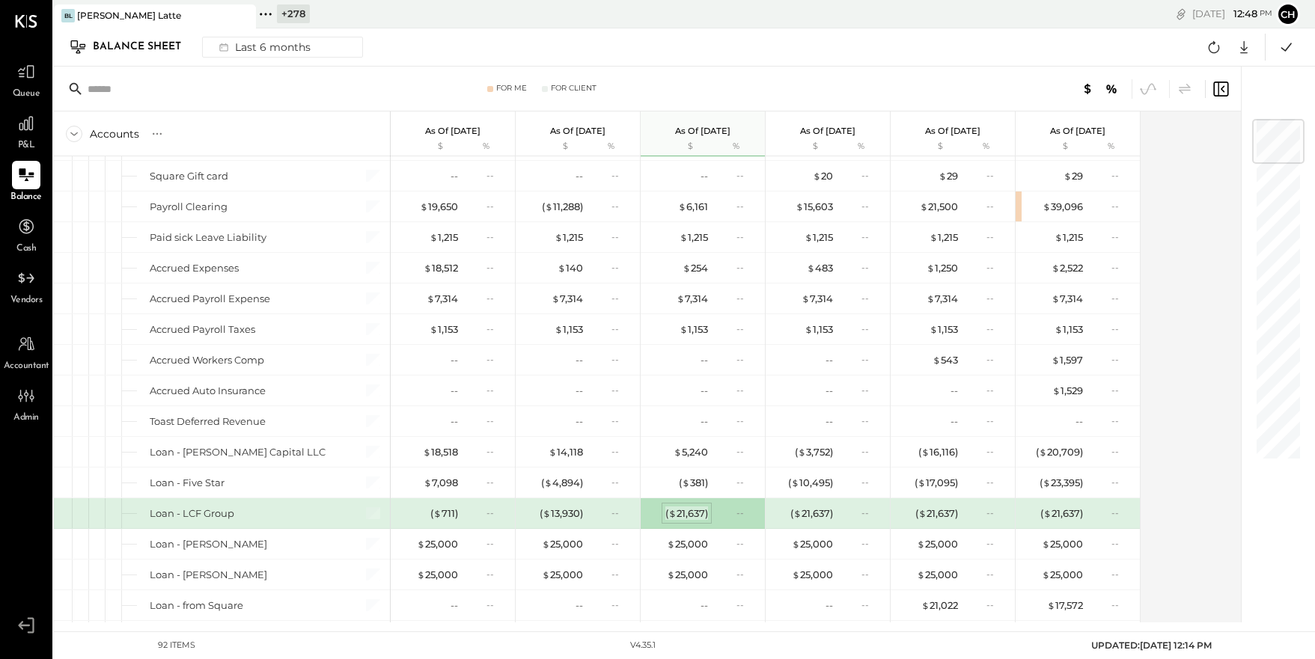
click at [685, 511] on div "( $ 21,637 )" at bounding box center [686, 514] width 43 height 14
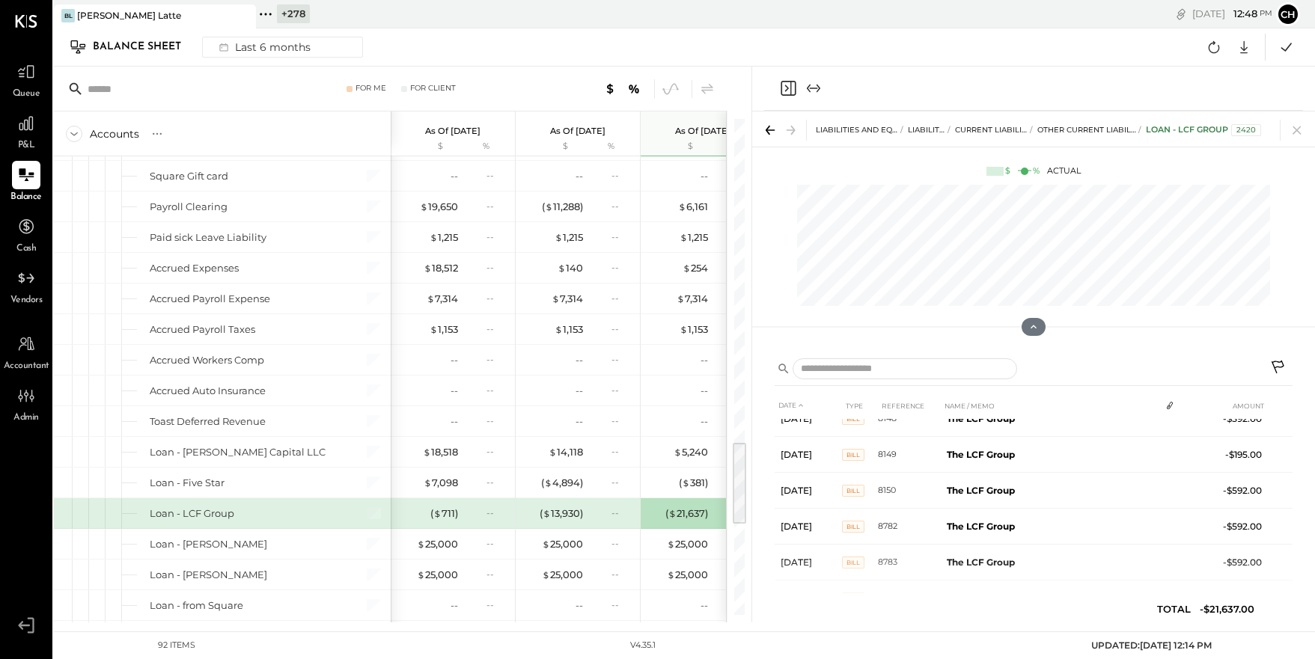
scroll to position [353, 0]
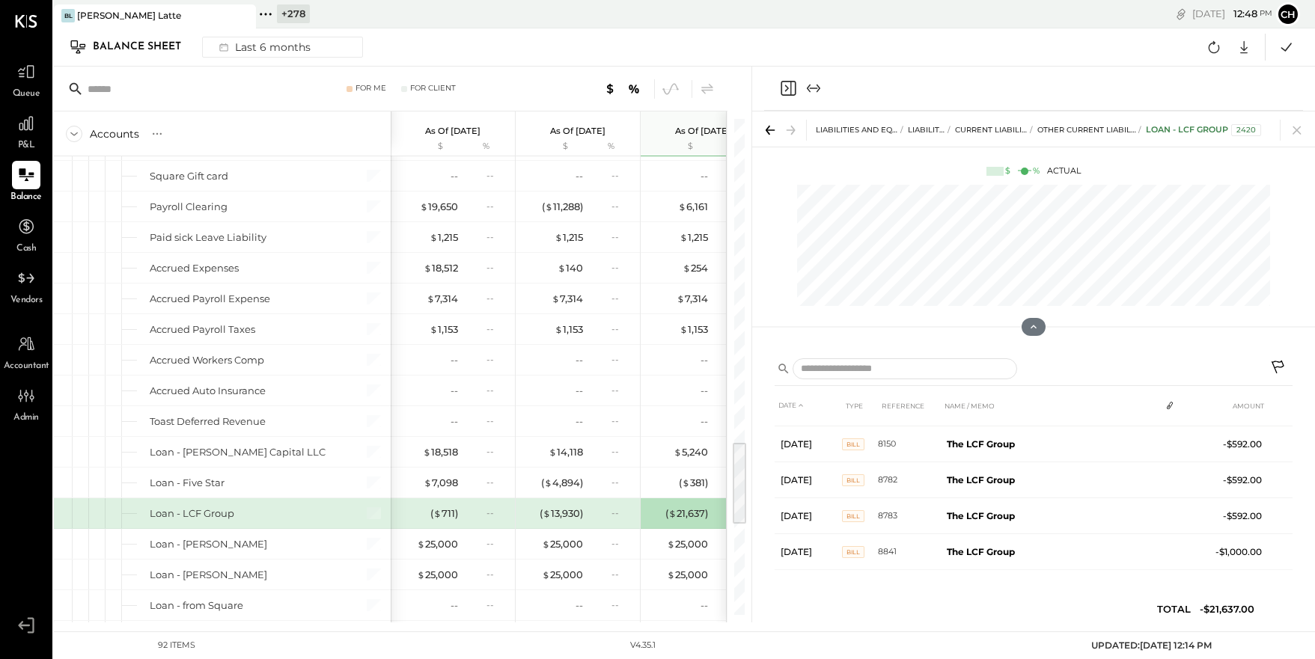
click at [789, 88] on icon "Close panel" at bounding box center [788, 88] width 18 height 18
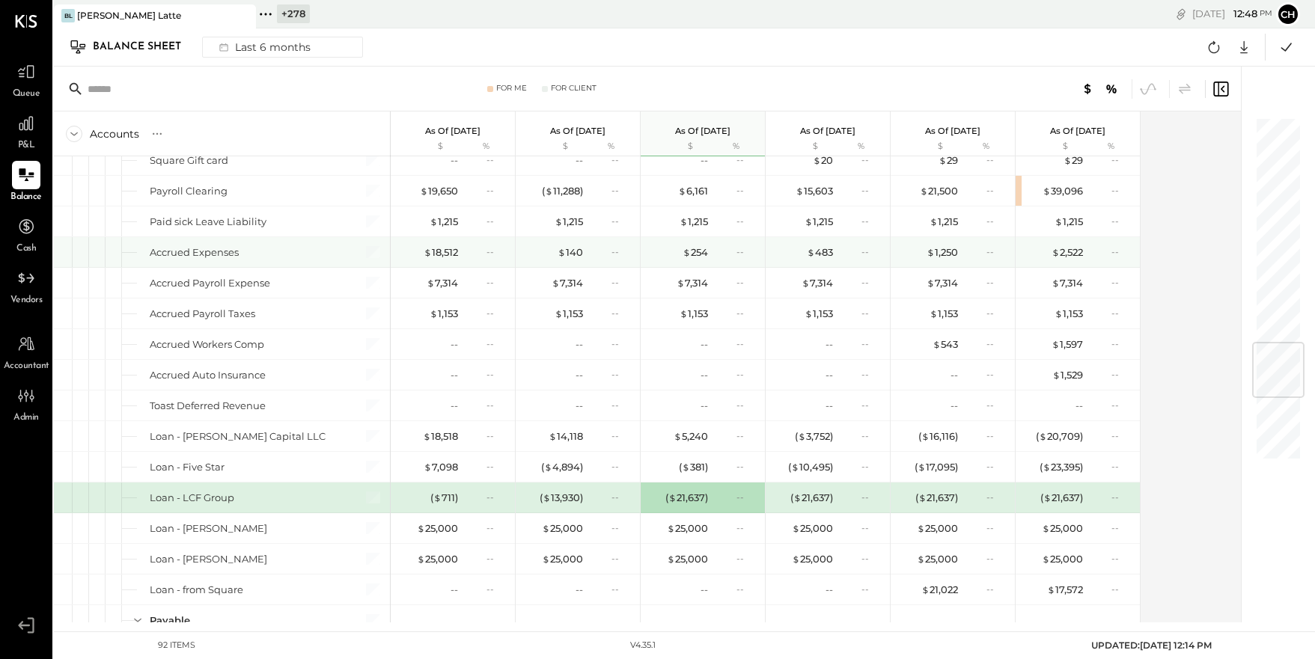
scroll to position [1978, 0]
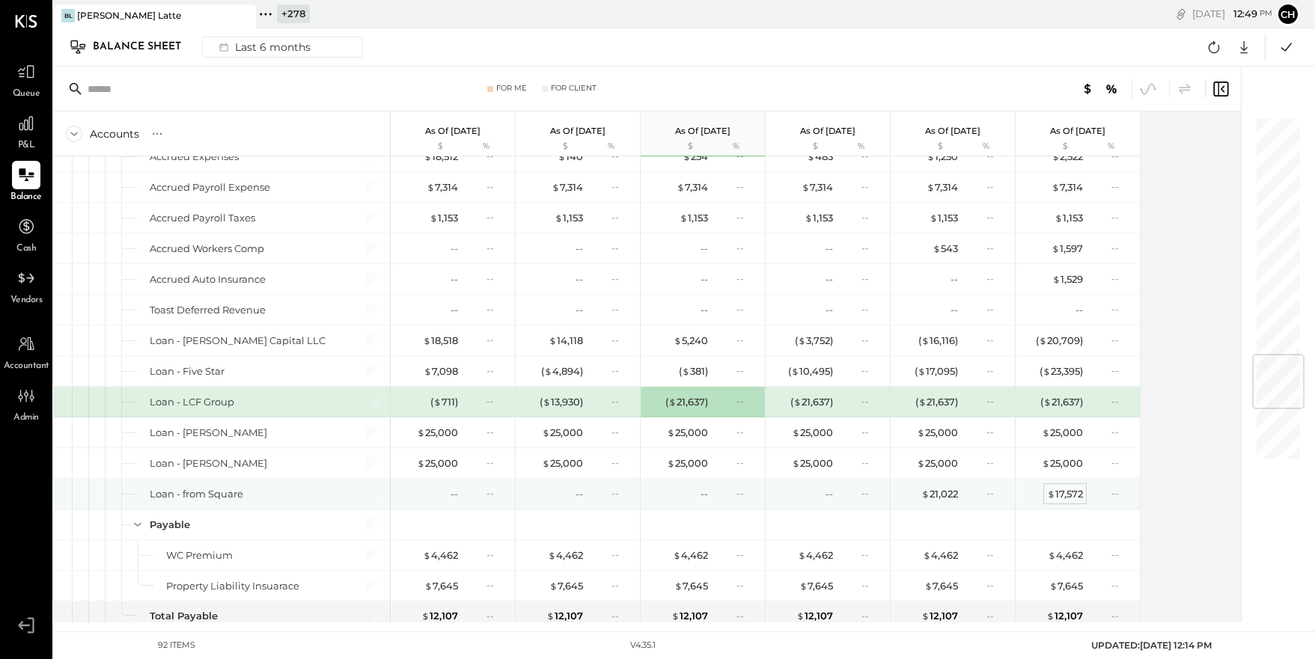
click at [1076, 500] on div "$ 17,572" at bounding box center [1065, 494] width 36 height 14
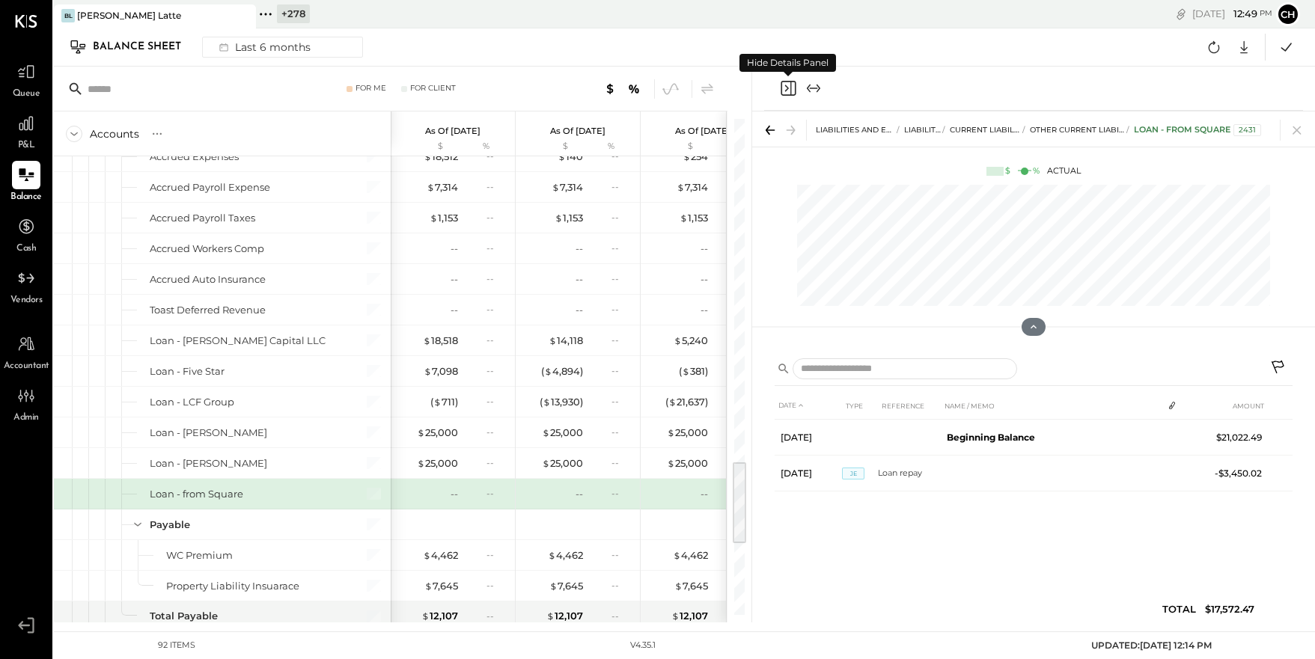
click at [785, 88] on icon "Close panel" at bounding box center [788, 88] width 18 height 18
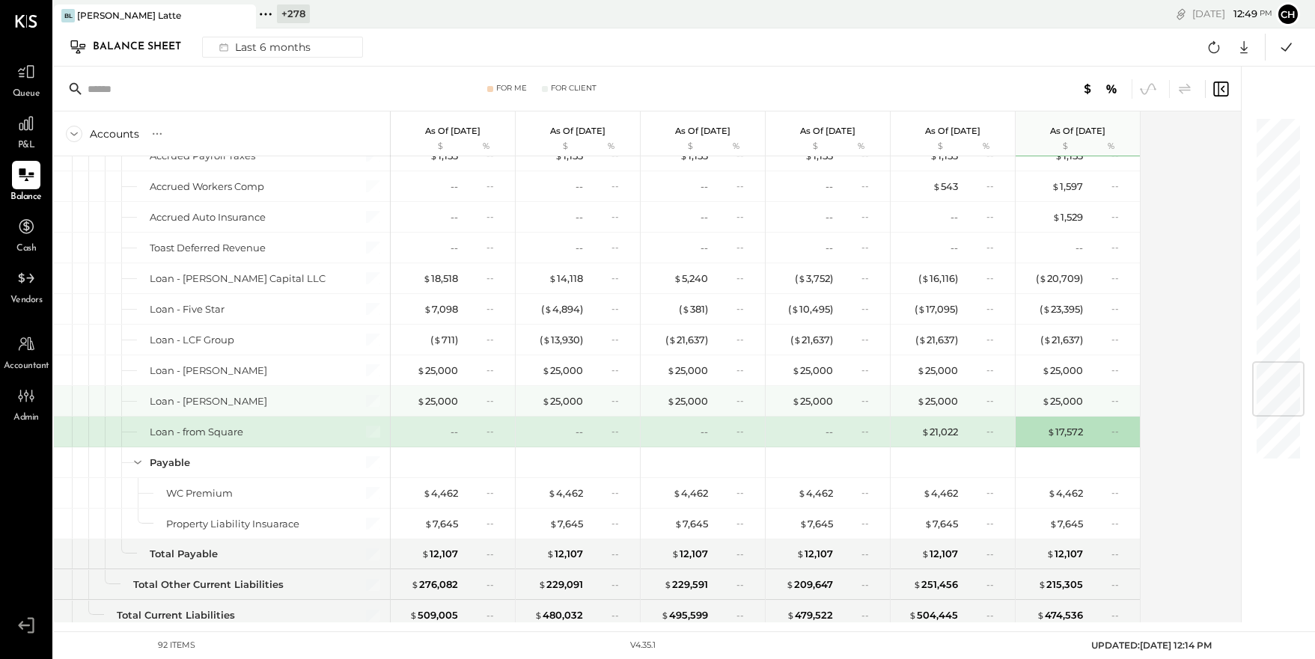
scroll to position [2104, 0]
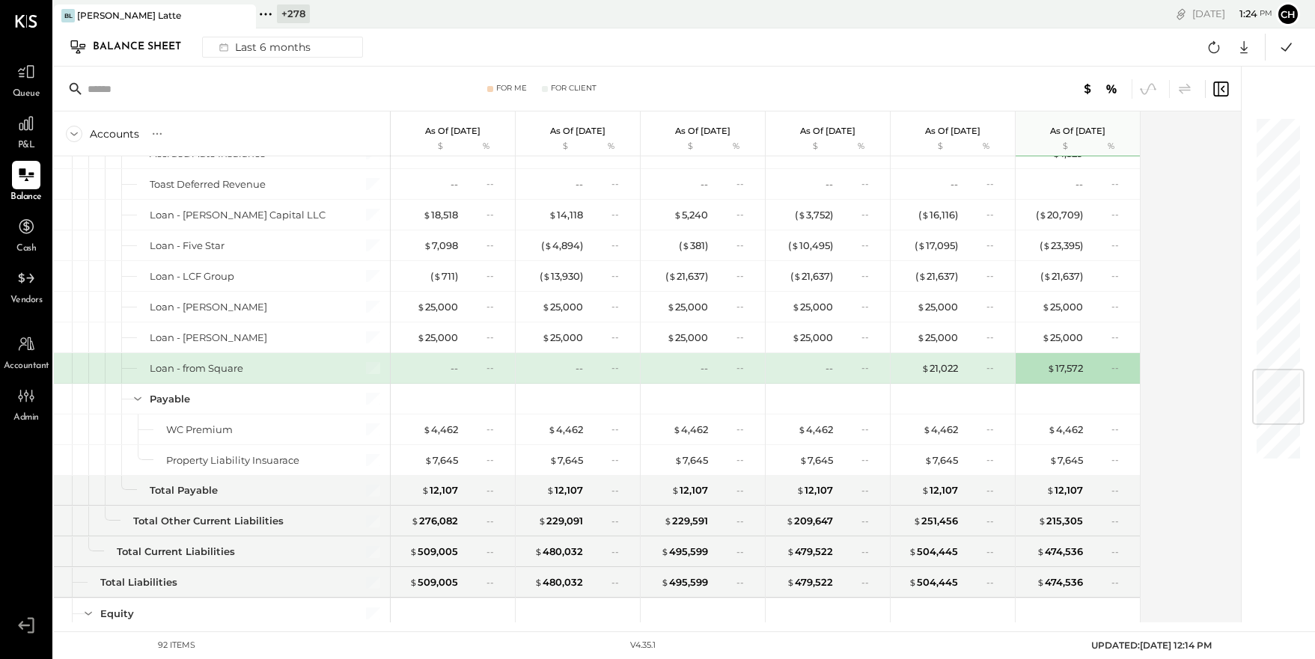
click at [261, 13] on icon at bounding box center [261, 14] width 2 height 2
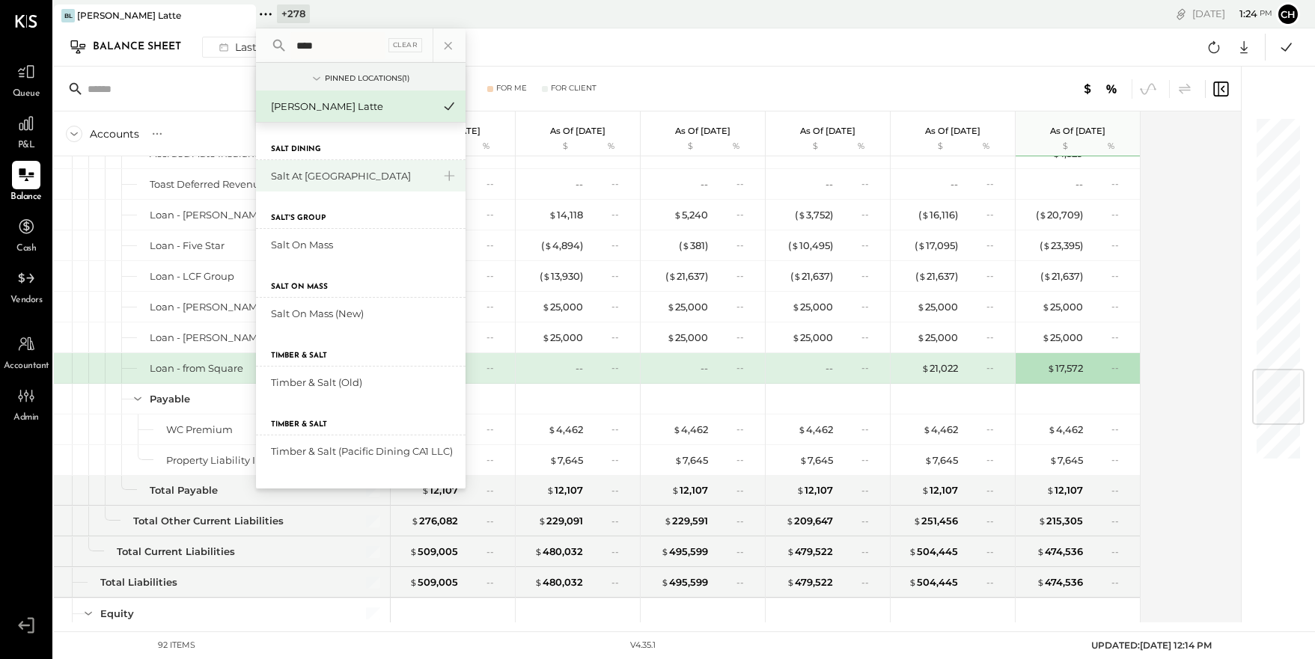
type input "****"
click at [306, 168] on div "Salt at [GEOGRAPHIC_DATA]" at bounding box center [361, 175] width 210 height 31
click at [310, 173] on div "Salt at [GEOGRAPHIC_DATA]" at bounding box center [352, 176] width 162 height 14
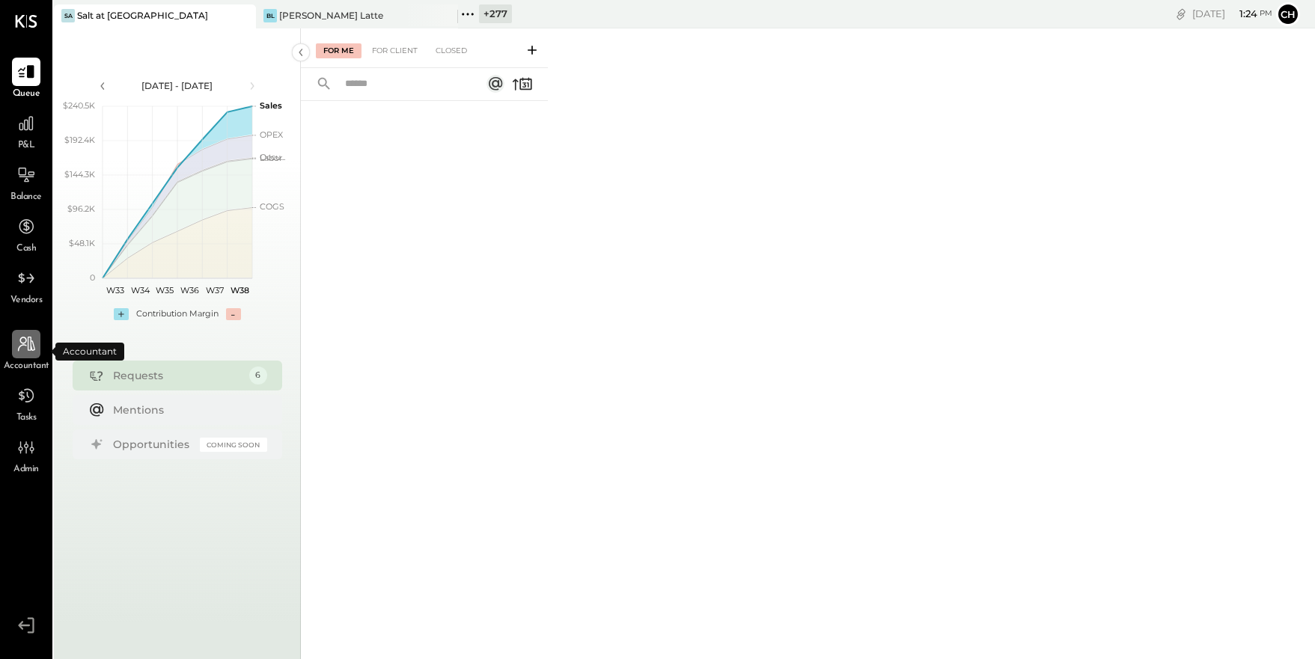
click at [32, 347] on icon at bounding box center [25, 344] width 19 height 19
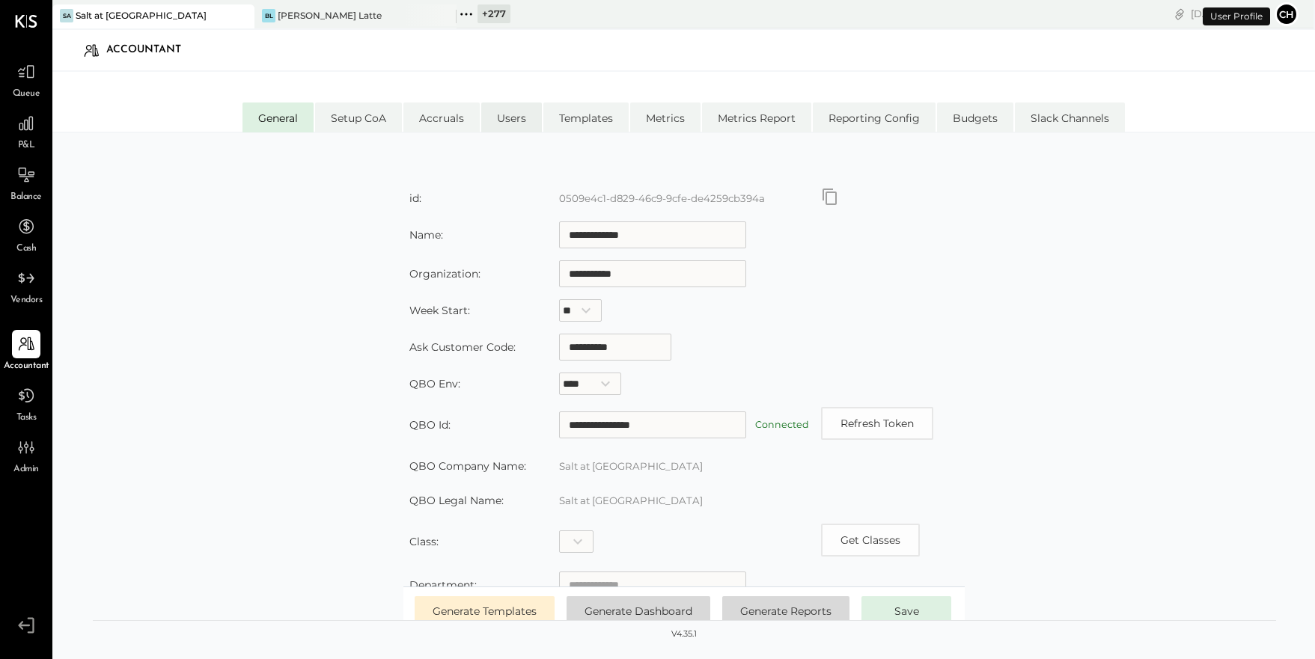
click at [513, 121] on li "Users" at bounding box center [511, 118] width 61 height 30
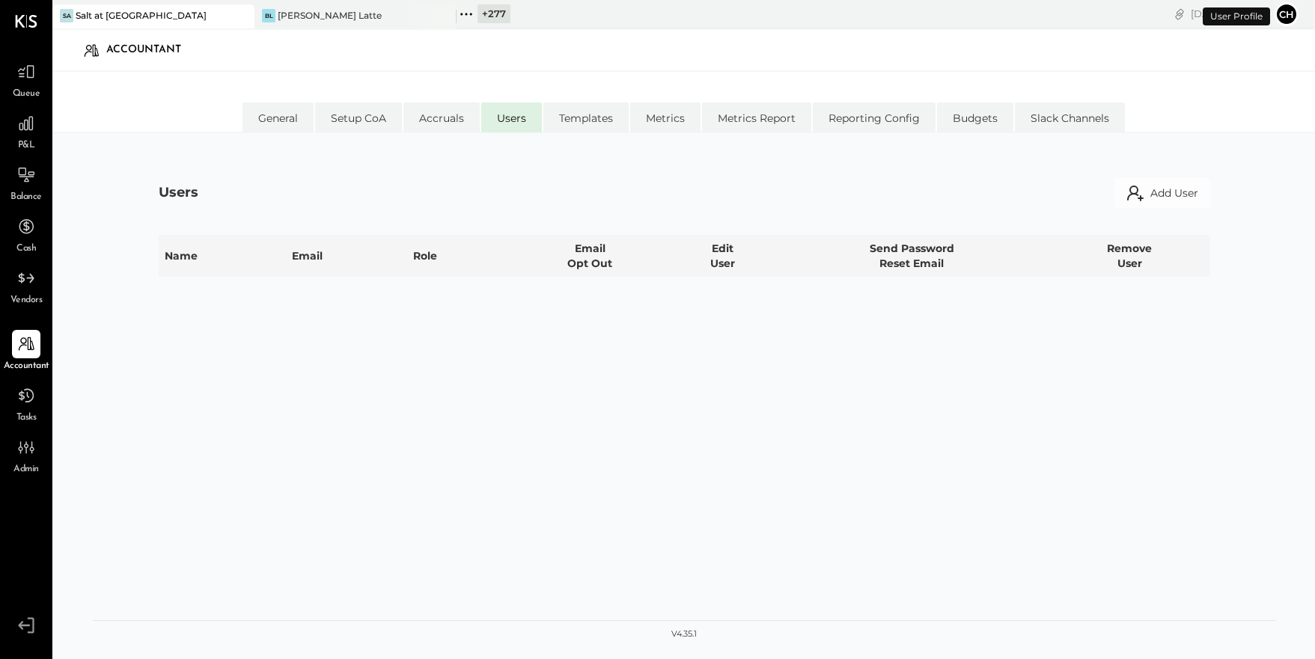
select select "**********"
select select "*****"
select select "**********"
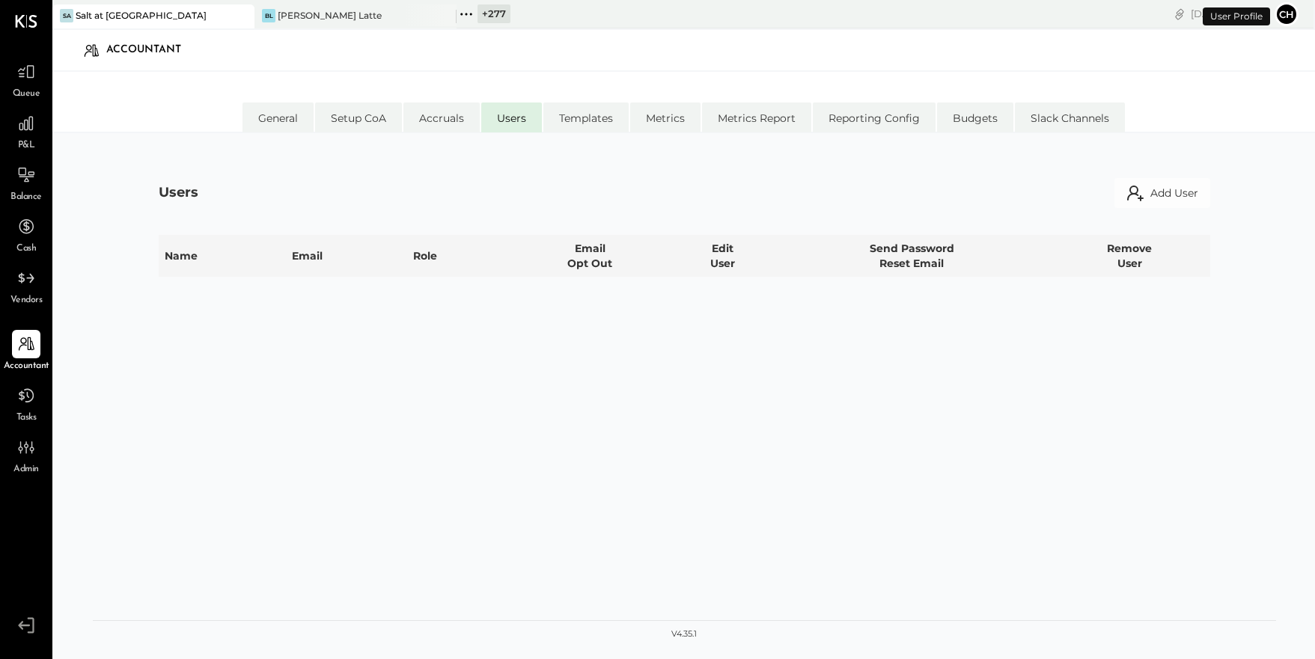
select select "*****"
select select "********"
select select "*****"
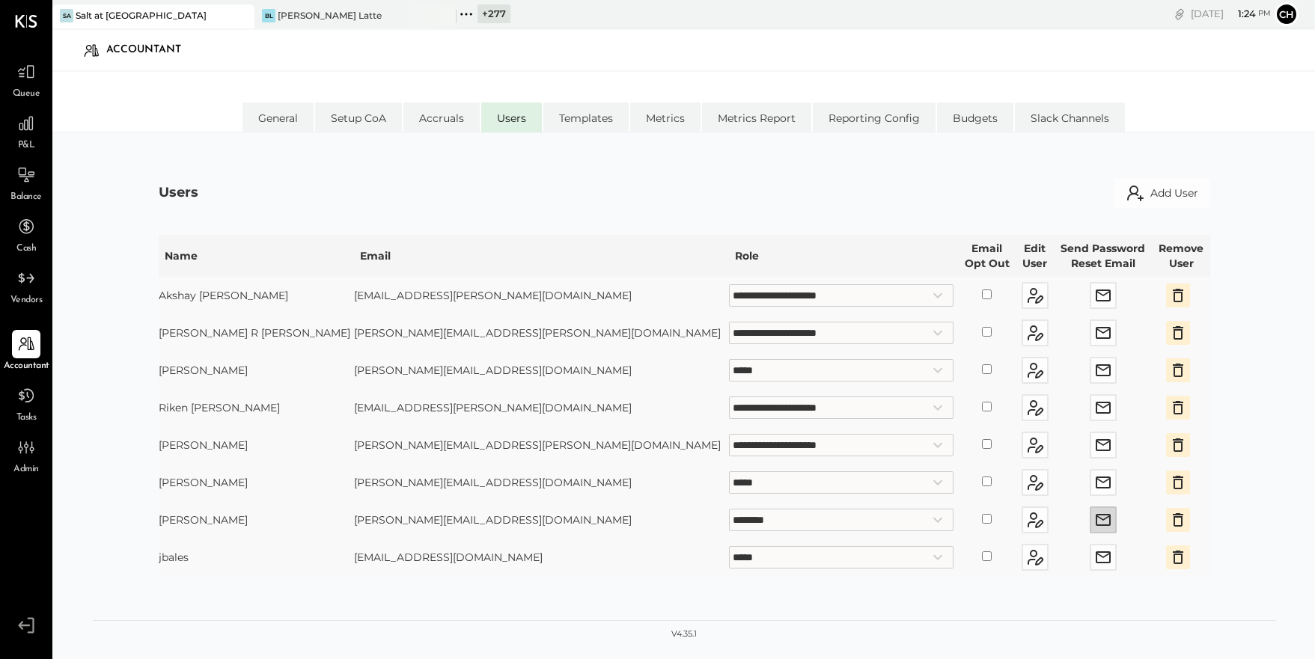
click at [1096, 518] on icon "button" at bounding box center [1103, 520] width 15 height 12
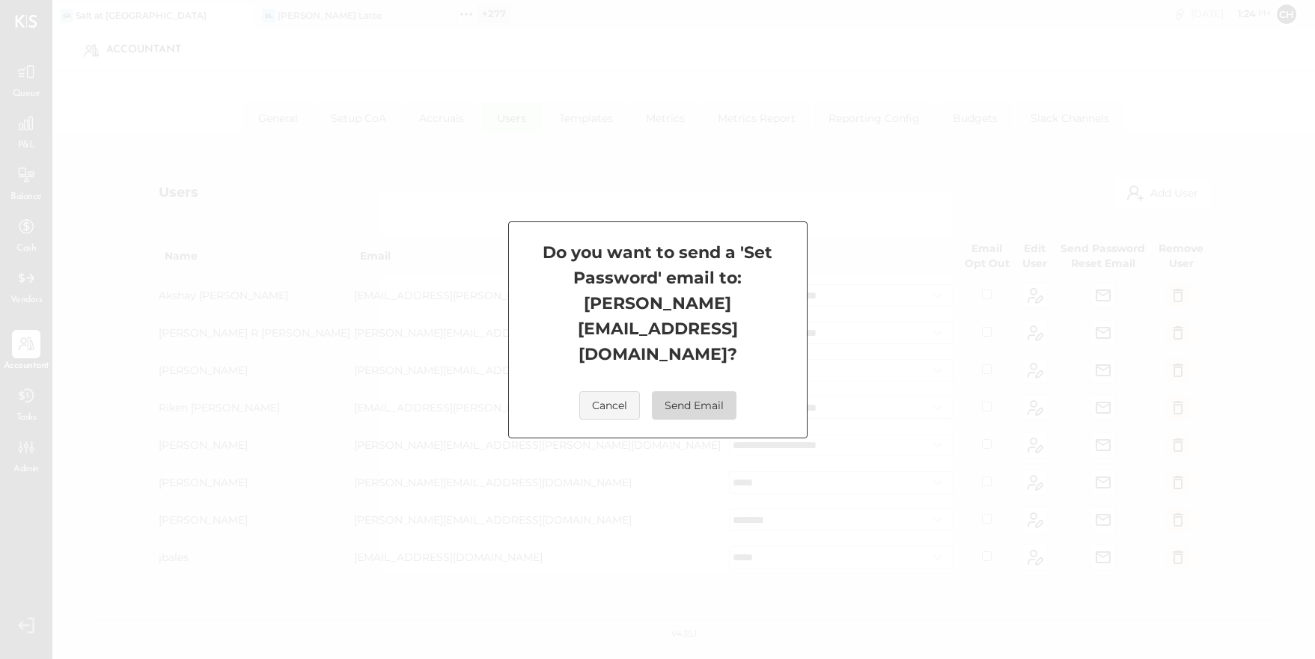
click at [694, 392] on button "Send Email" at bounding box center [694, 406] width 85 height 28
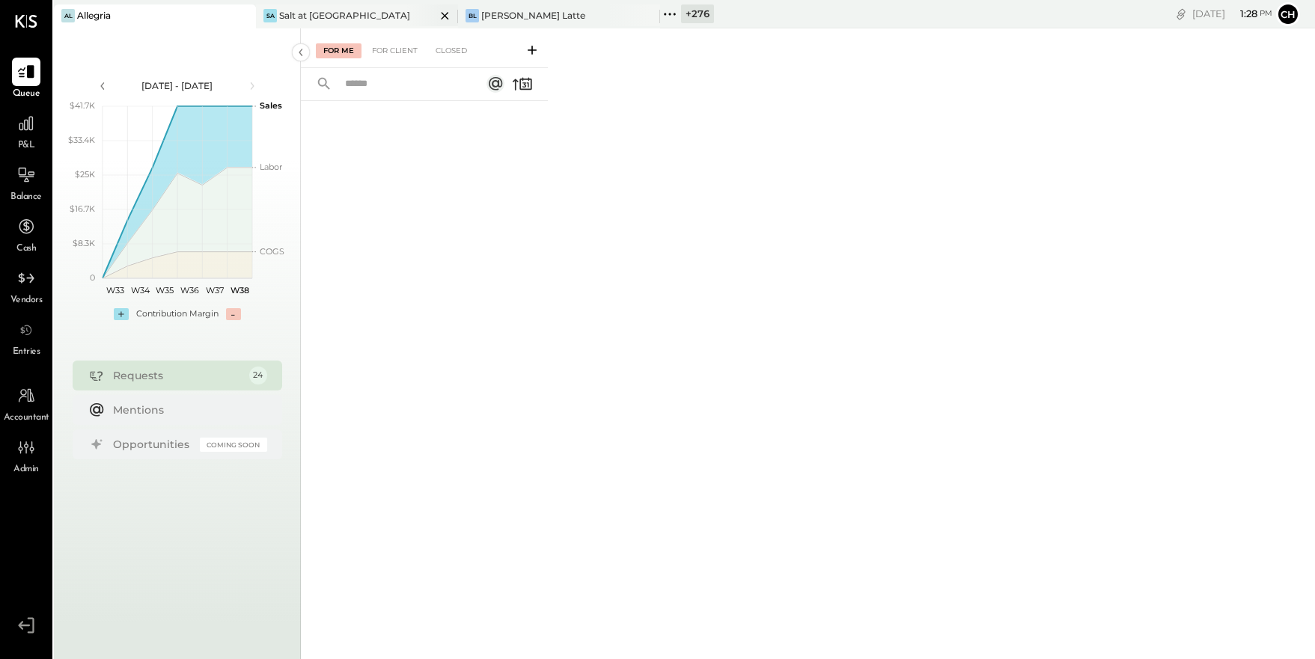
click at [392, 21] on div "Sa Salt at Geist" at bounding box center [346, 15] width 180 height 13
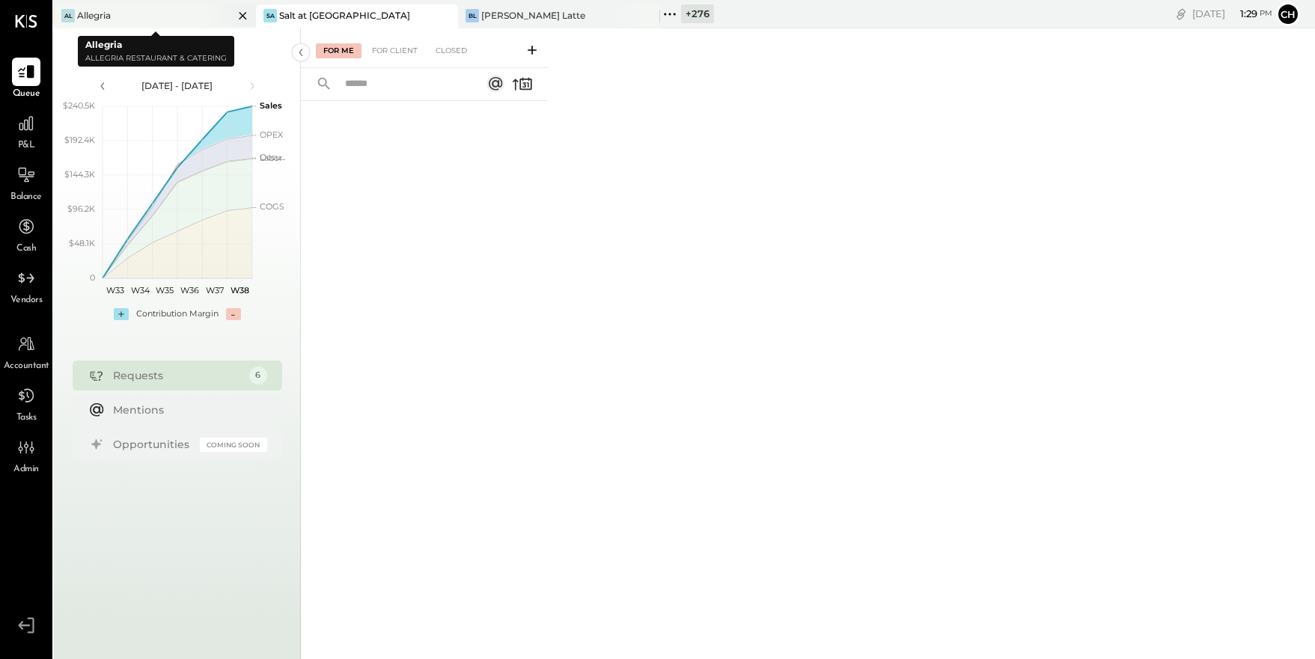
click at [241, 16] on icon at bounding box center [242, 15] width 7 height 7
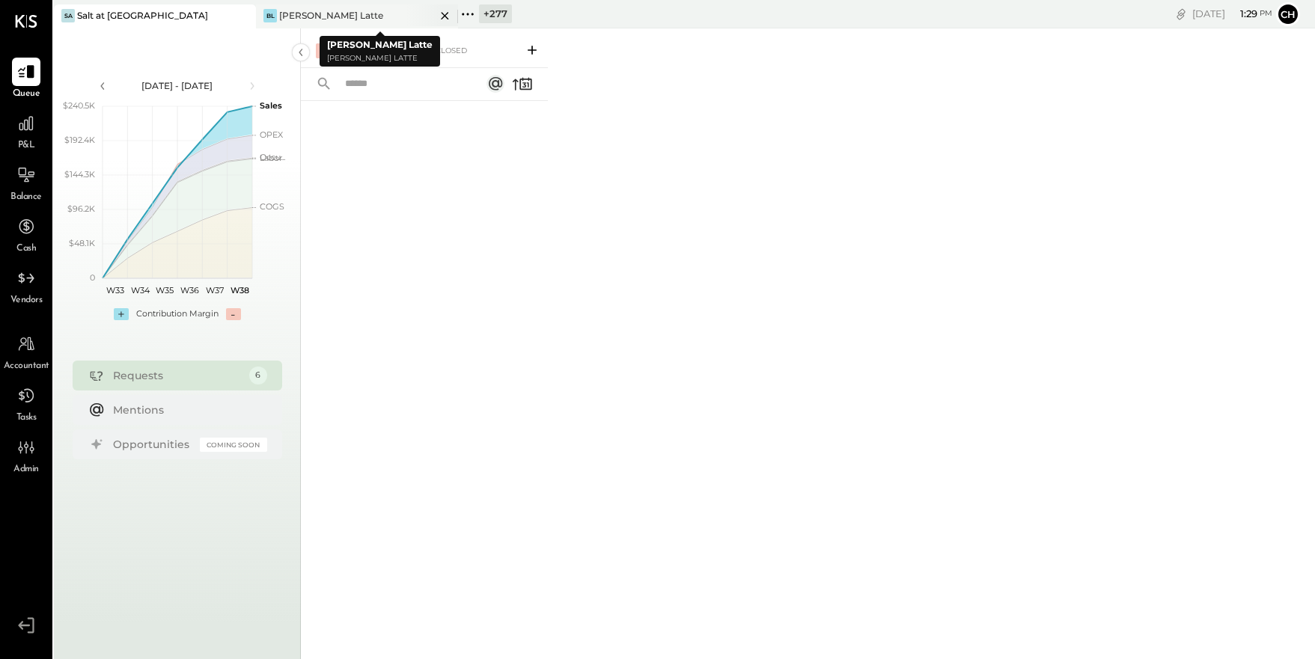
click at [442, 16] on icon at bounding box center [444, 15] width 7 height 7
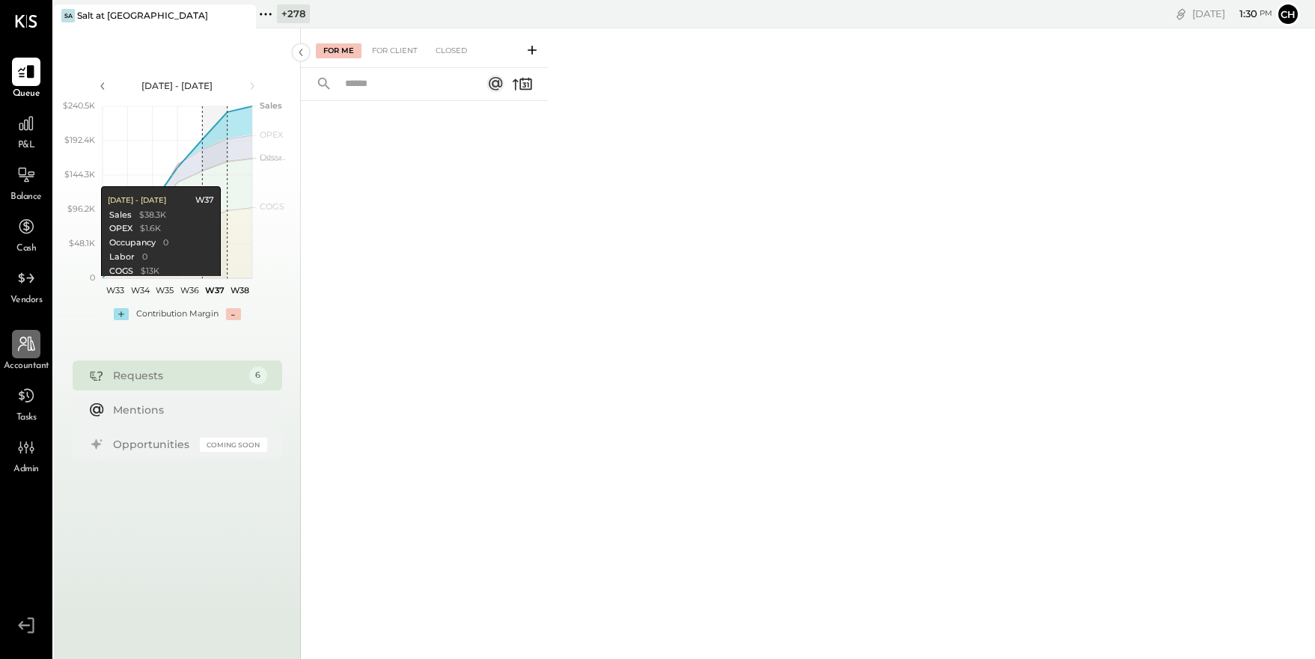
click at [28, 349] on icon at bounding box center [25, 344] width 19 height 19
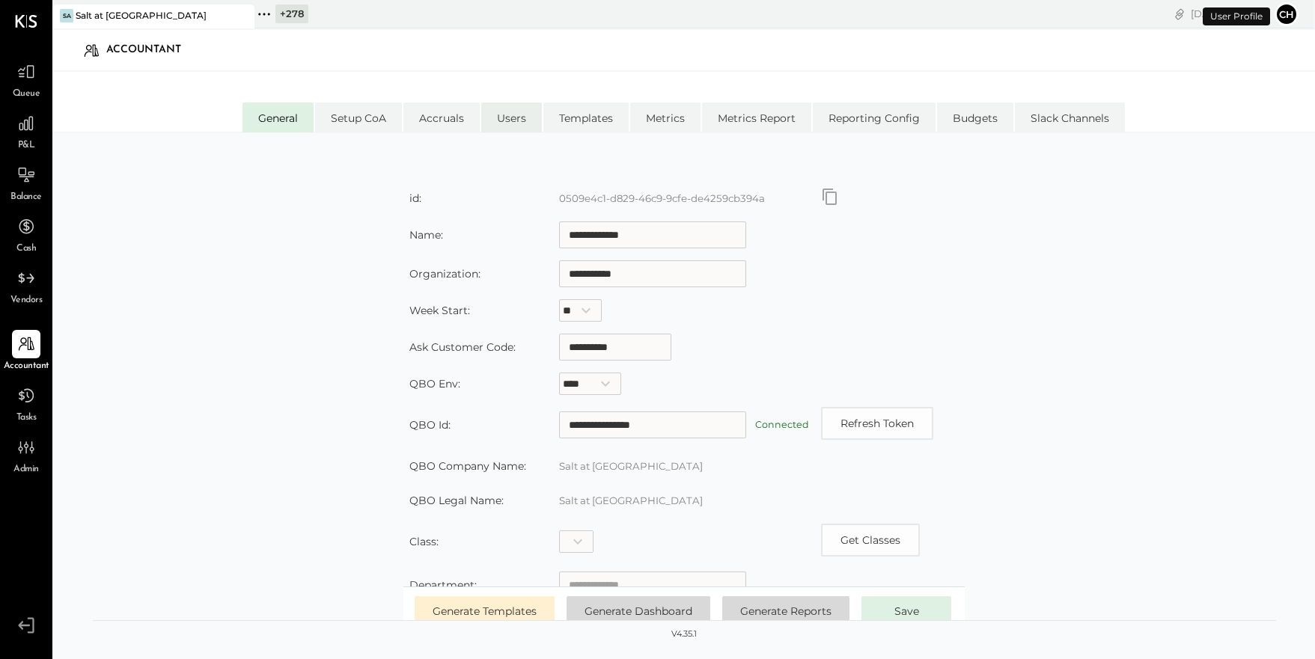
click at [516, 118] on li "Users" at bounding box center [511, 118] width 61 height 30
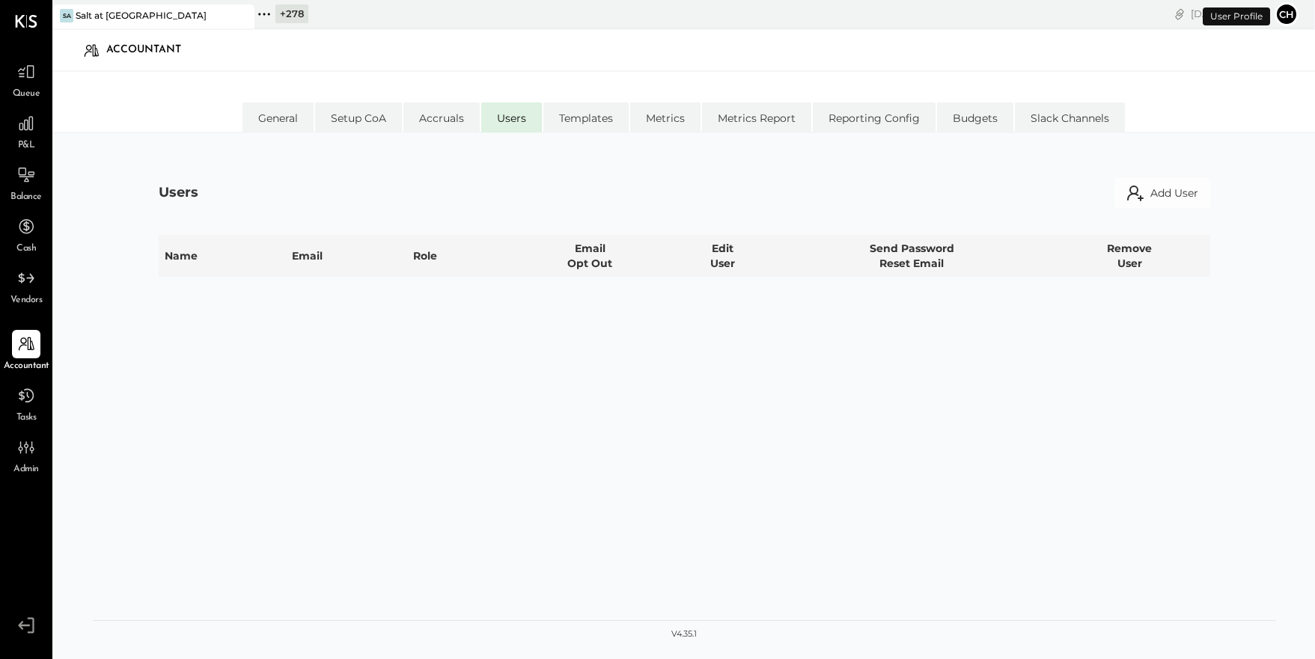
select select "**********"
select select "*****"
select select "**********"
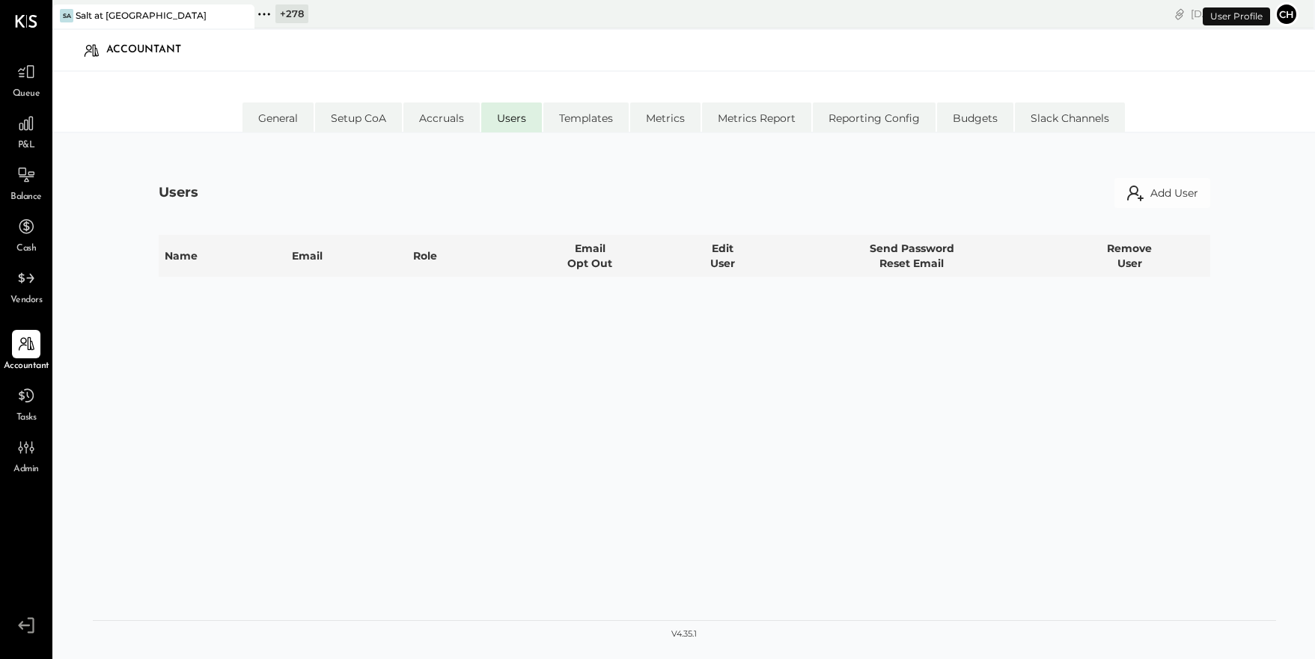
select select "*****"
select select "********"
select select "*****"
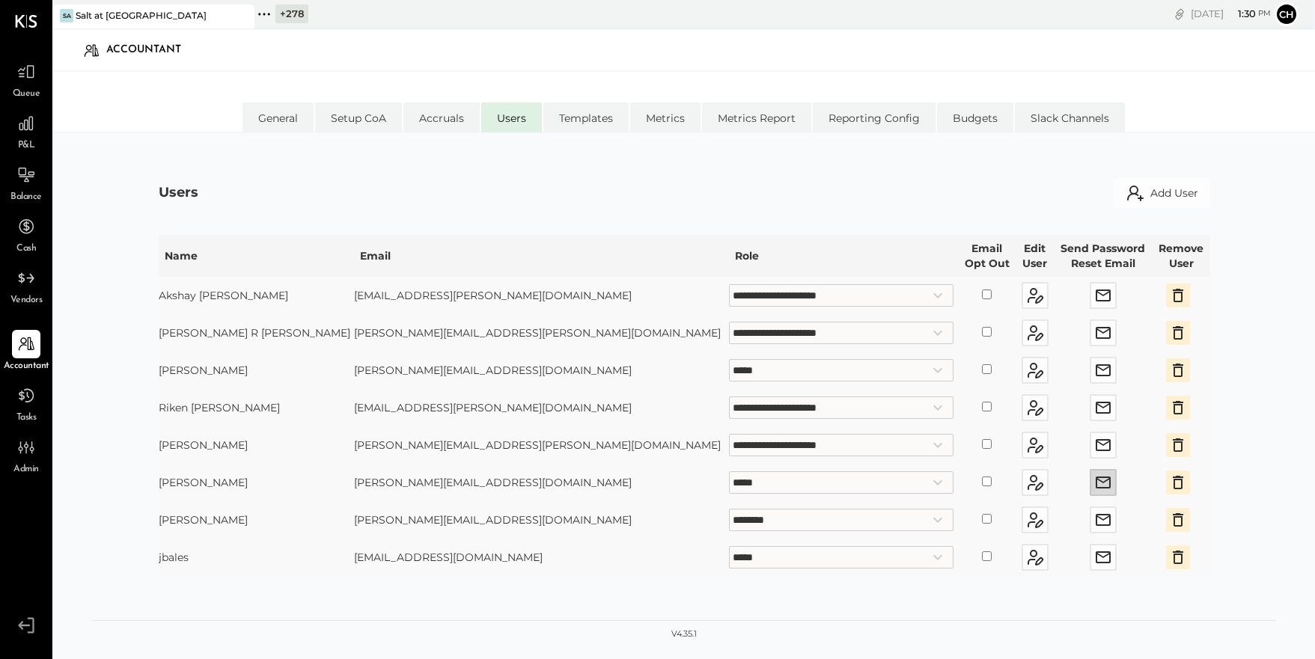
click at [1094, 486] on icon "button" at bounding box center [1103, 483] width 18 height 18
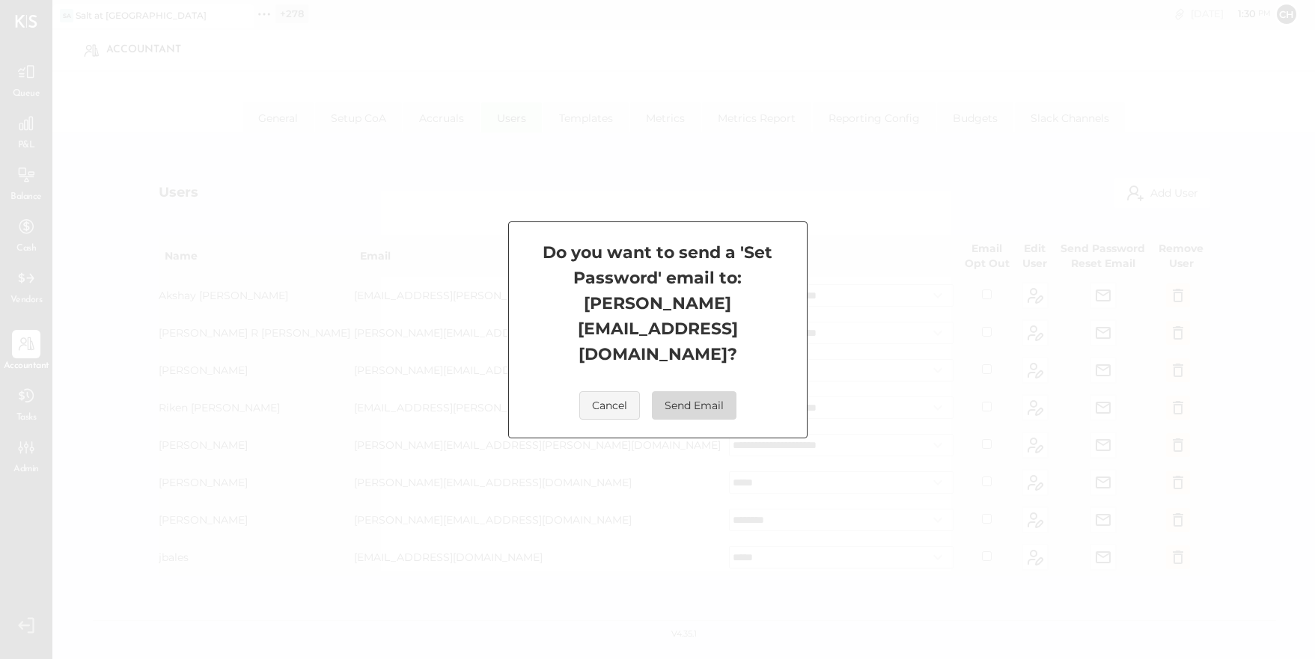
click at [697, 392] on button "Send Email" at bounding box center [694, 406] width 85 height 28
